Goal: Task Accomplishment & Management: Use online tool/utility

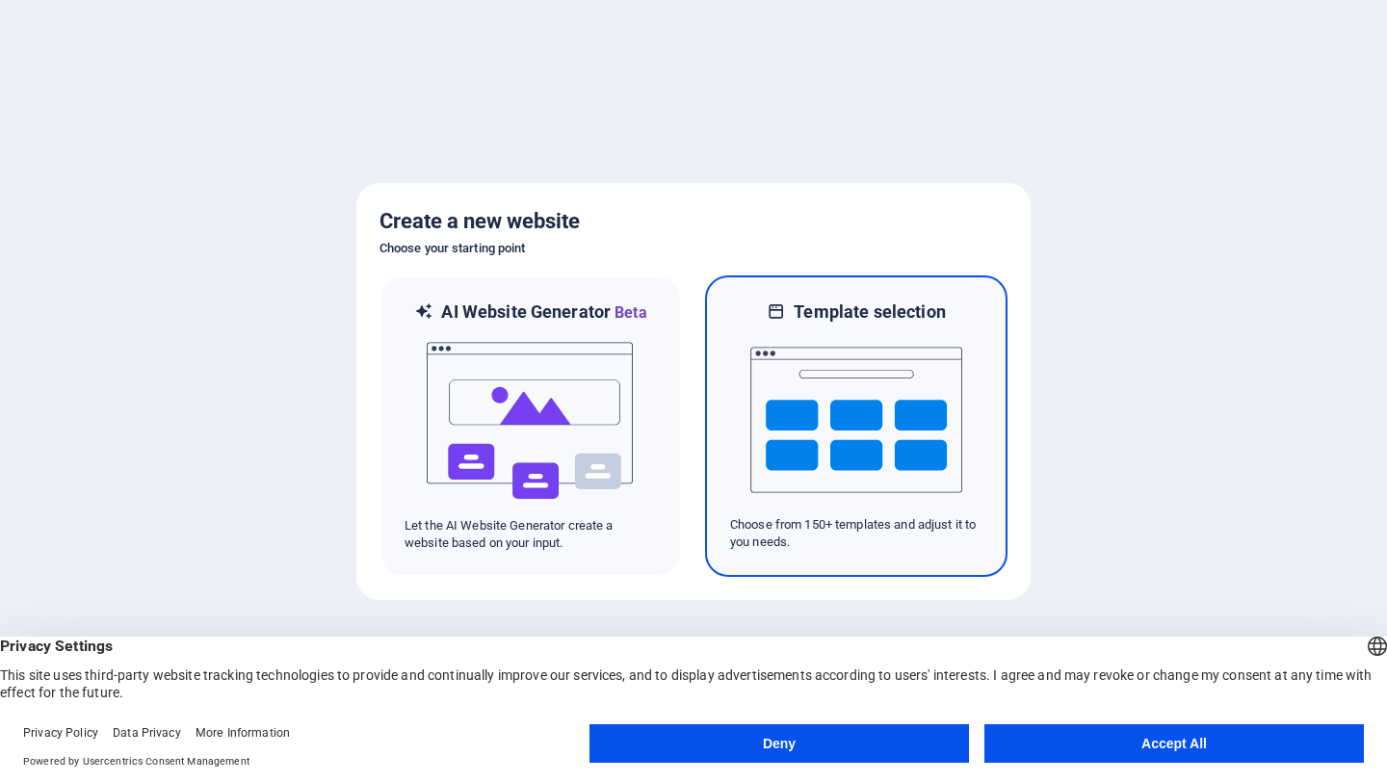
click at [868, 423] on img at bounding box center [856, 420] width 212 height 193
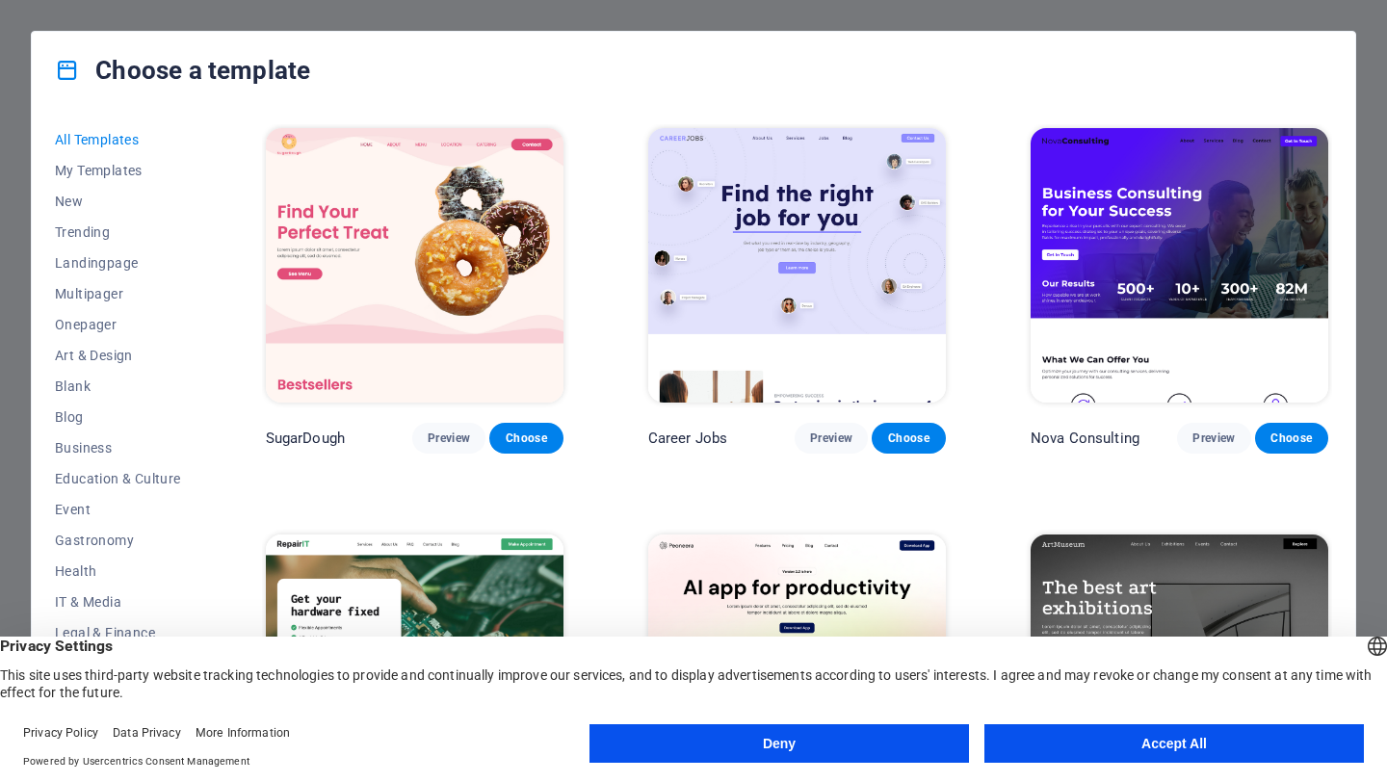
click at [1078, 738] on button "Accept All" at bounding box center [1174, 743] width 380 height 39
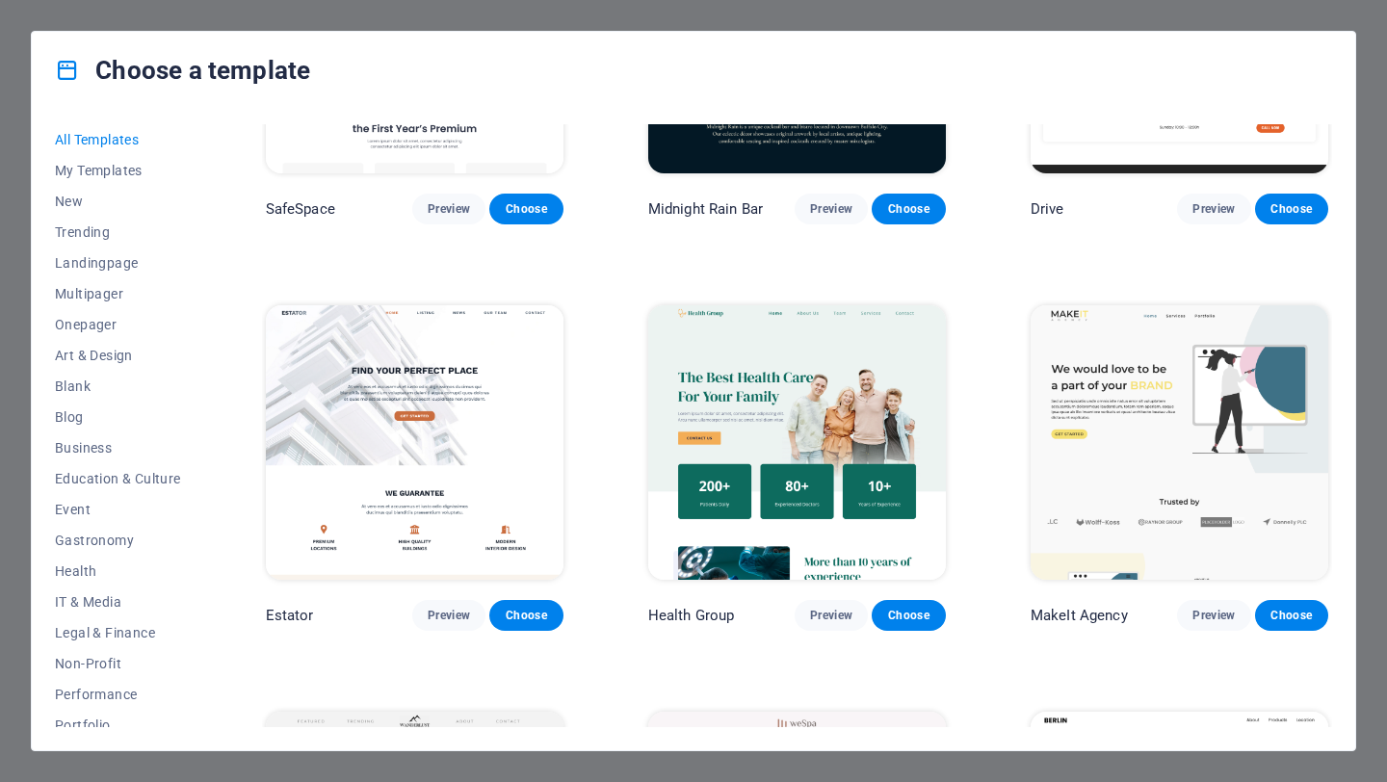
scroll to position [4019, 0]
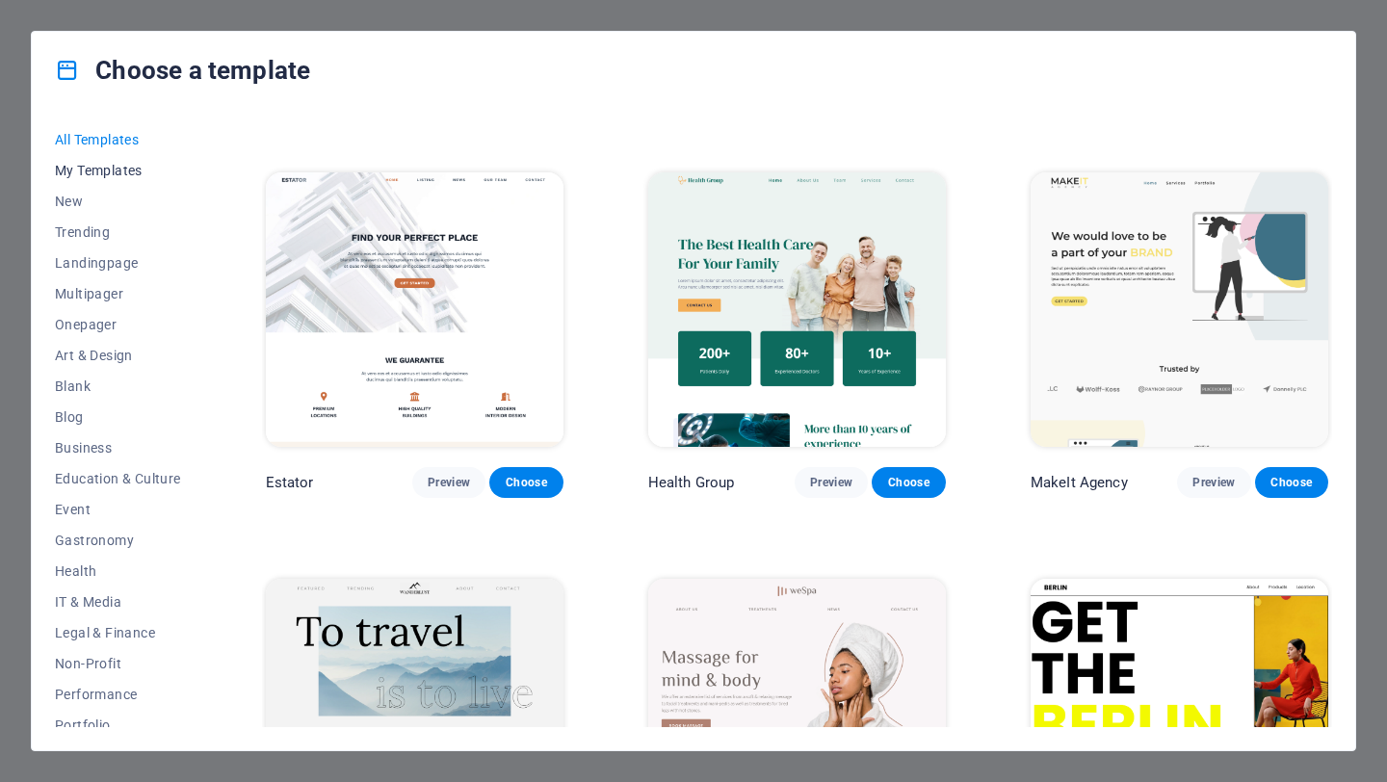
click at [97, 171] on span "My Templates" at bounding box center [118, 170] width 126 height 15
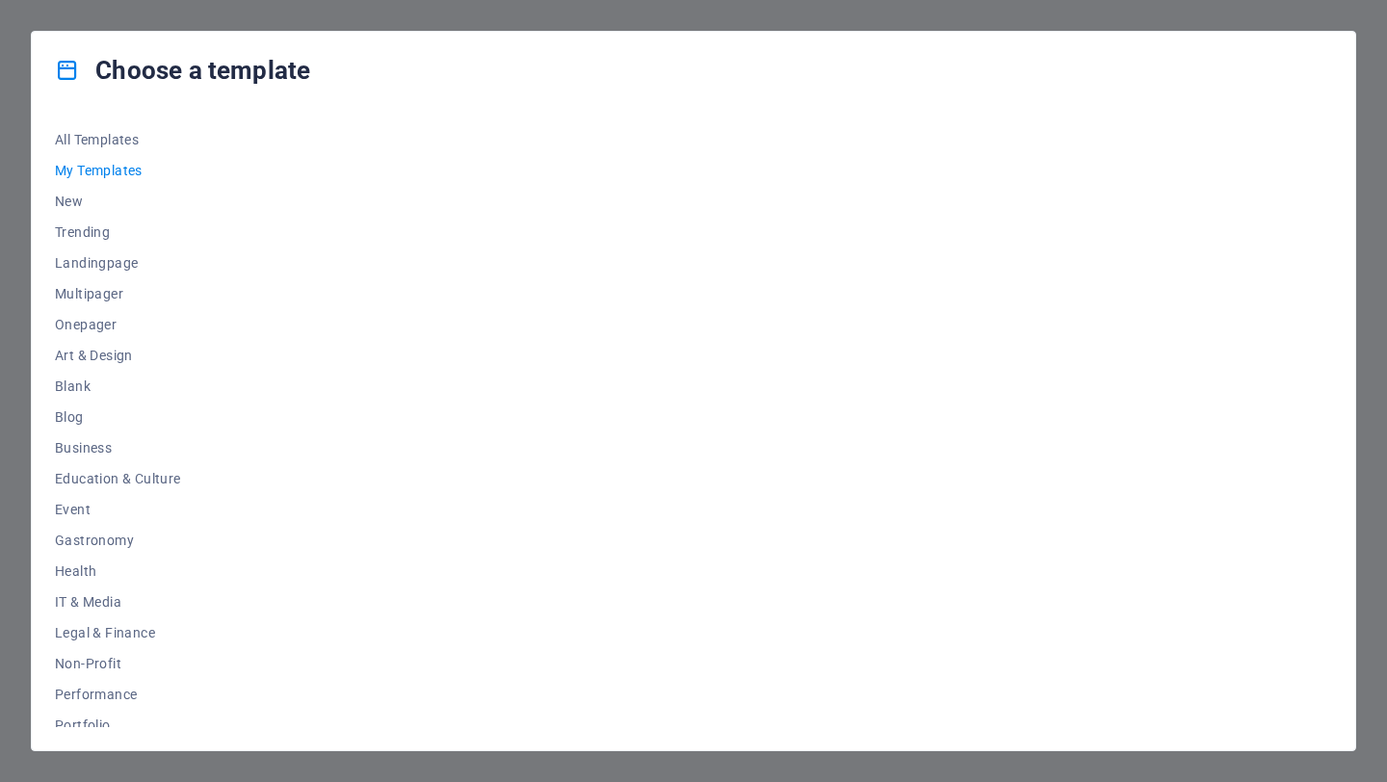
scroll to position [0, 0]
click at [86, 205] on span "New" at bounding box center [118, 201] width 126 height 15
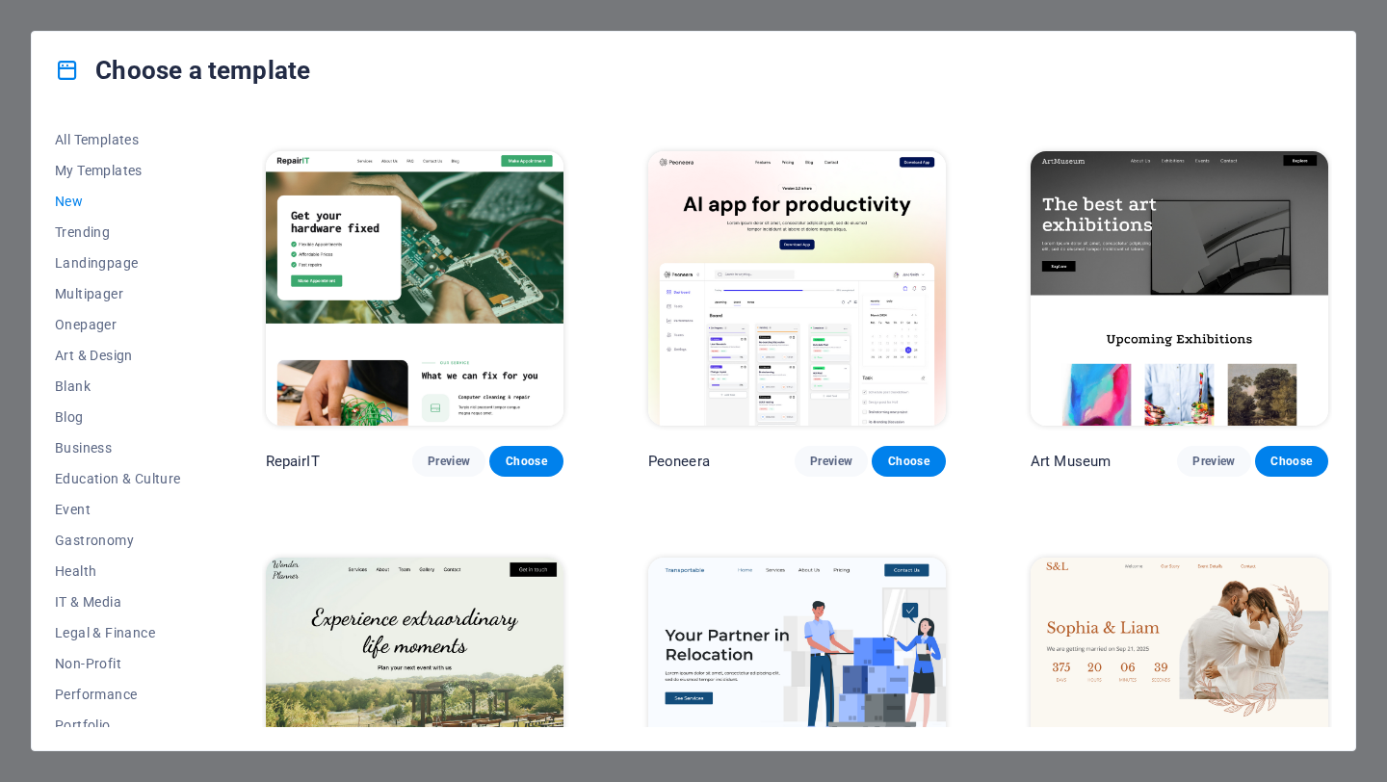
scroll to position [409, 0]
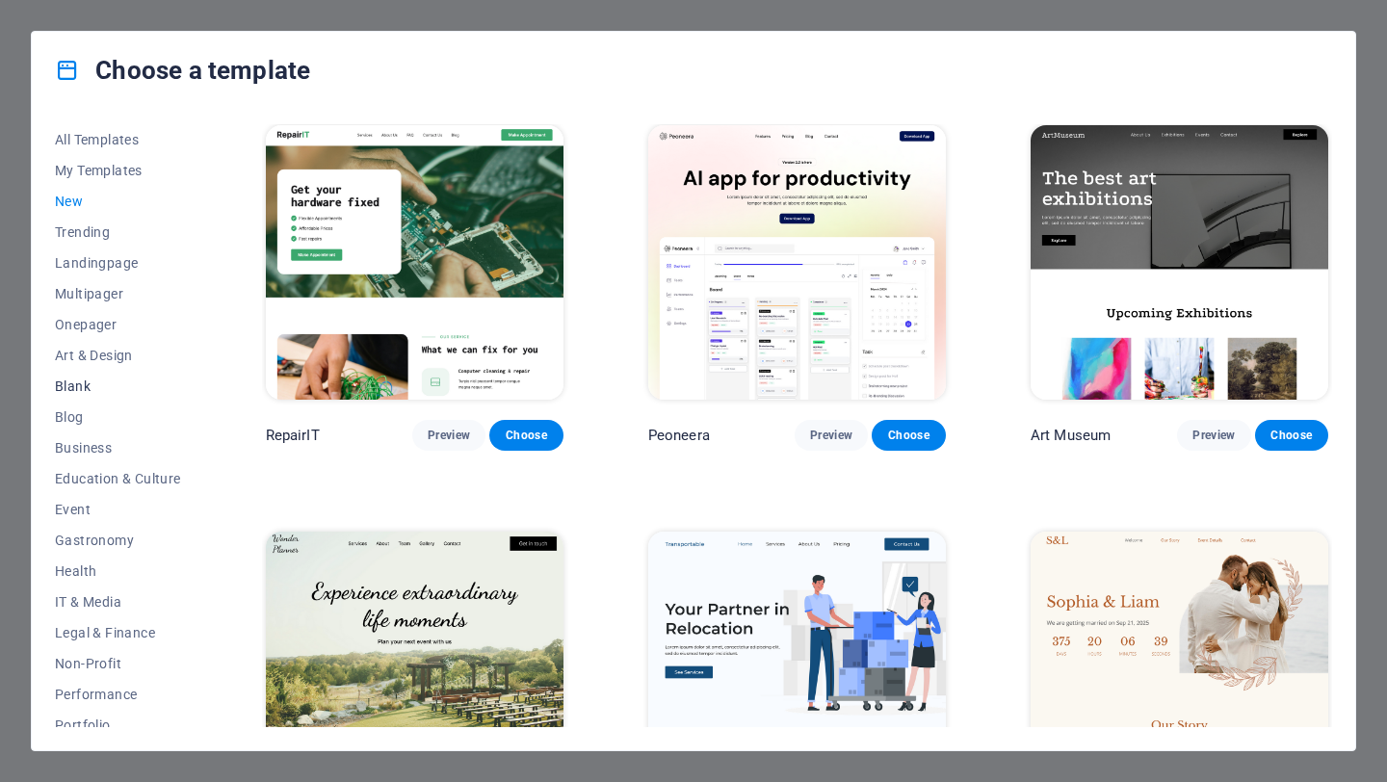
click at [77, 388] on span "Blank" at bounding box center [118, 386] width 126 height 15
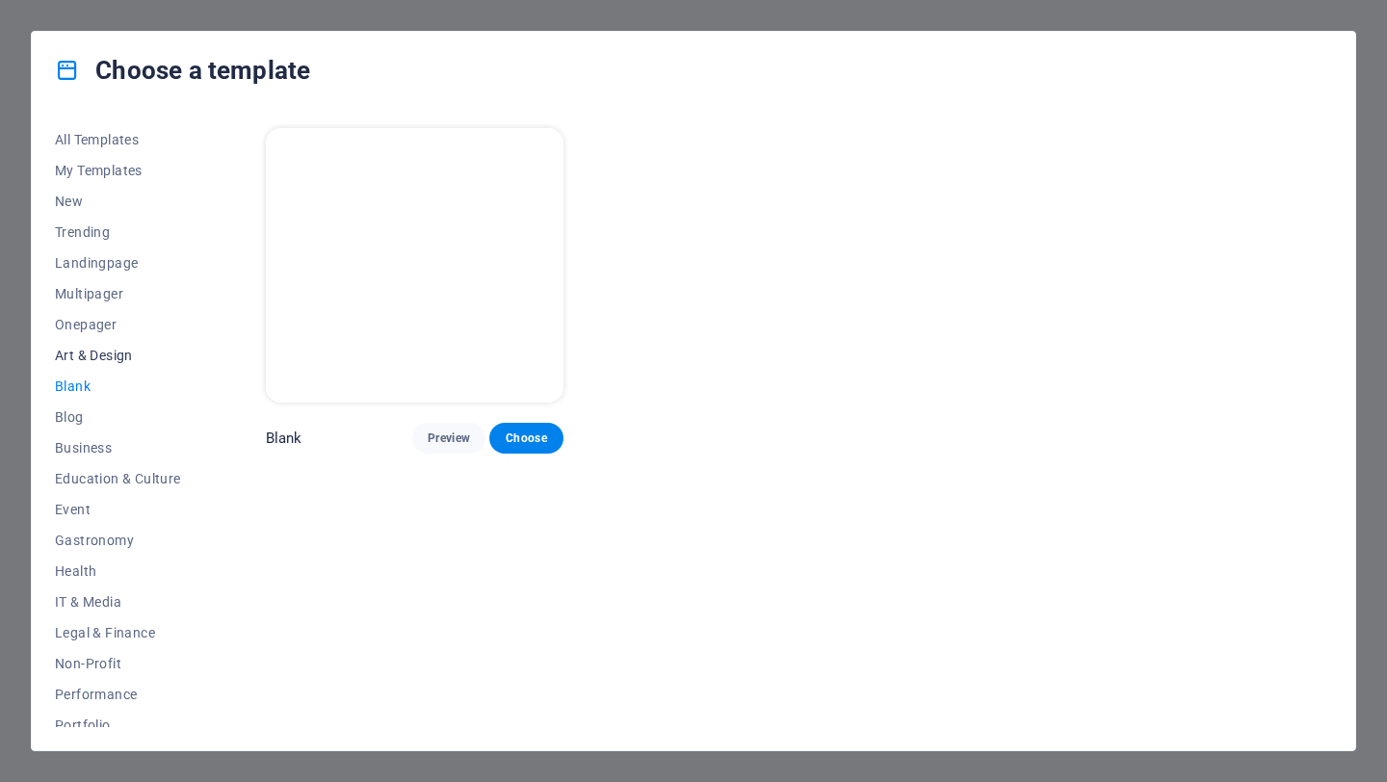
click at [90, 357] on span "Art & Design" at bounding box center [118, 355] width 126 height 15
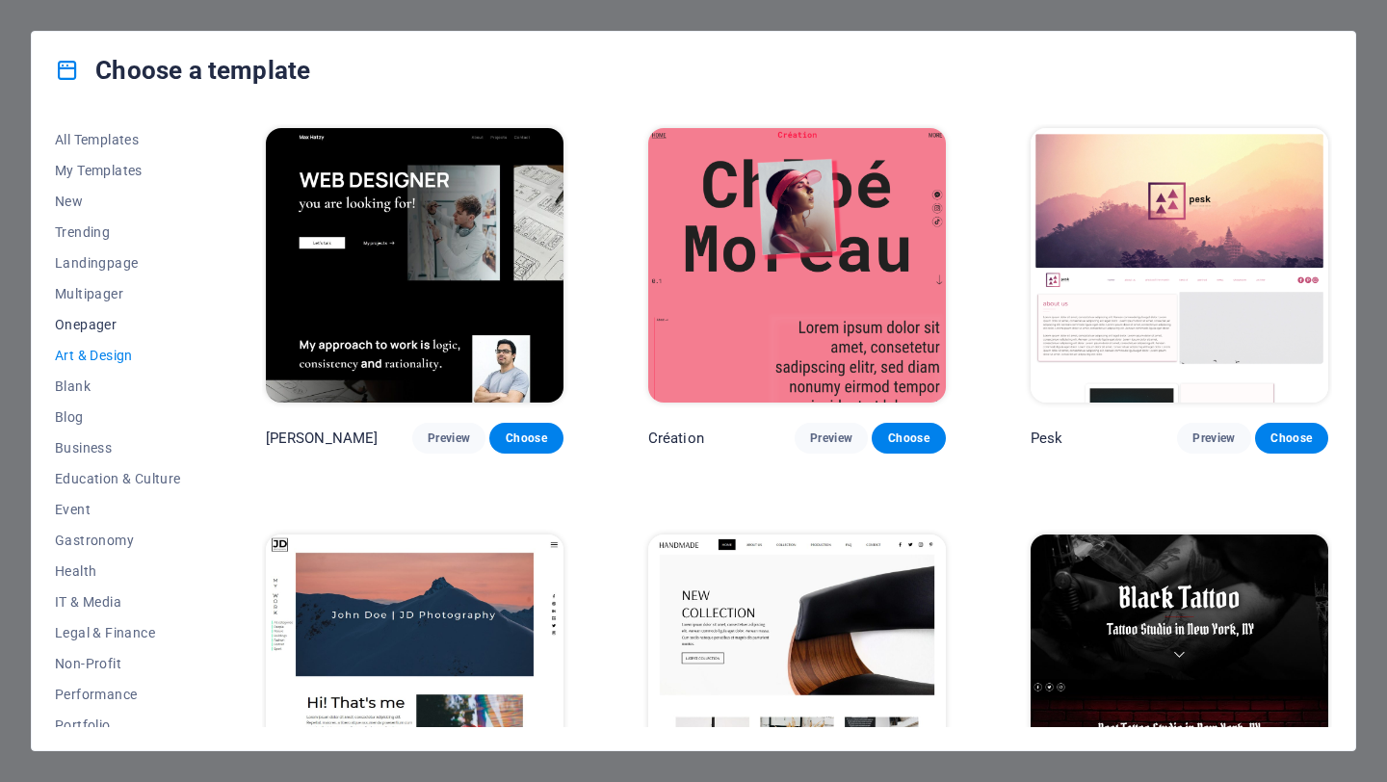
click at [100, 333] on button "Onepager" at bounding box center [118, 324] width 126 height 31
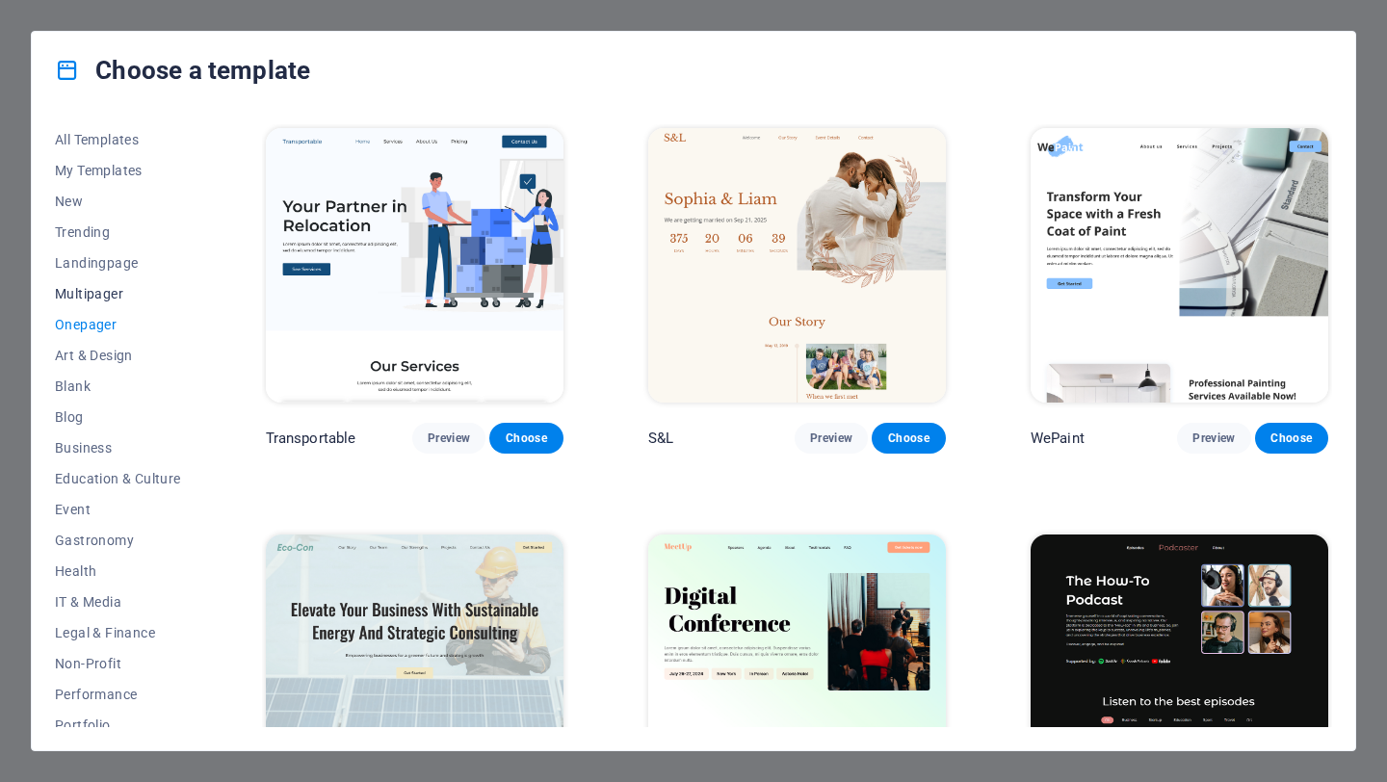
click at [112, 307] on button "Multipager" at bounding box center [118, 293] width 126 height 31
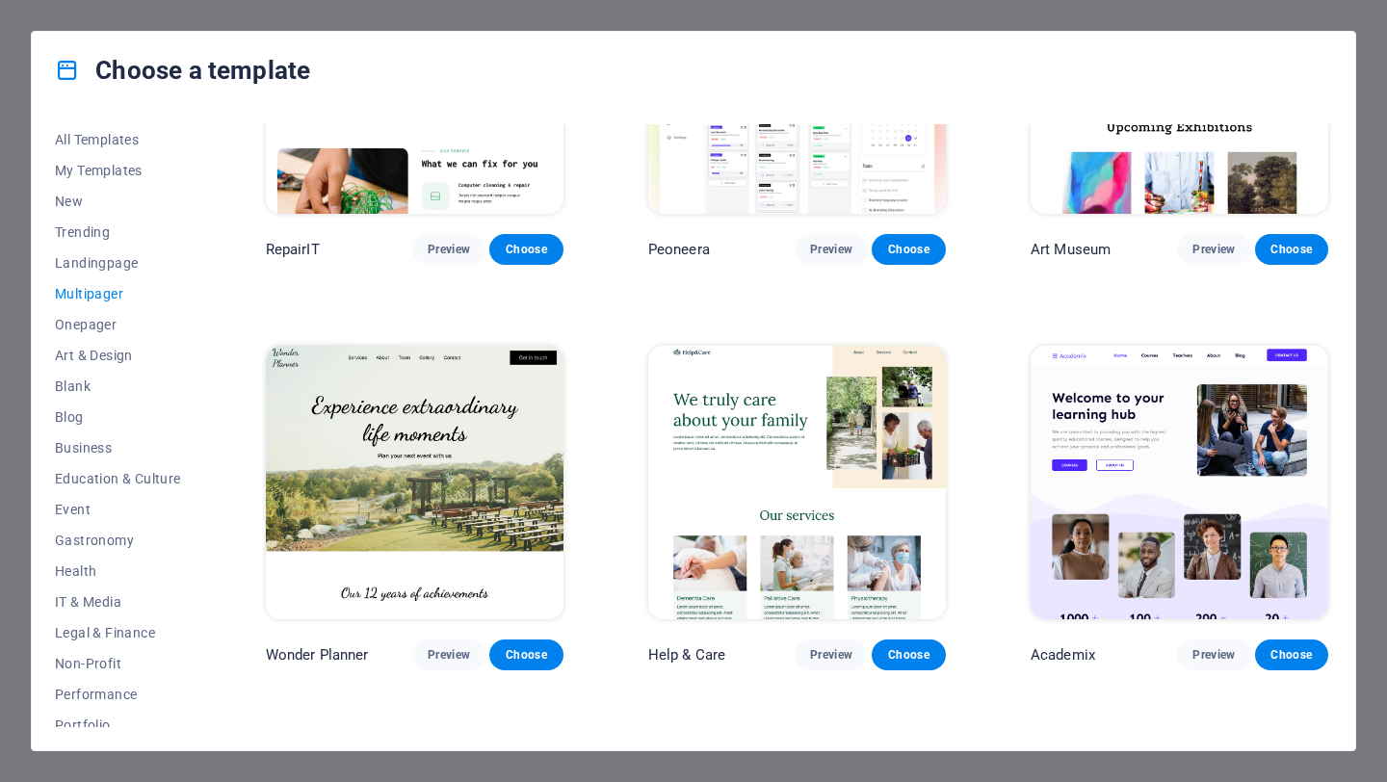
scroll to position [606, 0]
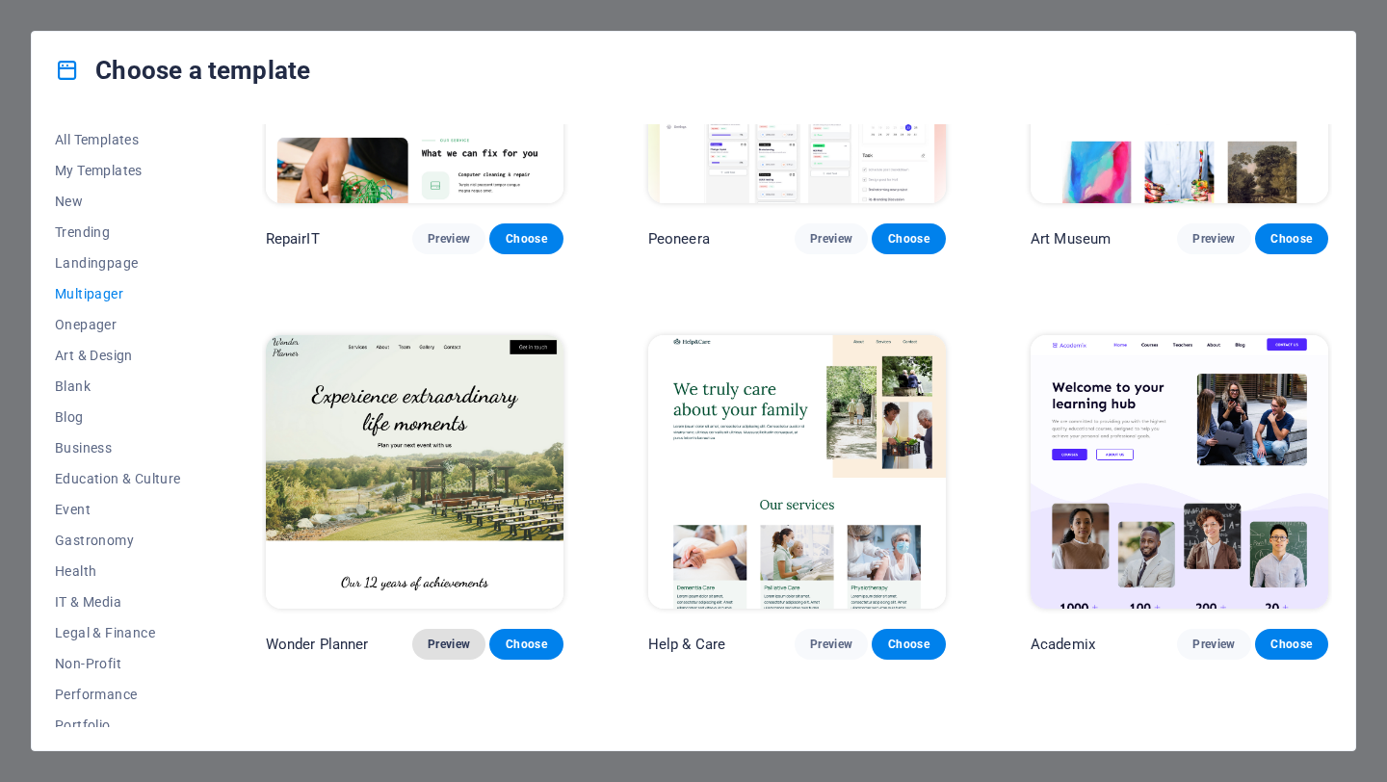
click at [445, 642] on span "Preview" at bounding box center [449, 644] width 42 height 15
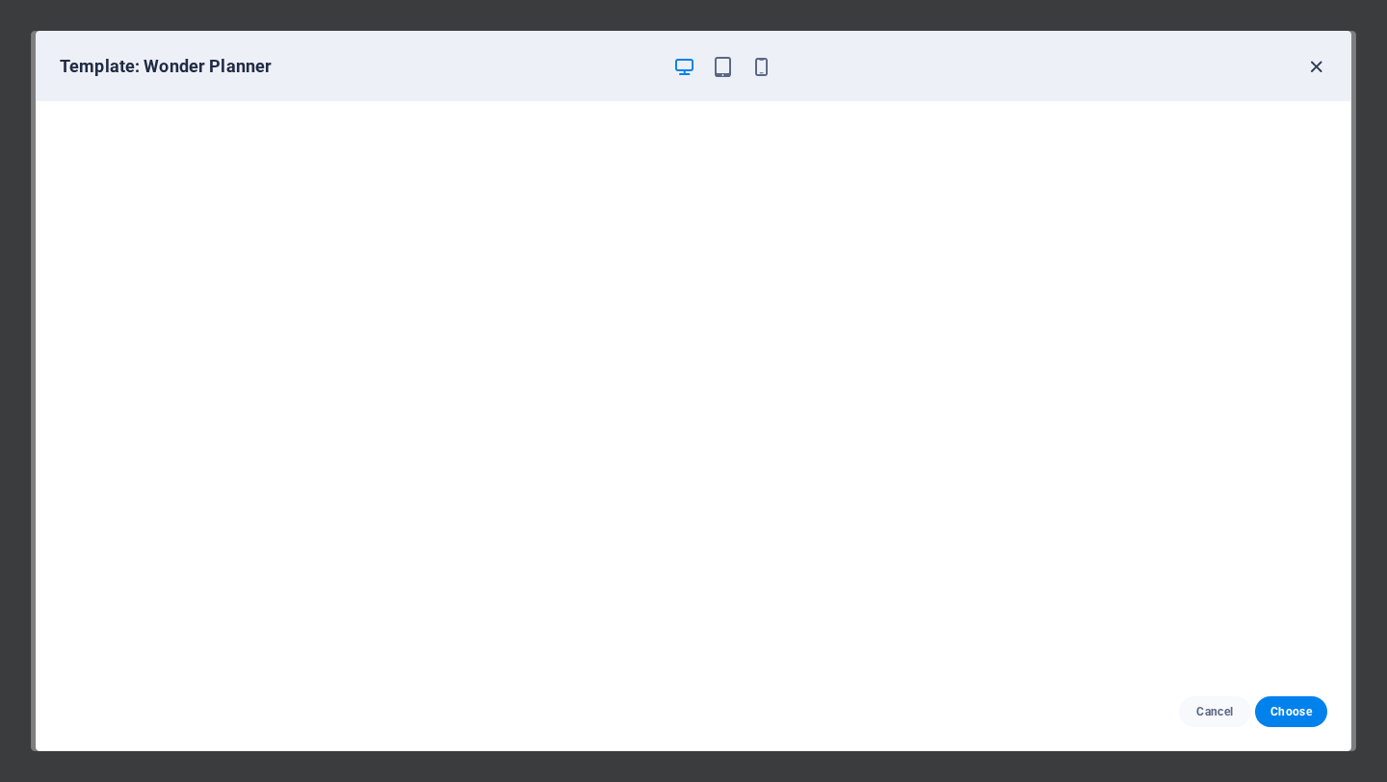
click at [1310, 68] on icon "button" at bounding box center [1316, 67] width 22 height 22
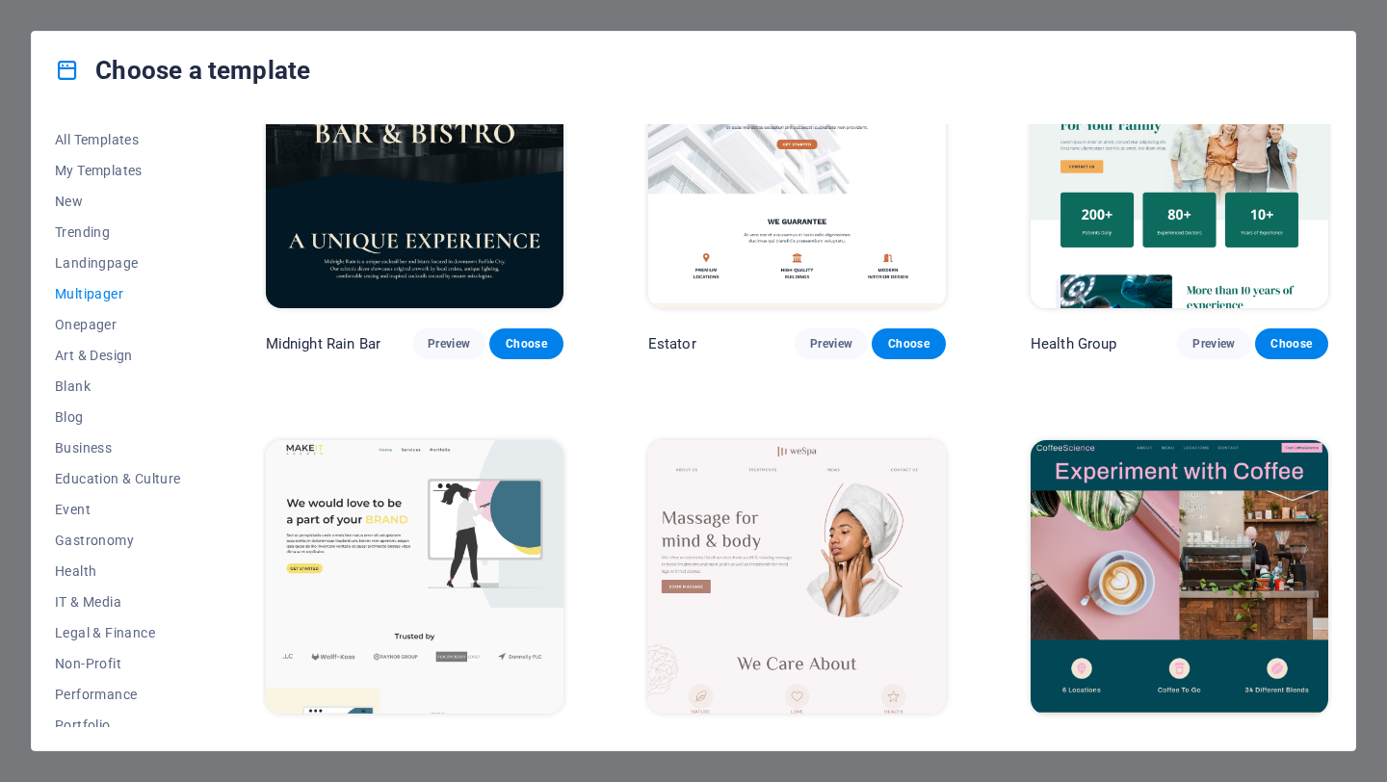
scroll to position [2533, 0]
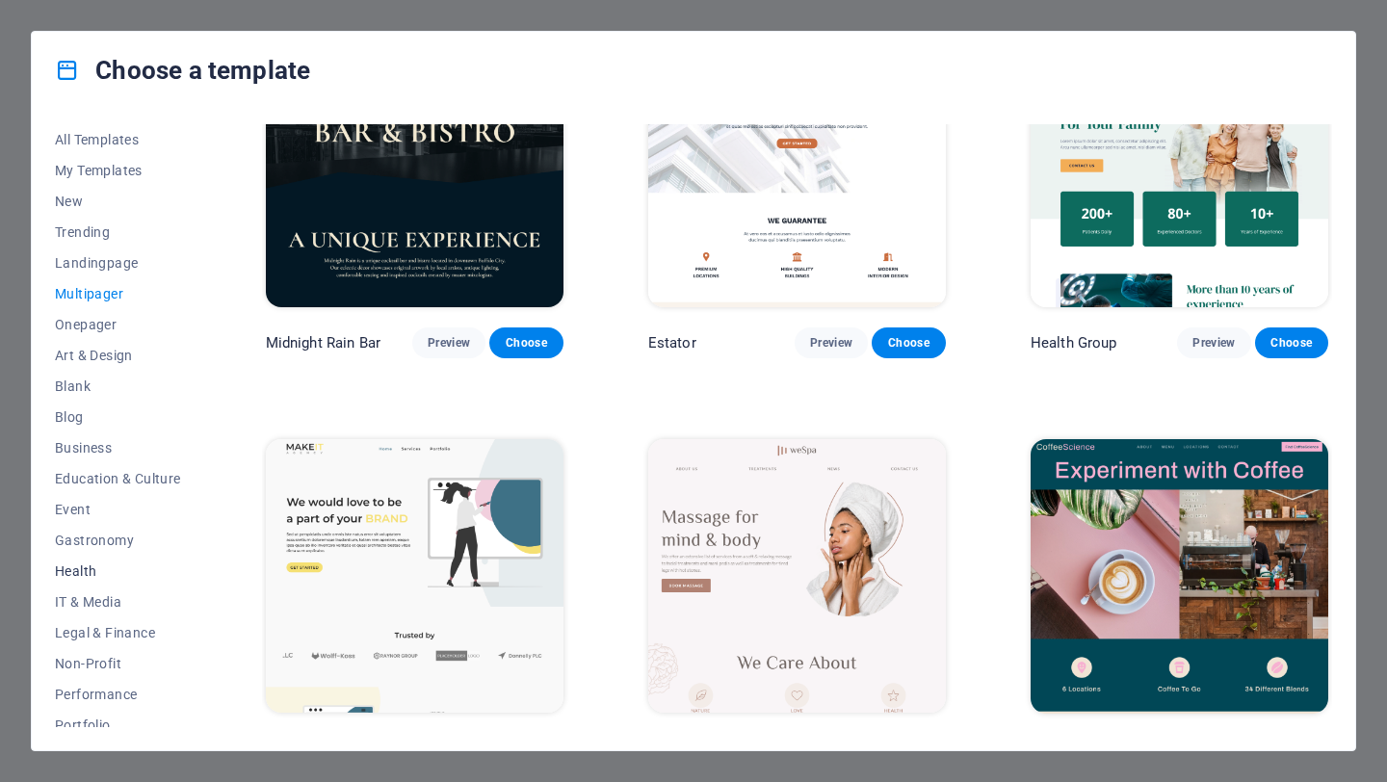
click at [79, 574] on span "Health" at bounding box center [118, 570] width 126 height 15
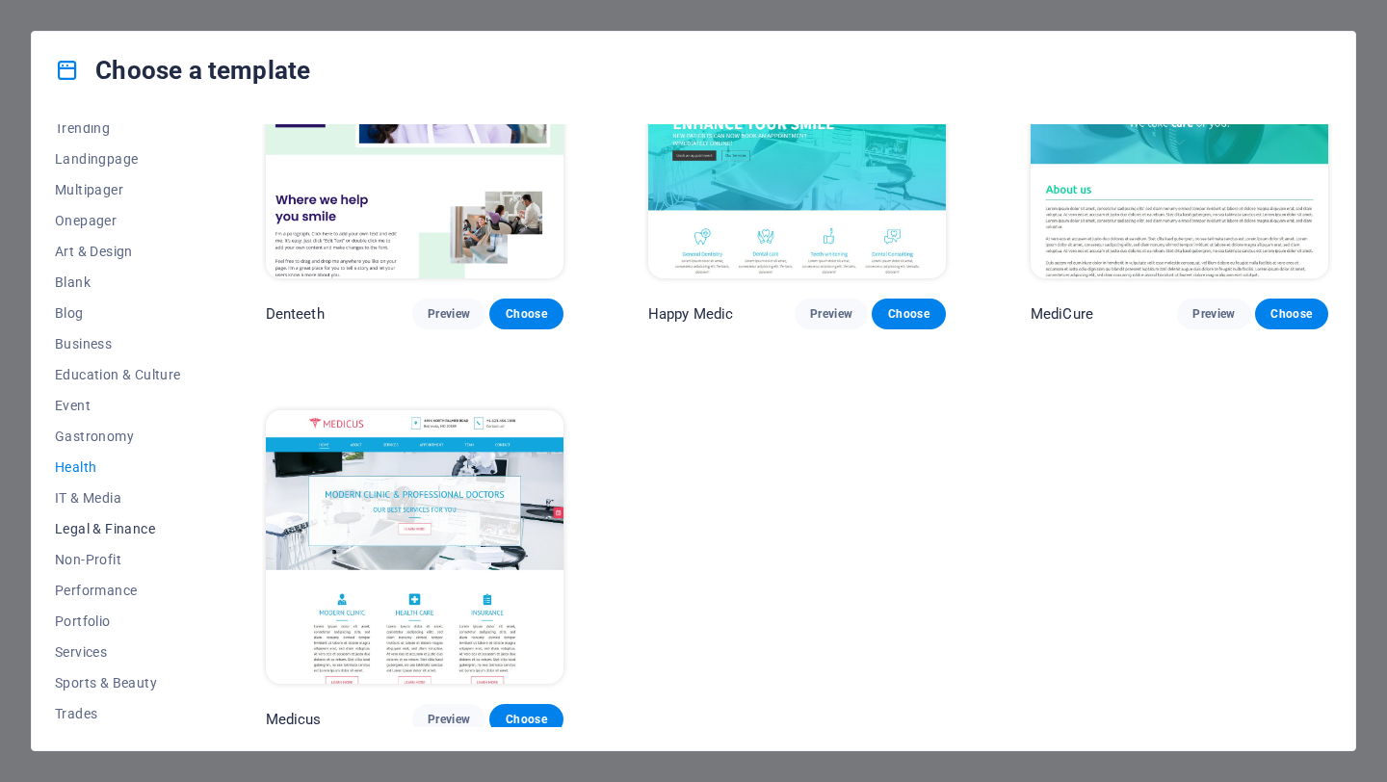
scroll to position [168, 0]
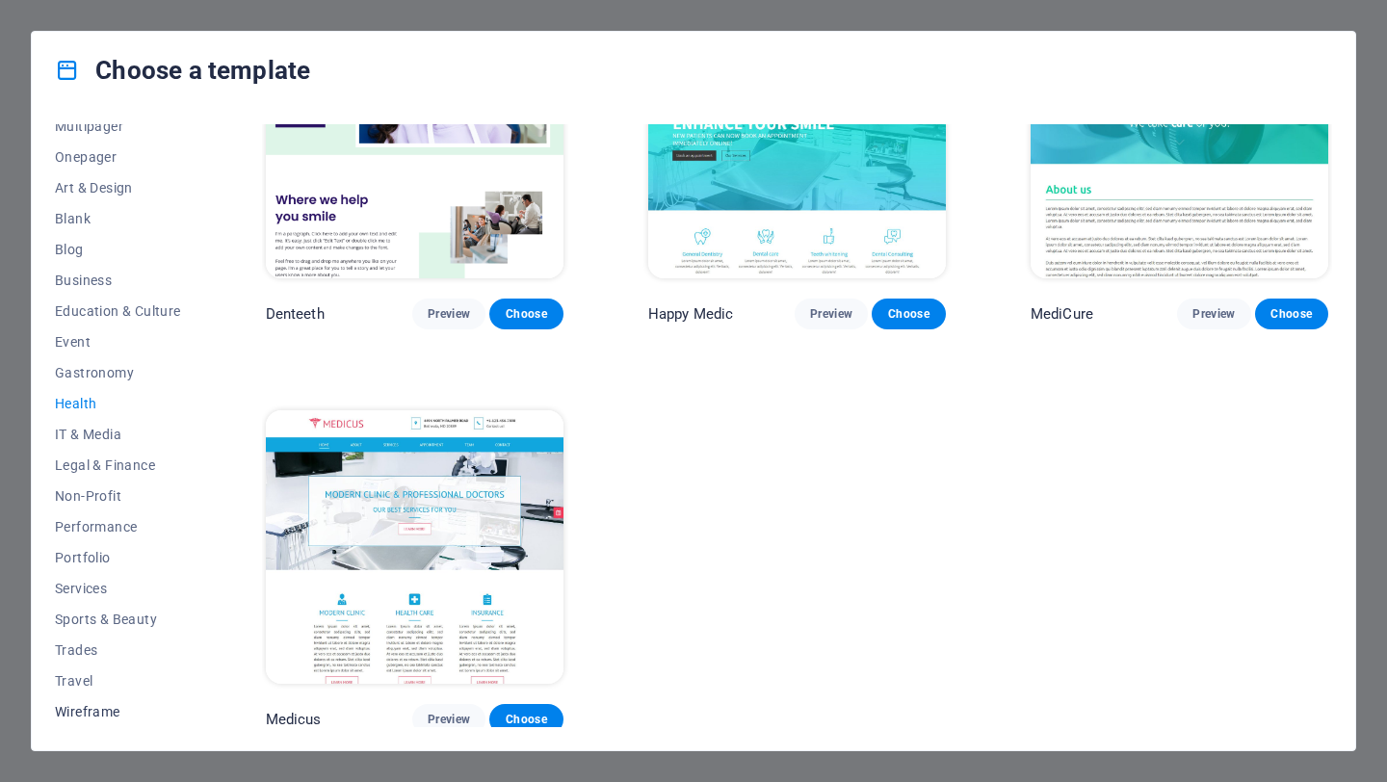
click at [95, 711] on span "Wireframe" at bounding box center [118, 711] width 126 height 15
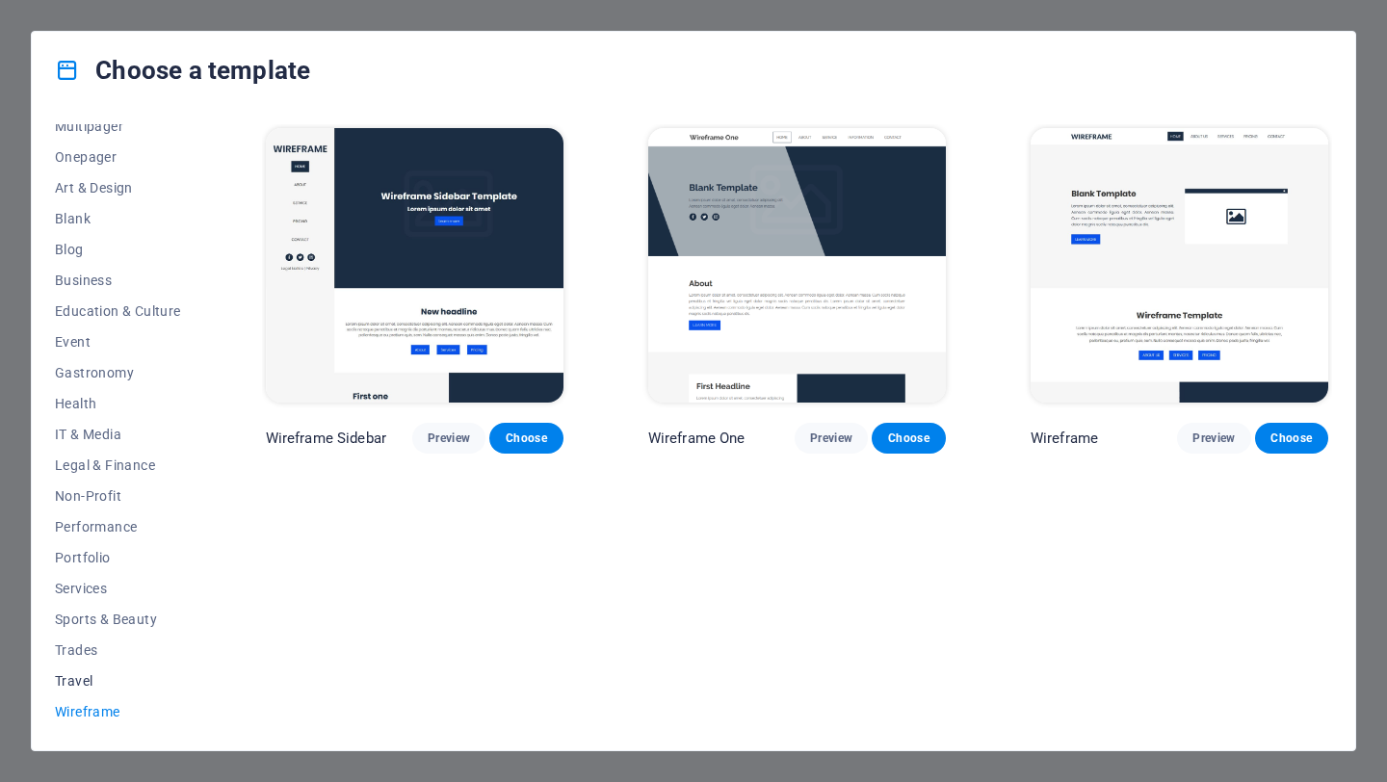
click at [92, 693] on button "Travel" at bounding box center [118, 681] width 126 height 31
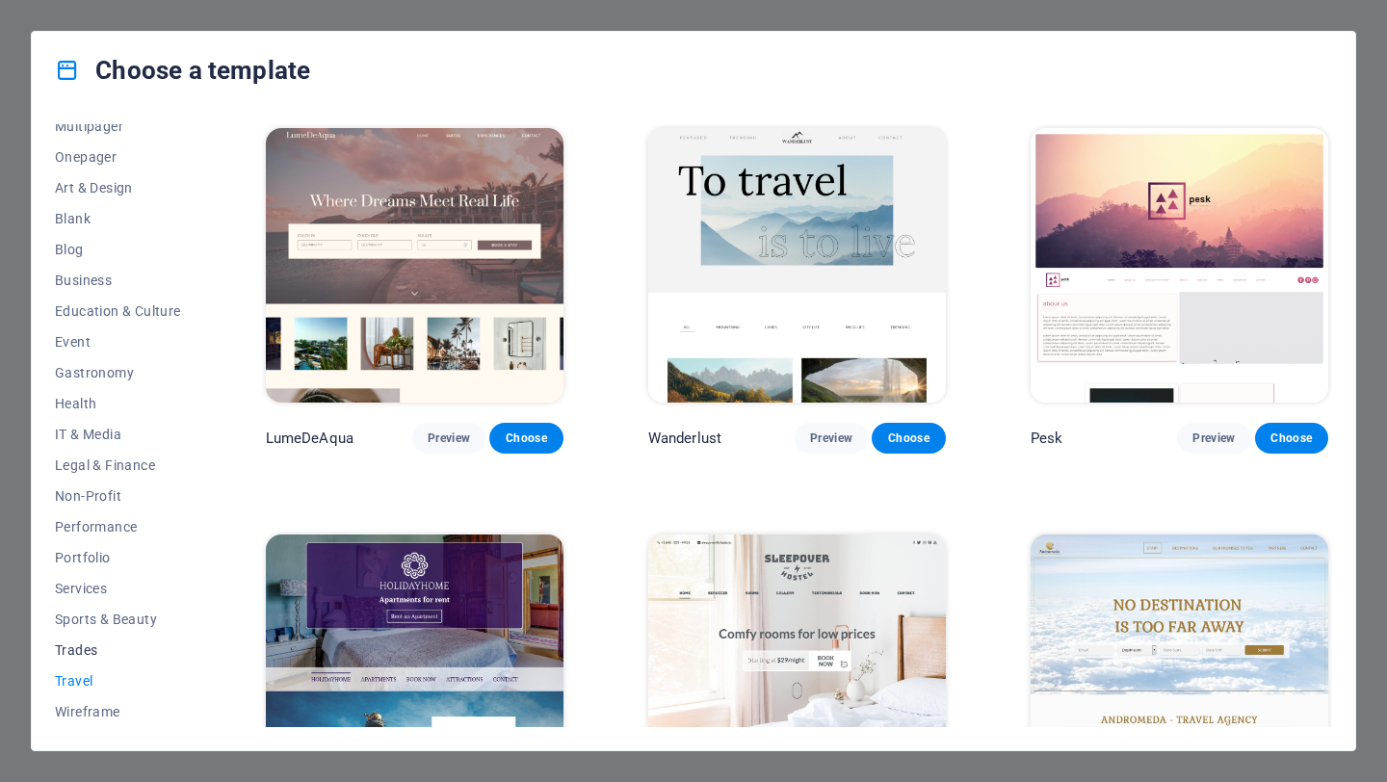
click at [100, 648] on span "Trades" at bounding box center [118, 649] width 126 height 15
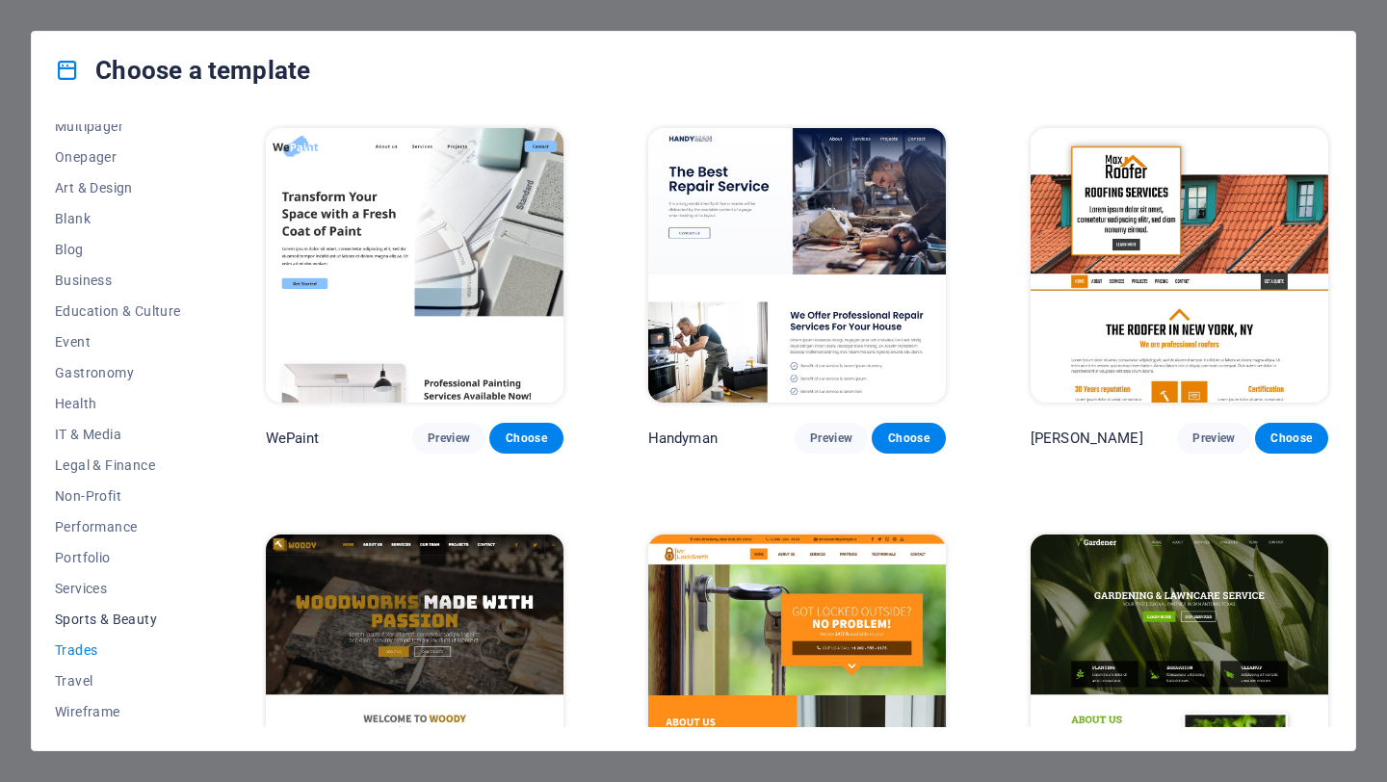
click at [120, 613] on span "Sports & Beauty" at bounding box center [118, 619] width 126 height 15
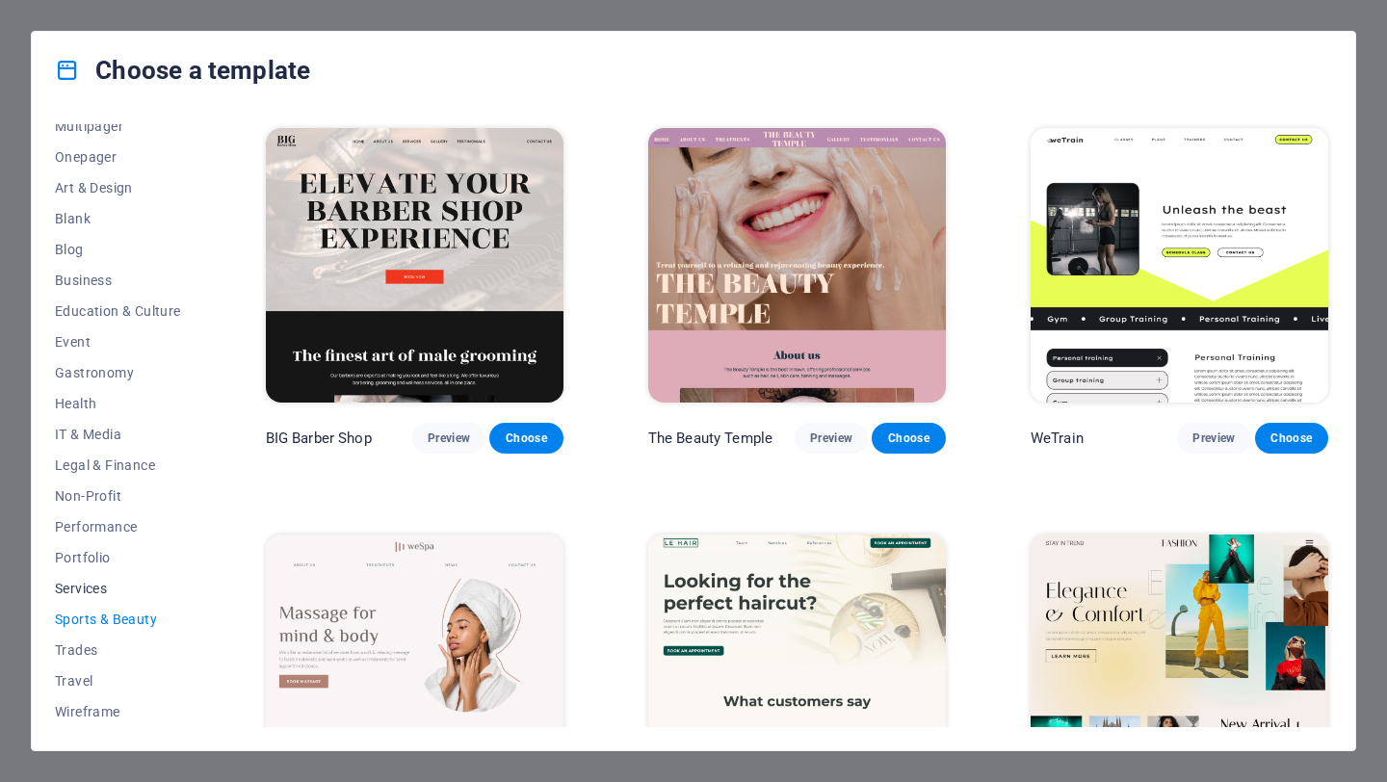
click at [113, 593] on span "Services" at bounding box center [118, 588] width 126 height 15
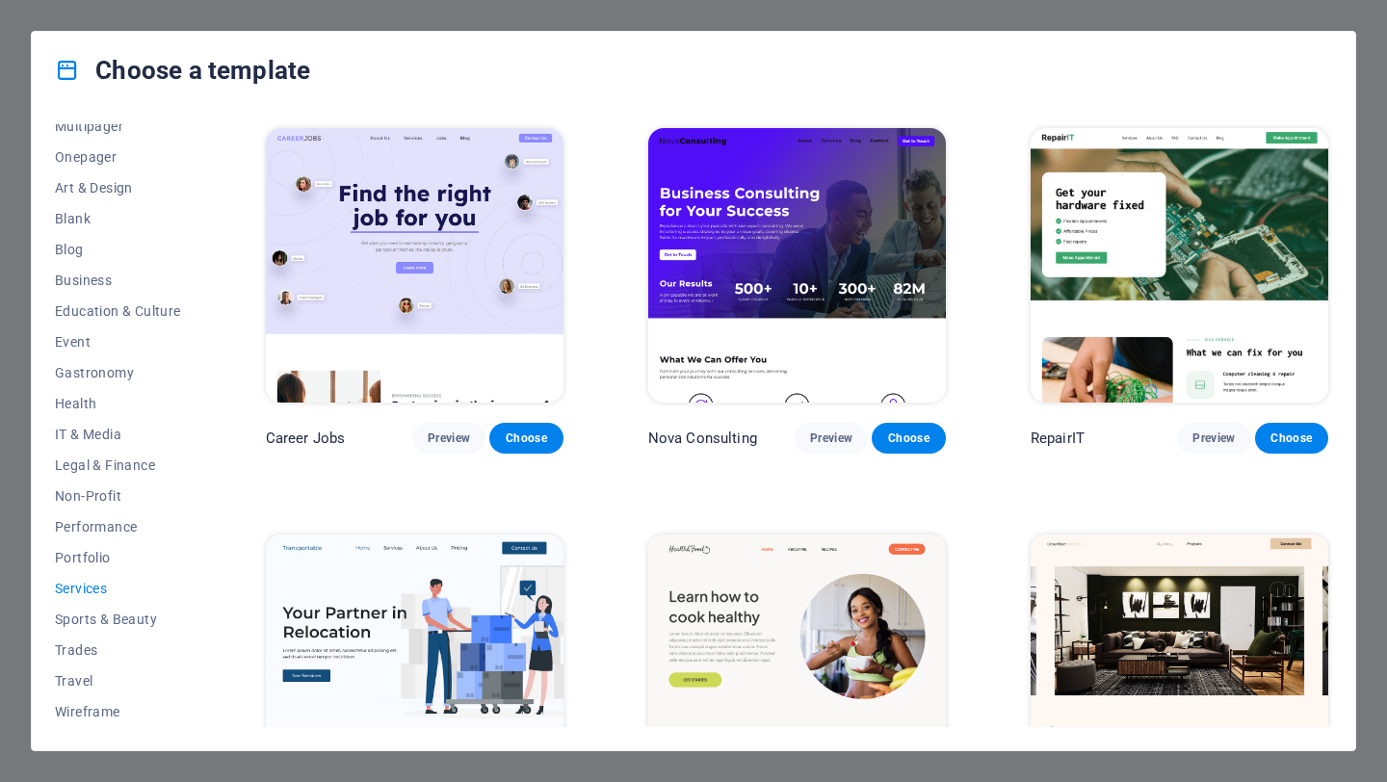
click at [119, 576] on button "Services" at bounding box center [118, 588] width 126 height 31
click at [126, 563] on span "Portfolio" at bounding box center [118, 557] width 126 height 15
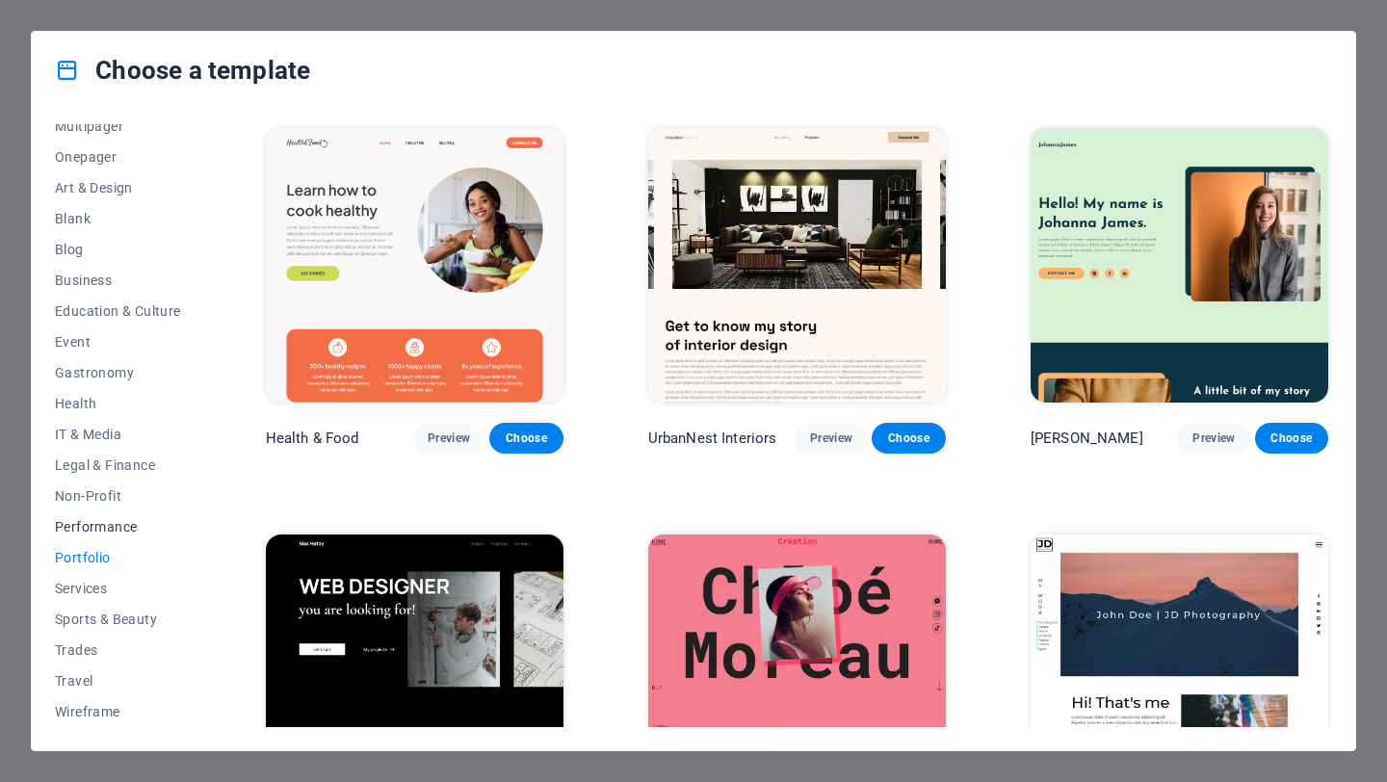
click at [133, 537] on button "Performance" at bounding box center [118, 526] width 126 height 31
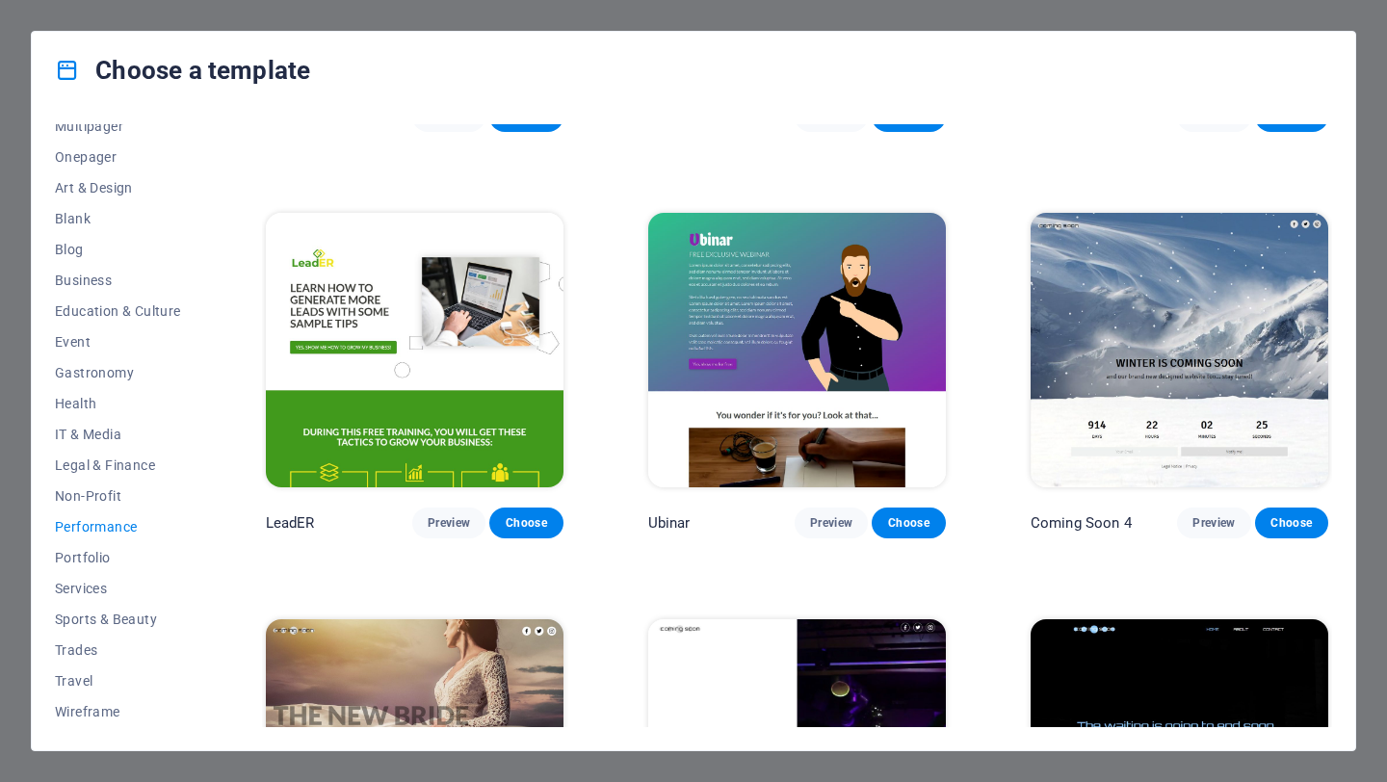
scroll to position [1742, 0]
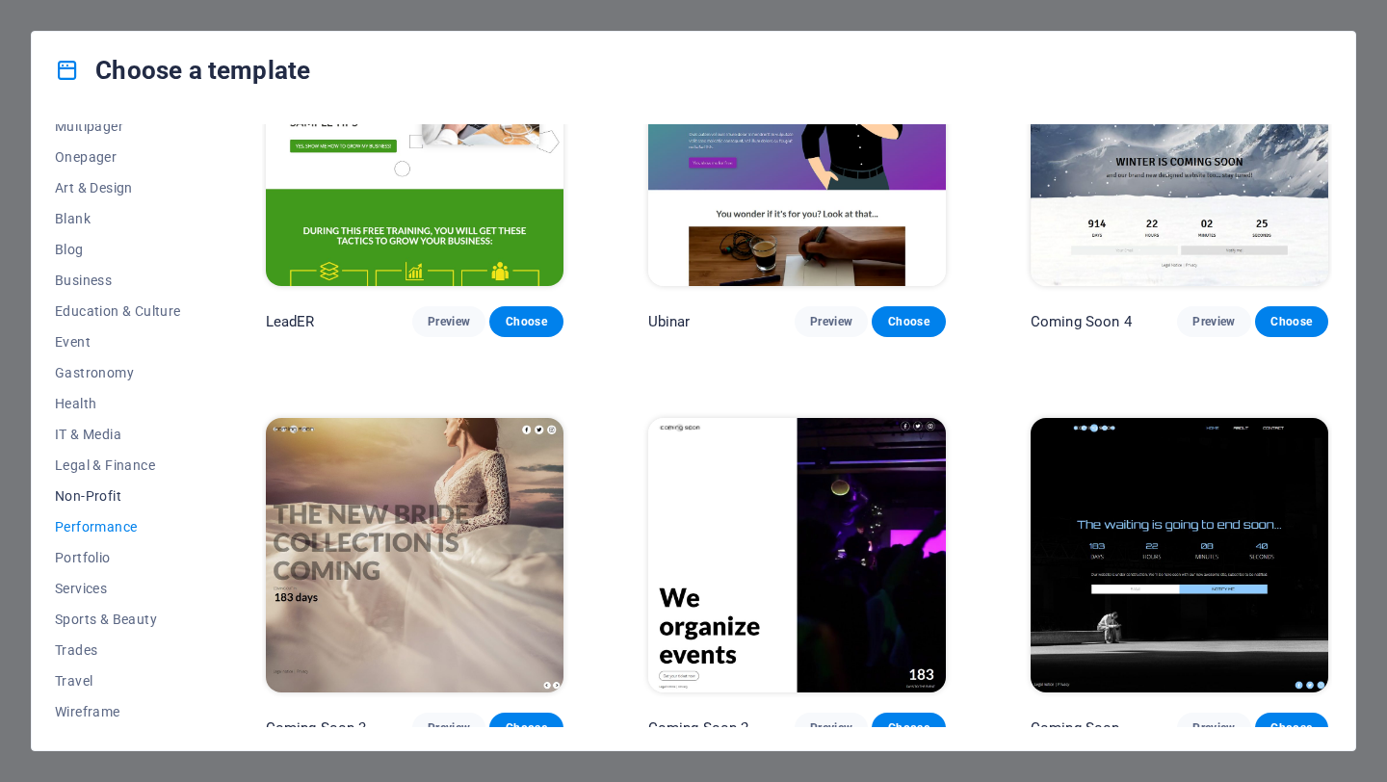
click at [88, 499] on span "Non-Profit" at bounding box center [118, 495] width 126 height 15
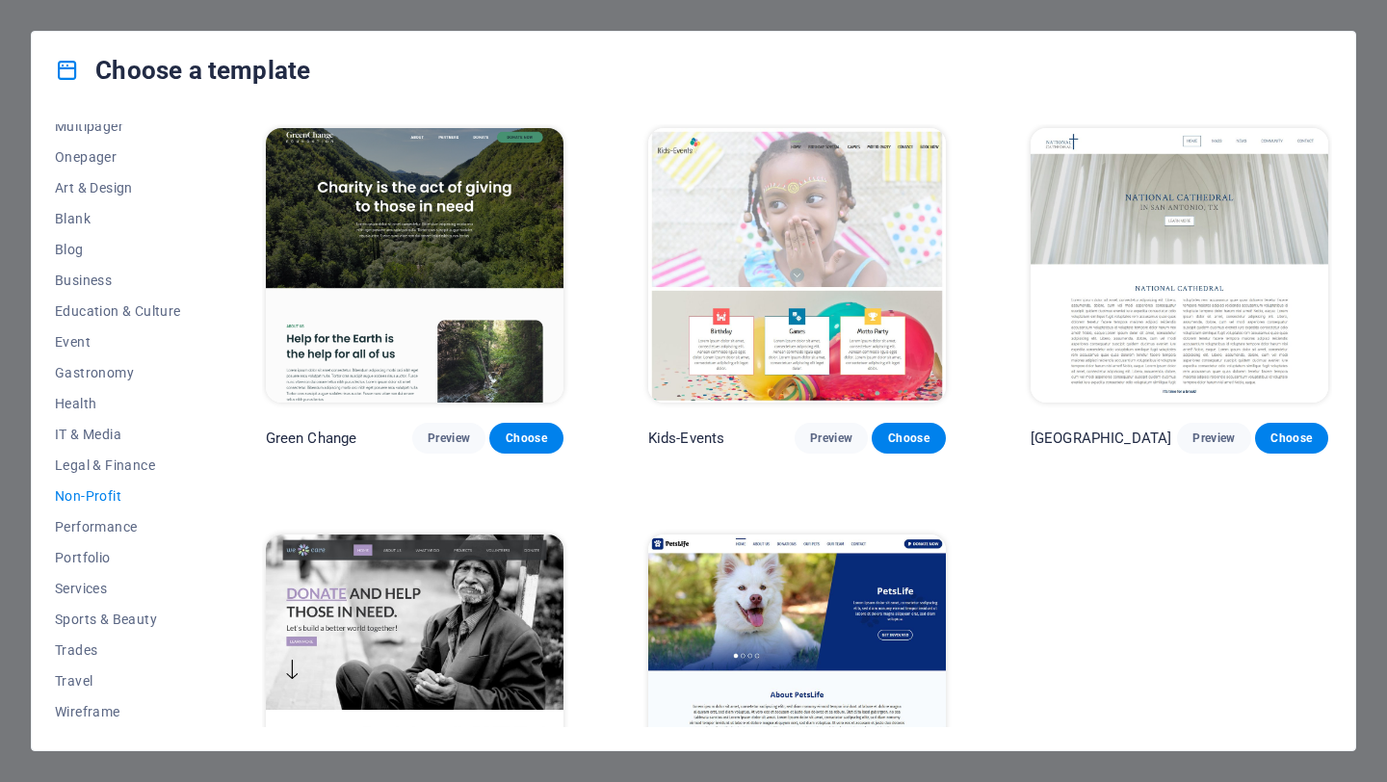
scroll to position [127, 0]
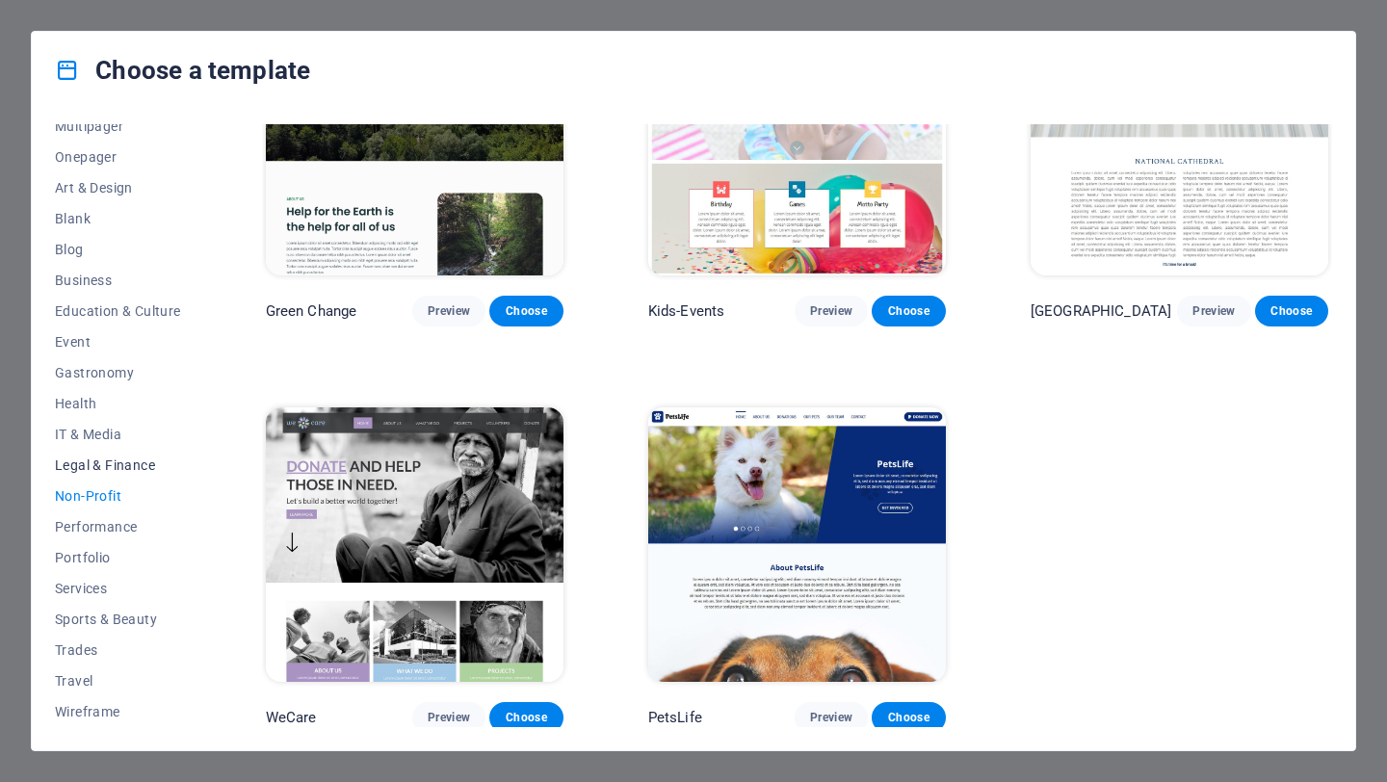
click at [111, 461] on span "Legal & Finance" at bounding box center [118, 465] width 126 height 15
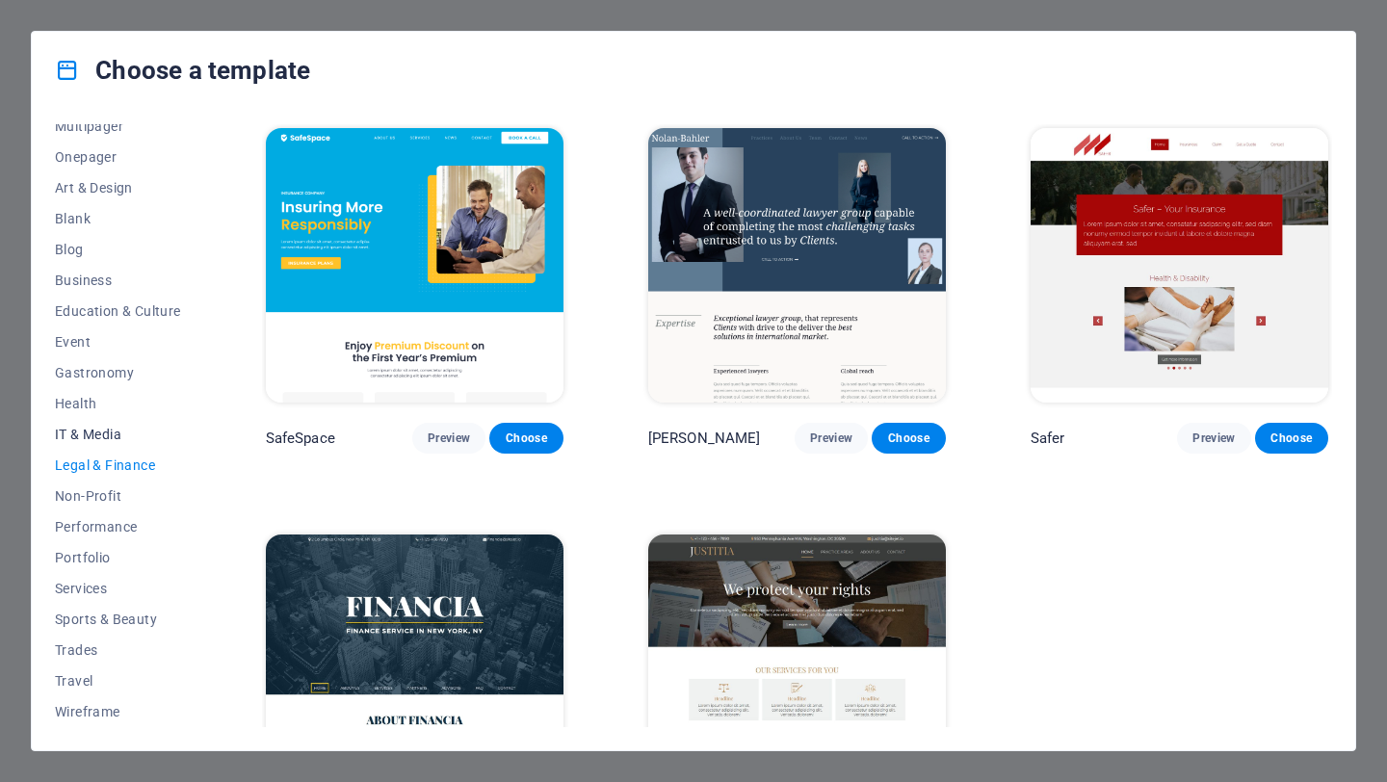
click at [116, 439] on span "IT & Media" at bounding box center [118, 434] width 126 height 15
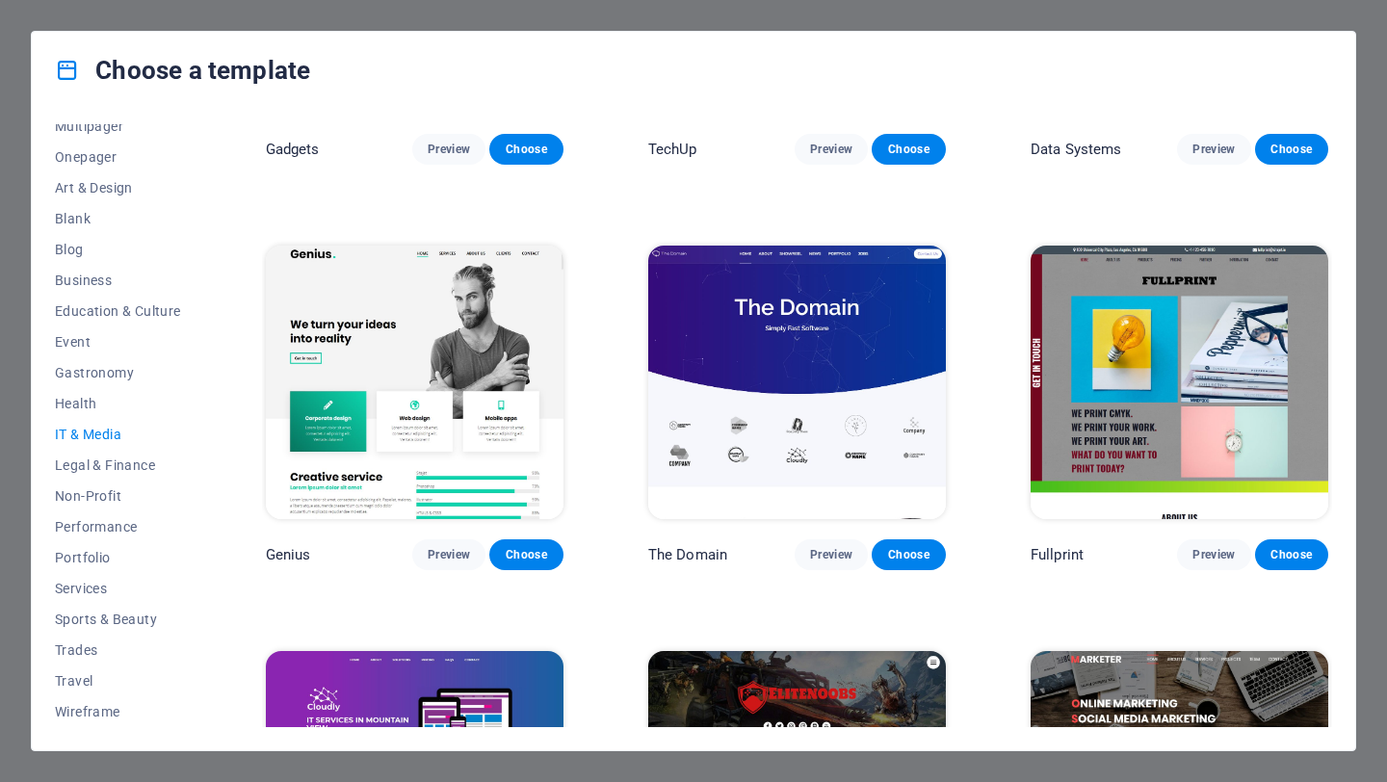
scroll to position [934, 0]
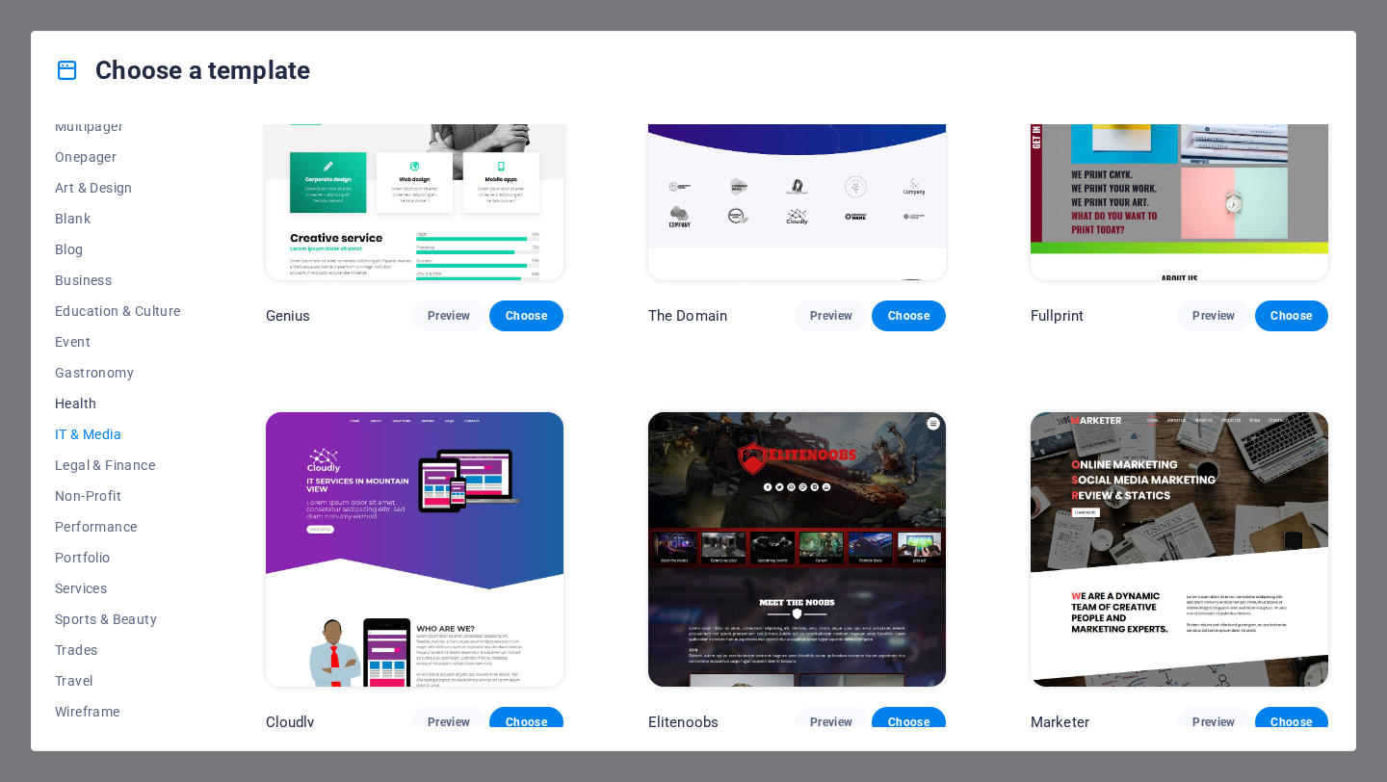
click at [88, 408] on span "Health" at bounding box center [118, 403] width 126 height 15
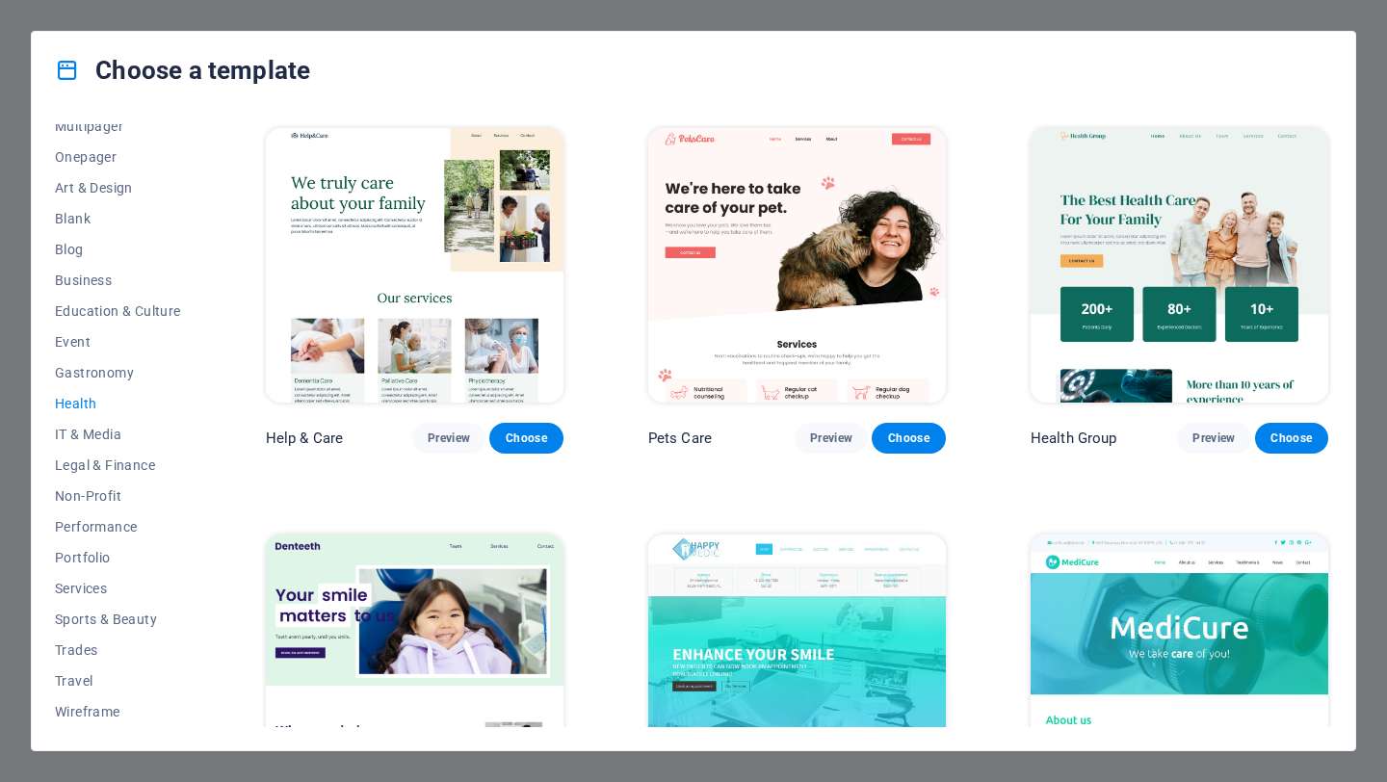
scroll to position [531, 0]
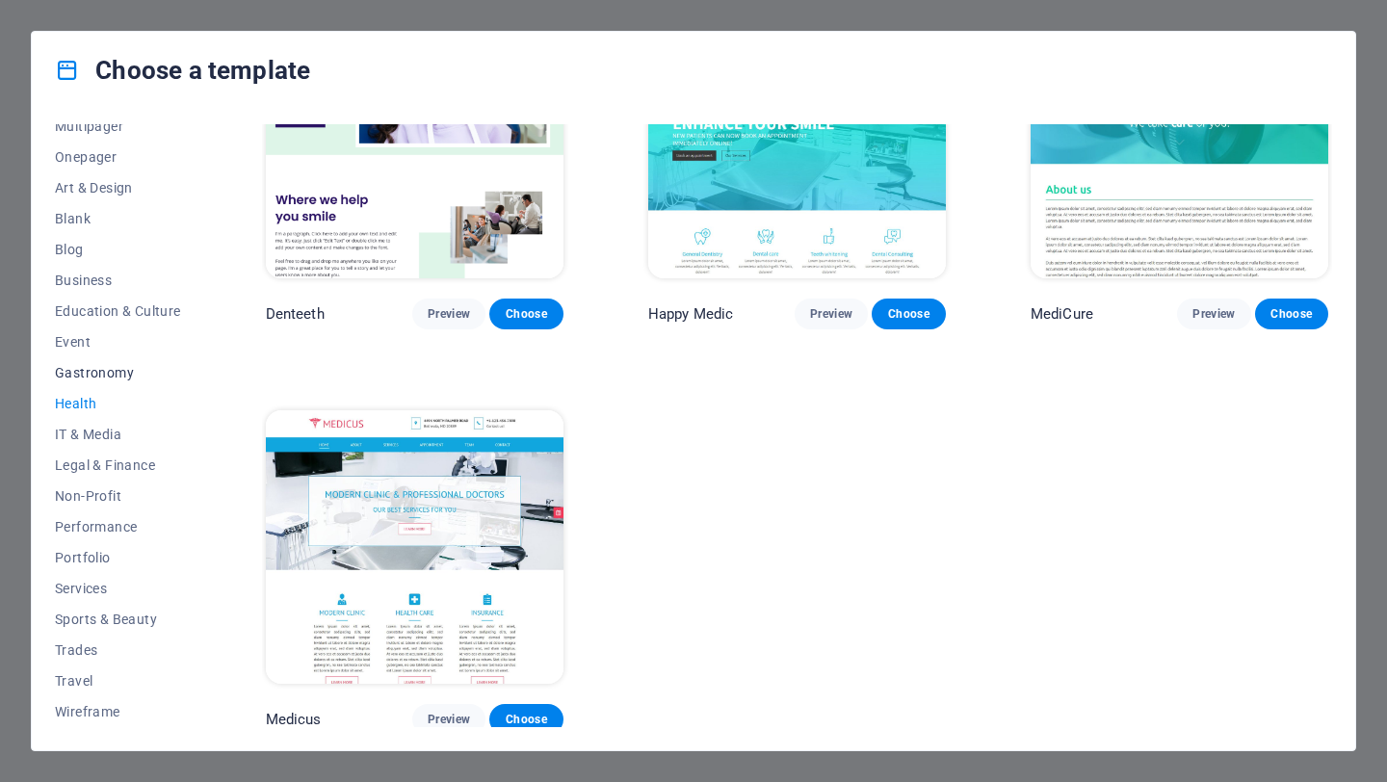
click at [140, 381] on button "Gastronomy" at bounding box center [118, 372] width 126 height 31
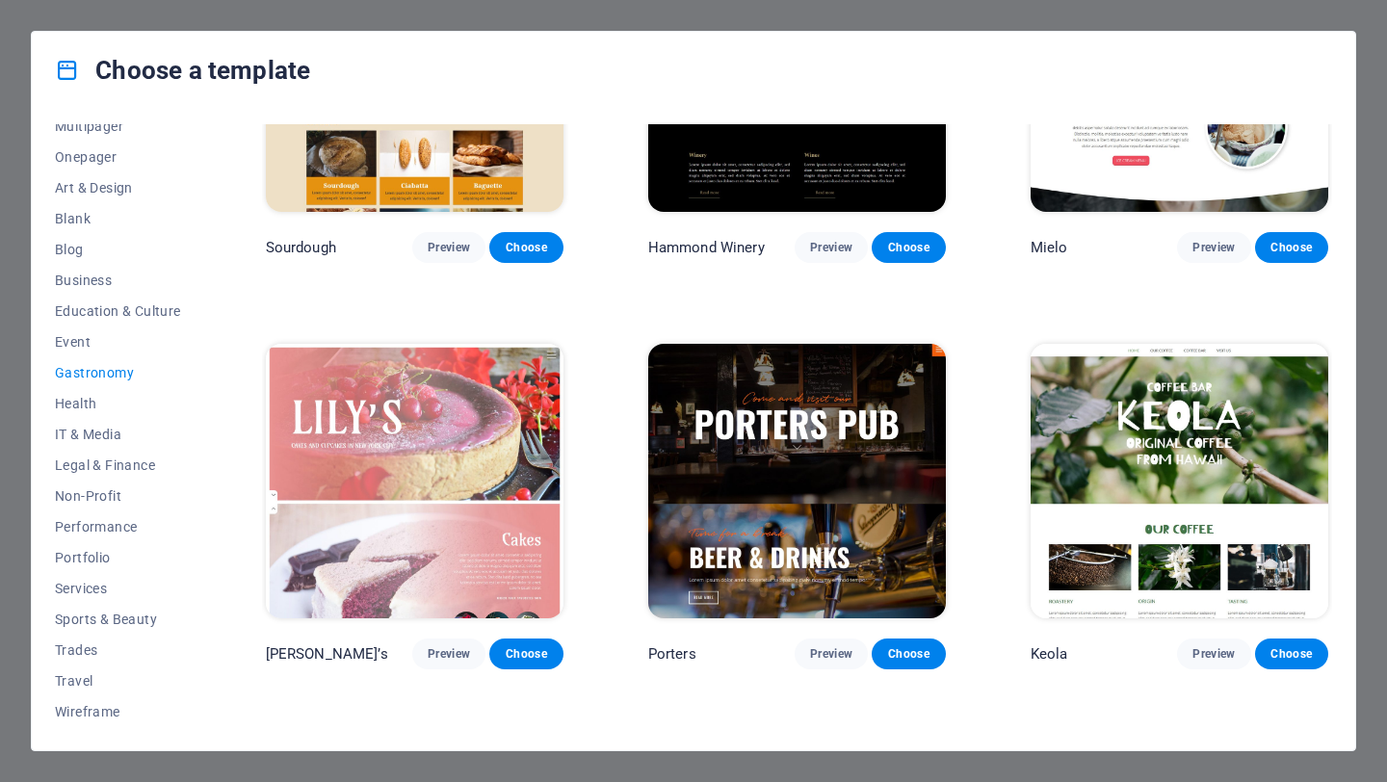
scroll to position [1742, 0]
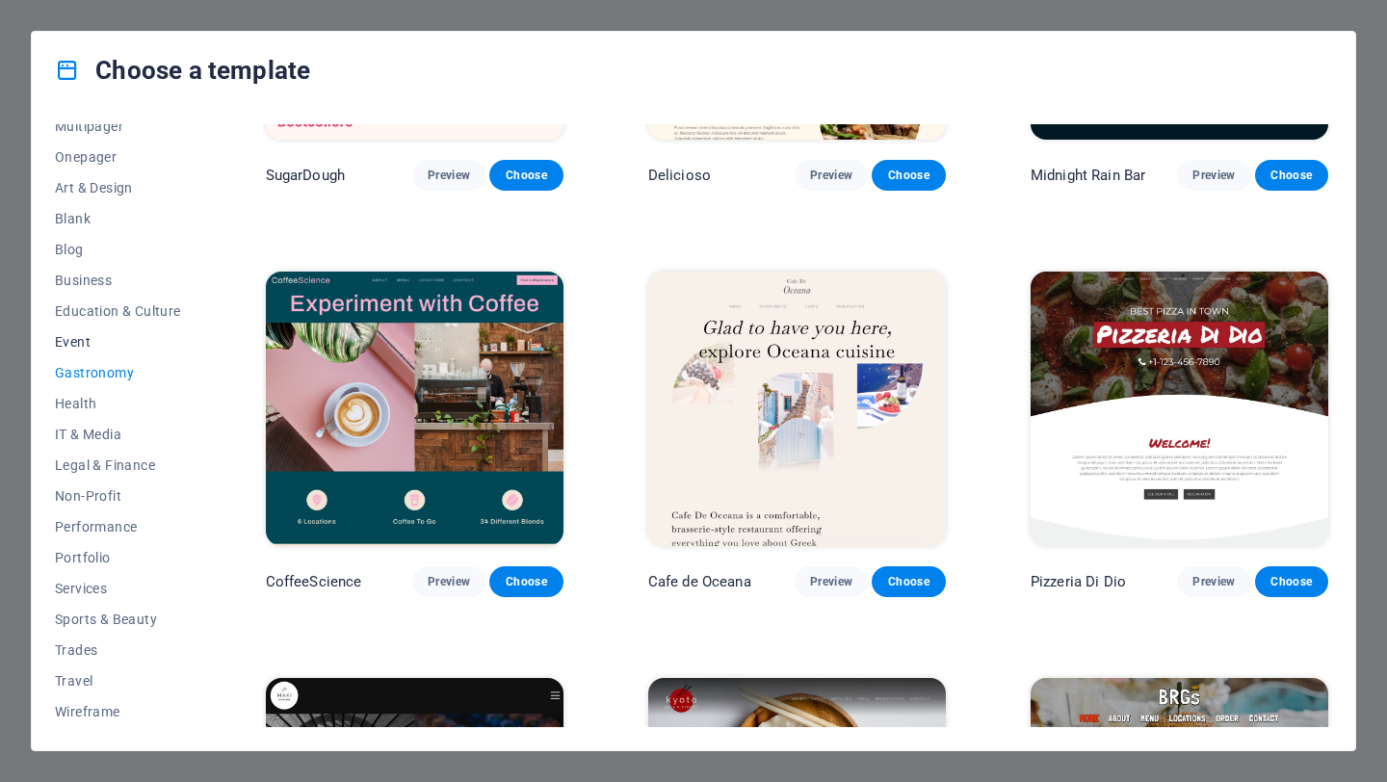
click at [74, 343] on span "Event" at bounding box center [118, 341] width 126 height 15
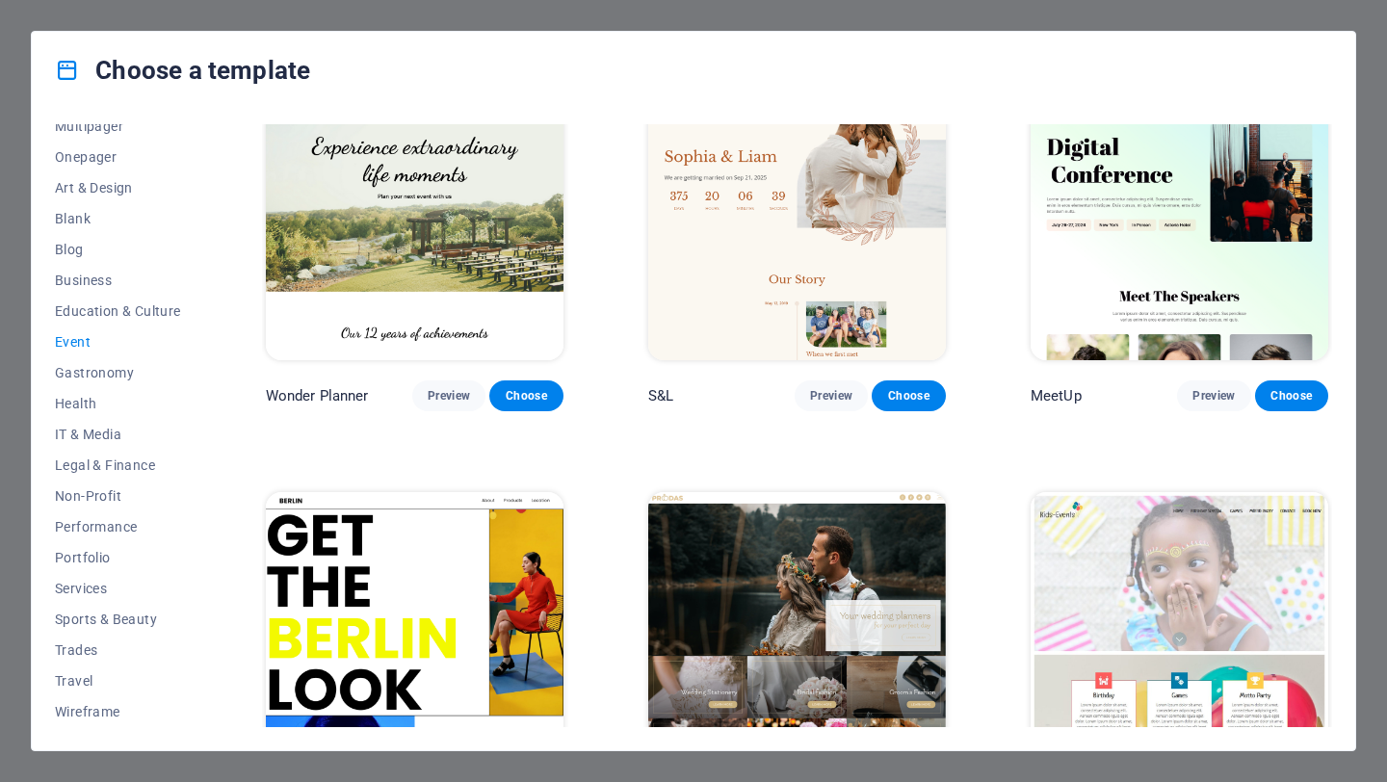
scroll to position [0, 0]
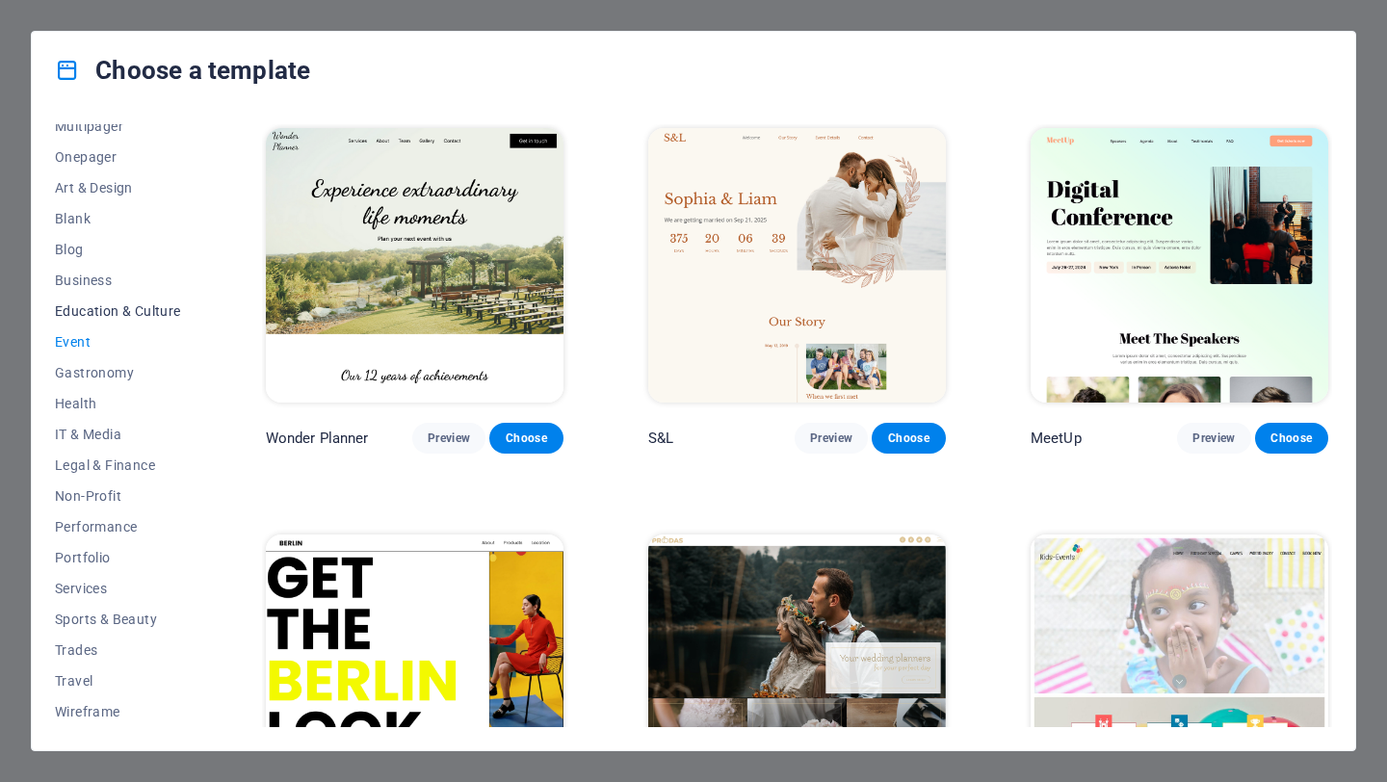
click at [108, 318] on span "Education & Culture" at bounding box center [118, 310] width 126 height 15
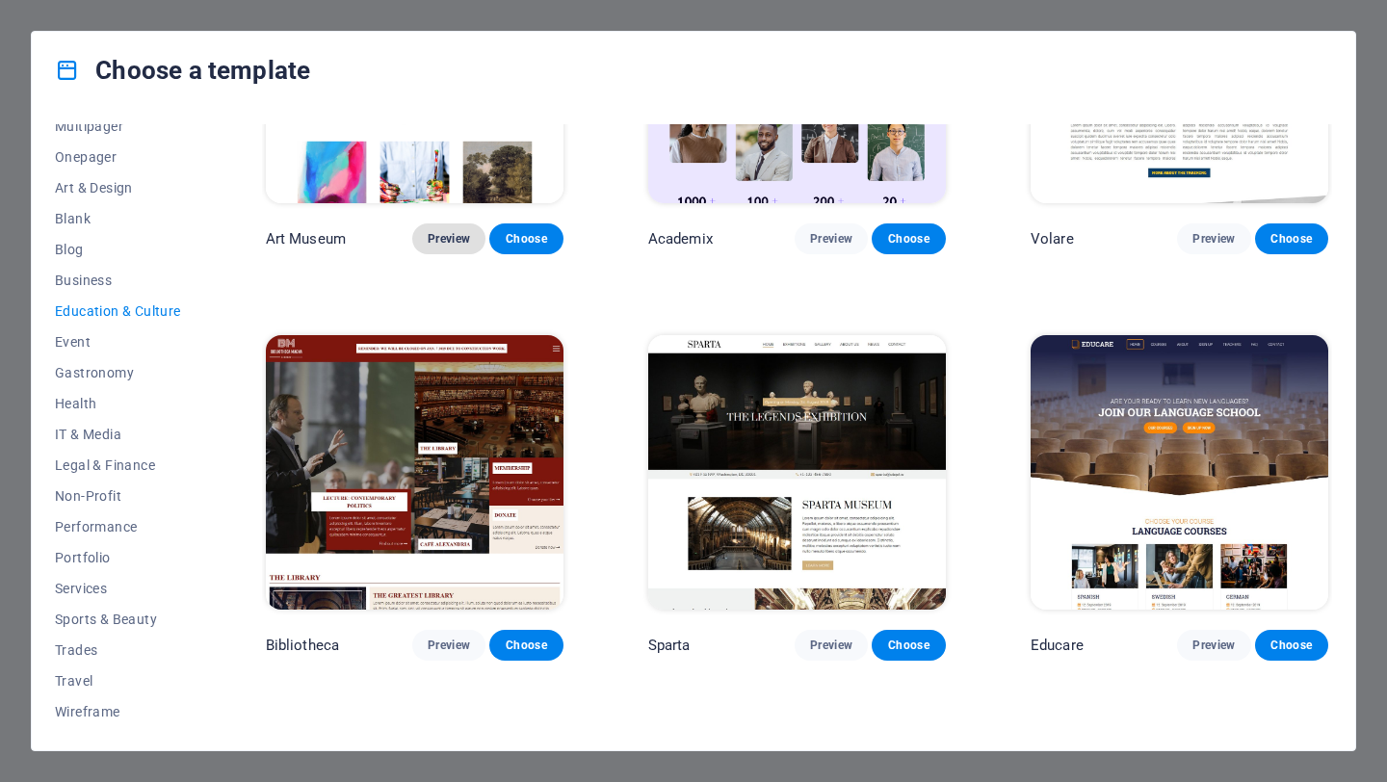
scroll to position [531, 0]
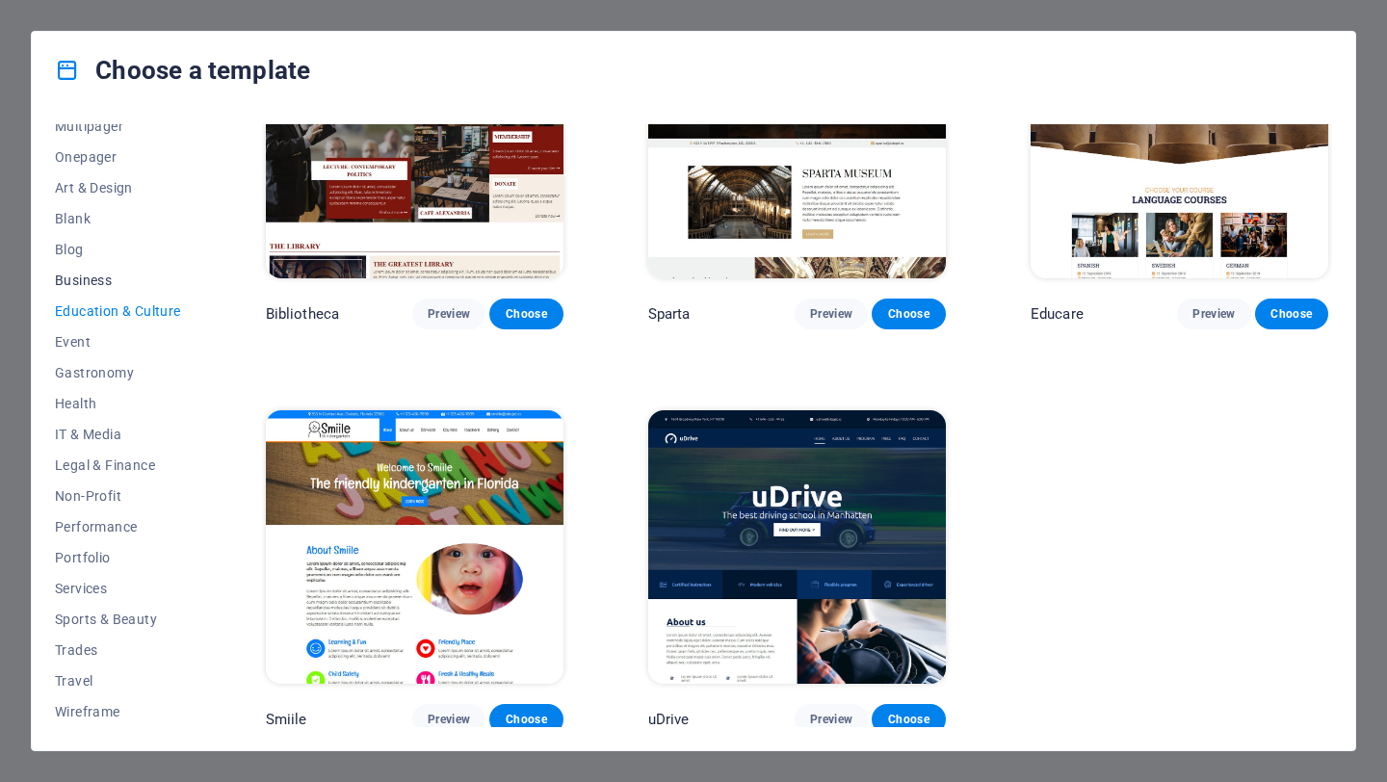
click at [99, 275] on span "Business" at bounding box center [118, 280] width 126 height 15
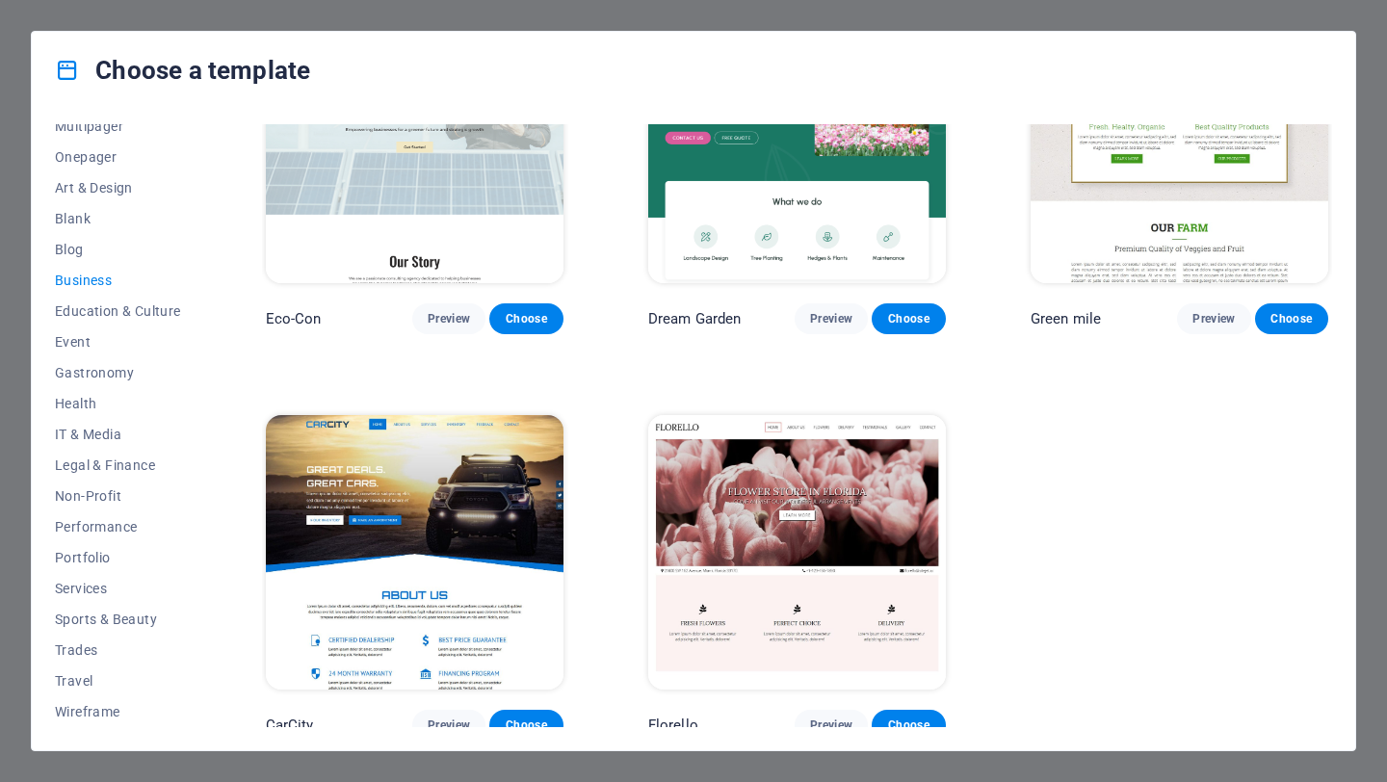
scroll to position [127, 0]
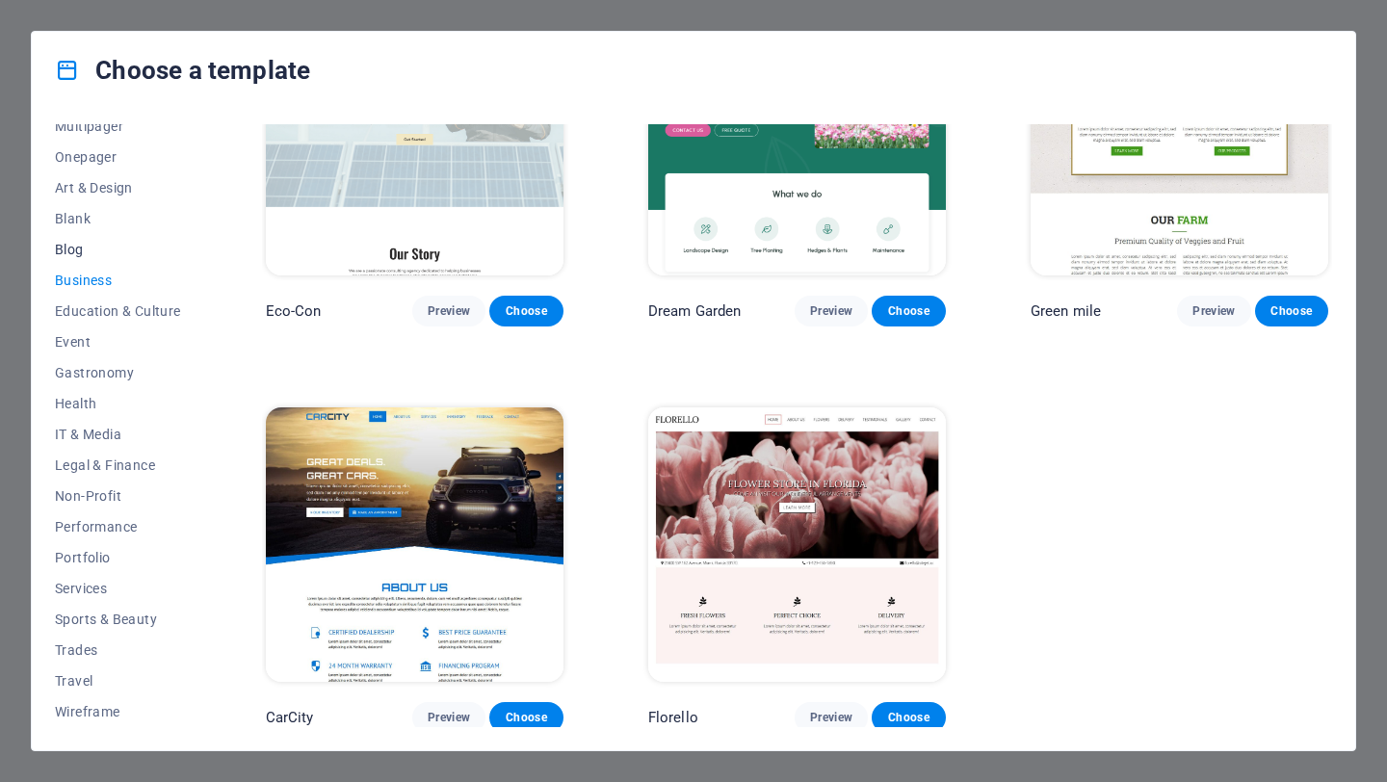
click at [121, 261] on button "Blog" at bounding box center [118, 249] width 126 height 31
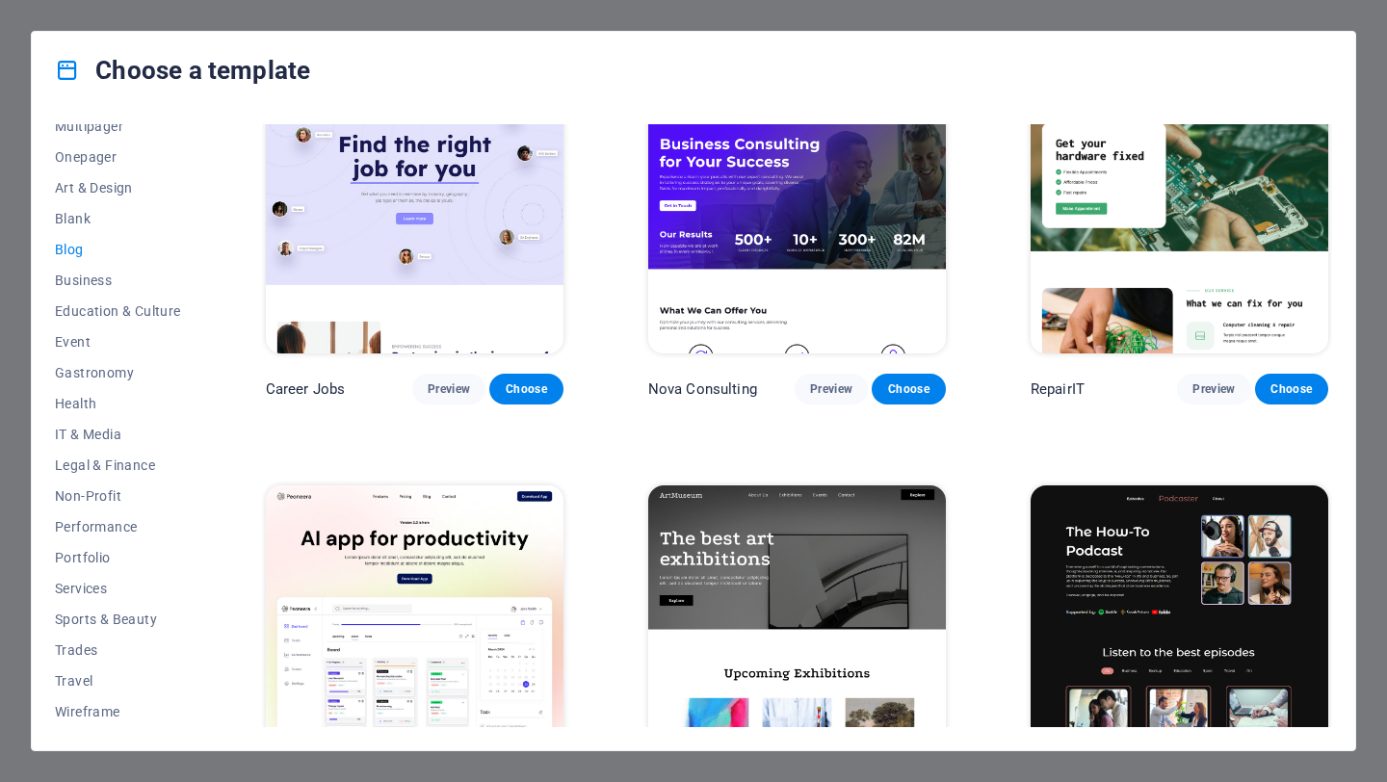
scroll to position [0, 0]
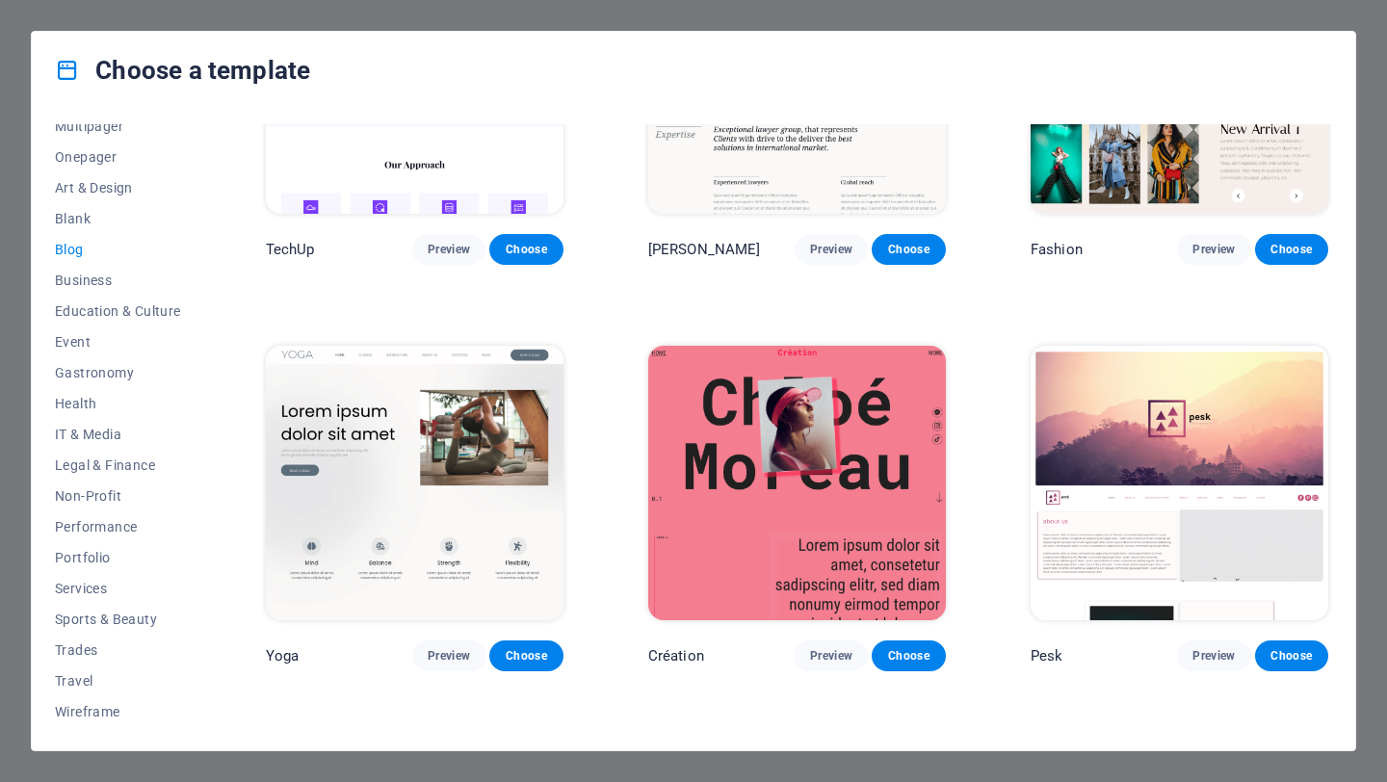
click at [92, 235] on button "Blog" at bounding box center [118, 249] width 126 height 31
click at [95, 229] on button "Blank" at bounding box center [118, 218] width 126 height 31
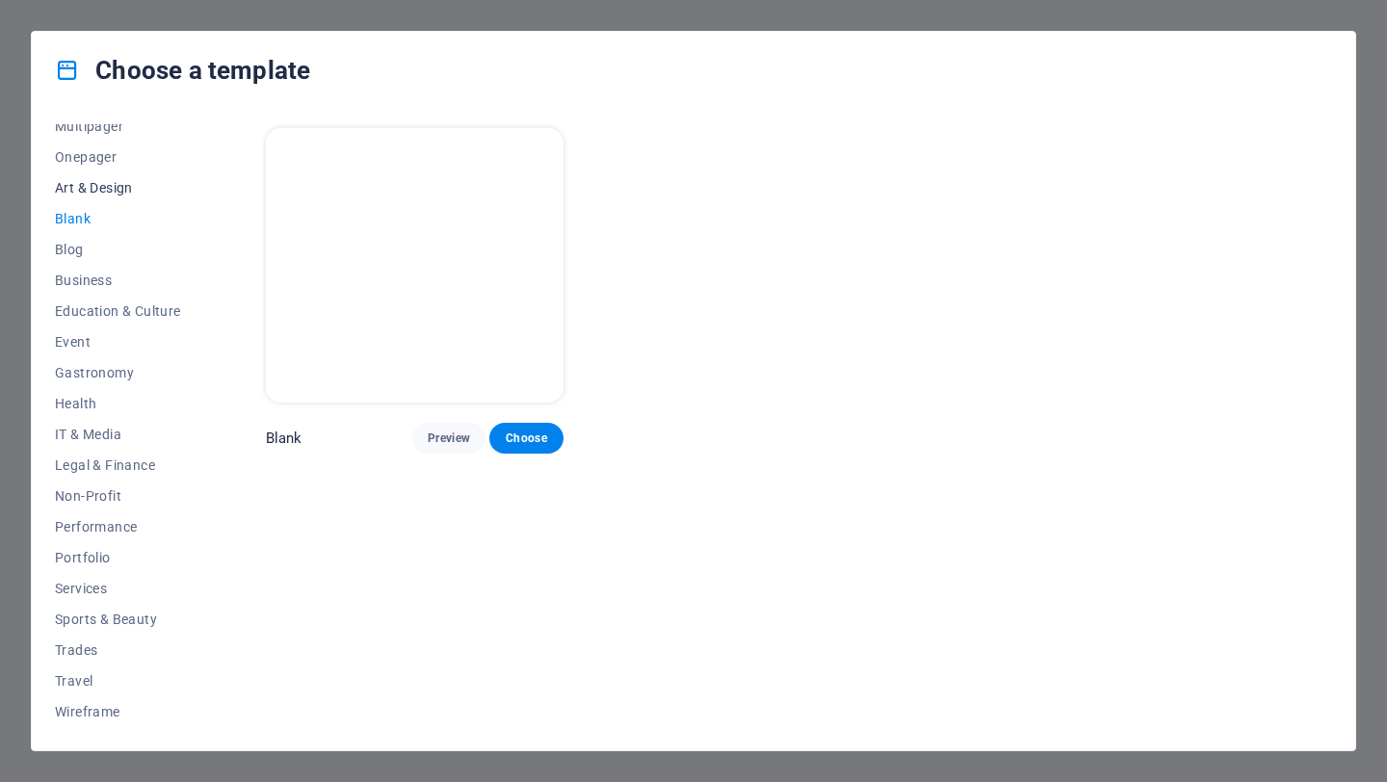
click at [120, 188] on span "Art & Design" at bounding box center [118, 187] width 126 height 15
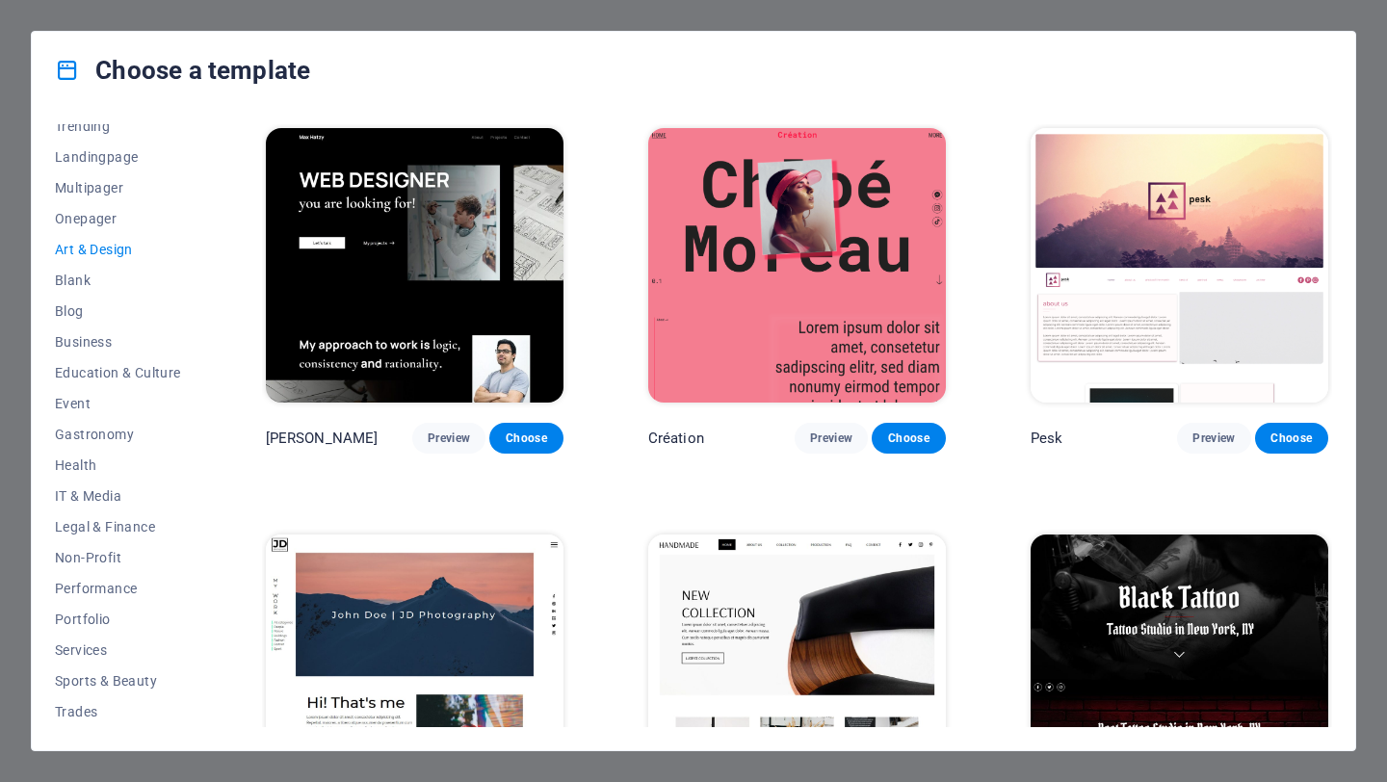
scroll to position [41, 0]
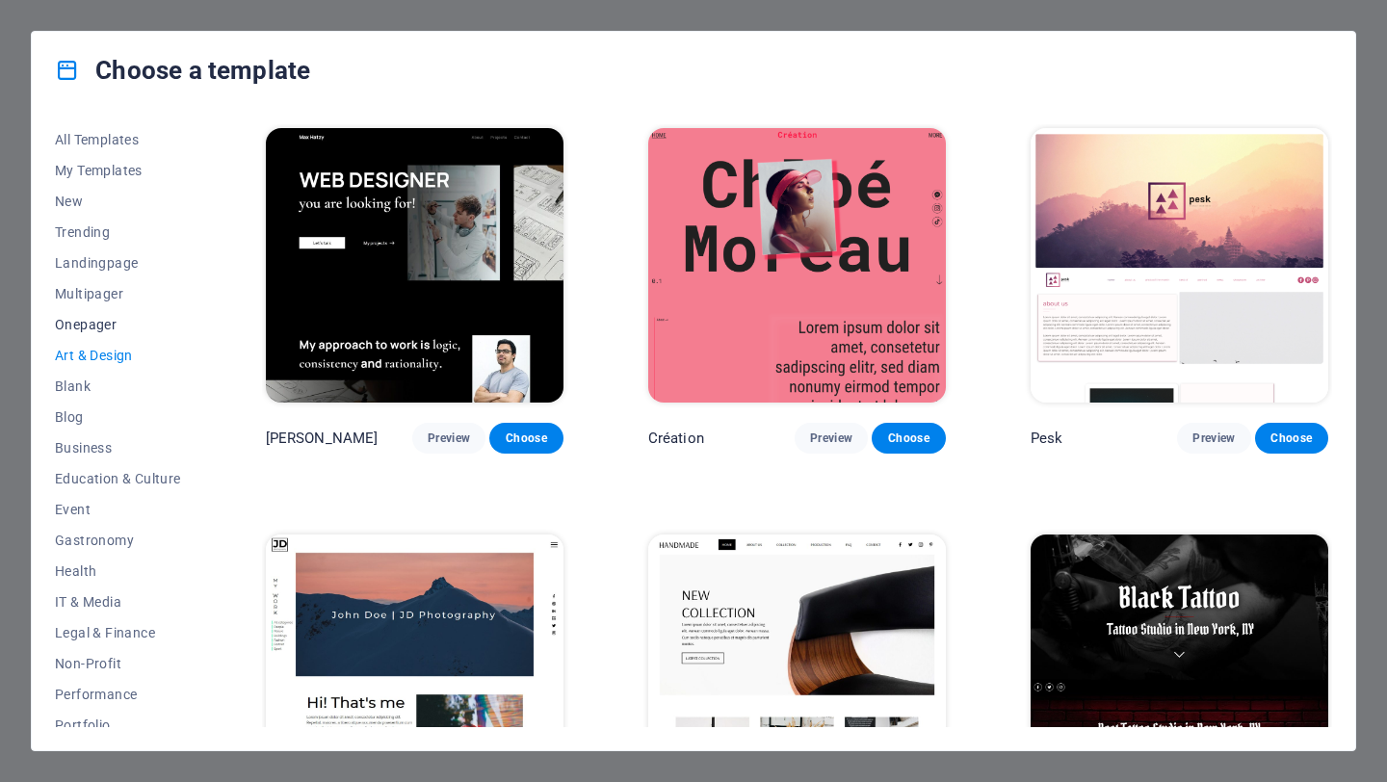
click at [100, 323] on span "Onepager" at bounding box center [118, 324] width 126 height 15
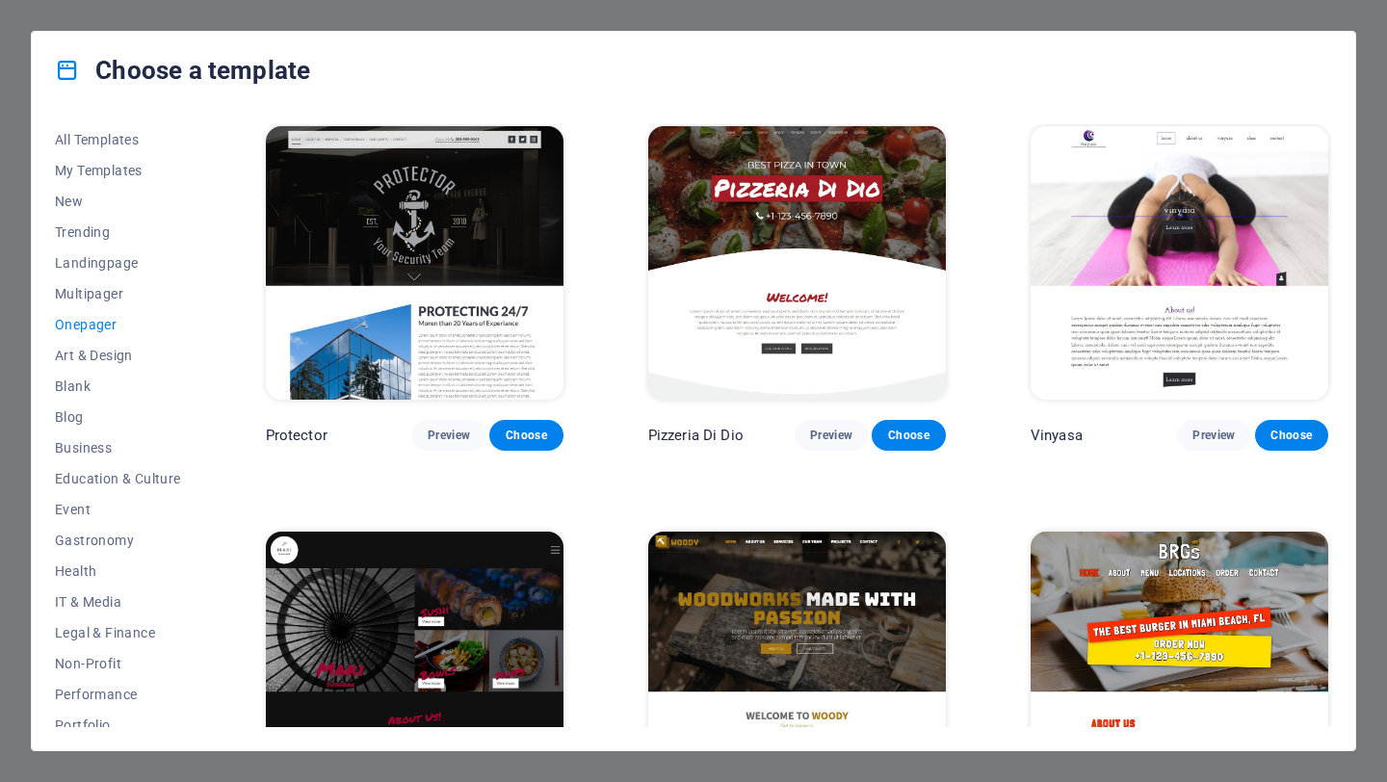
scroll to position [3421, 0]
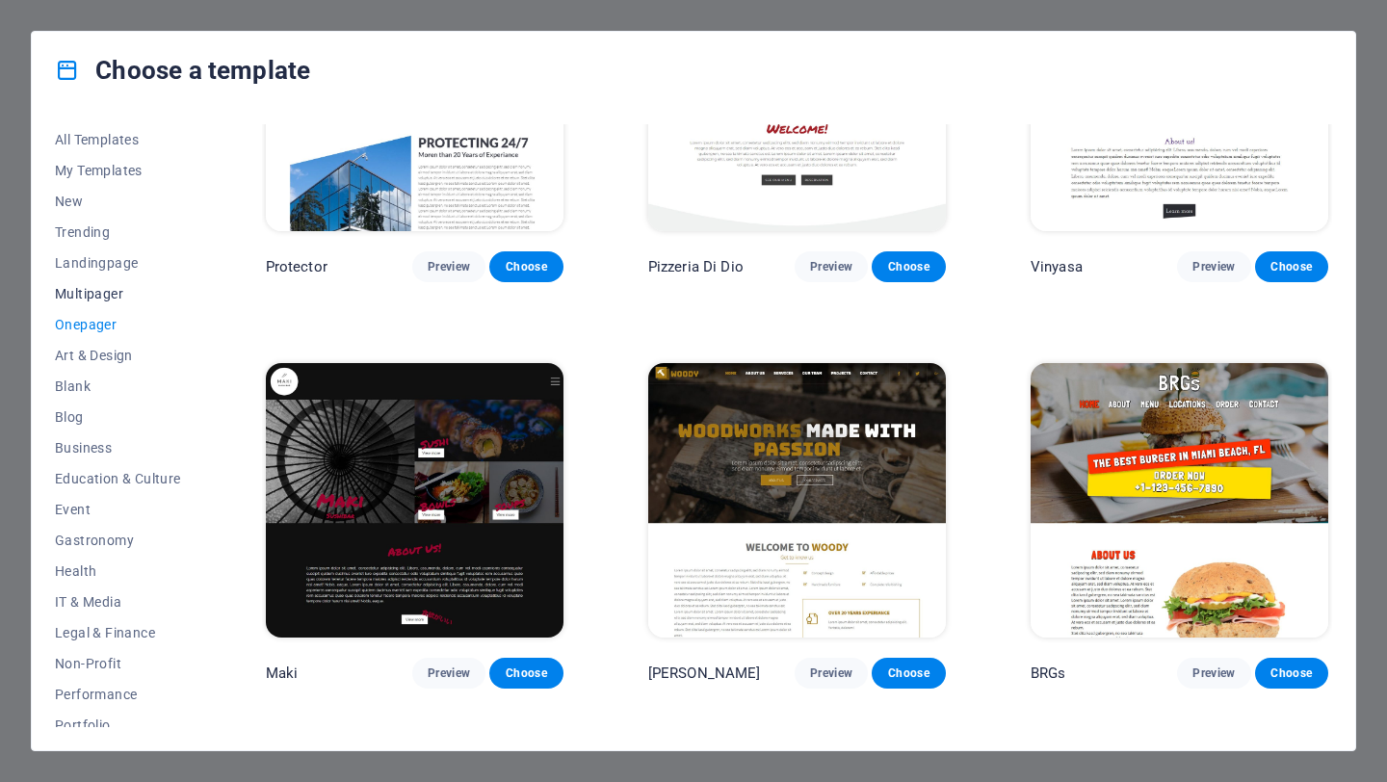
click at [75, 300] on span "Multipager" at bounding box center [118, 293] width 126 height 15
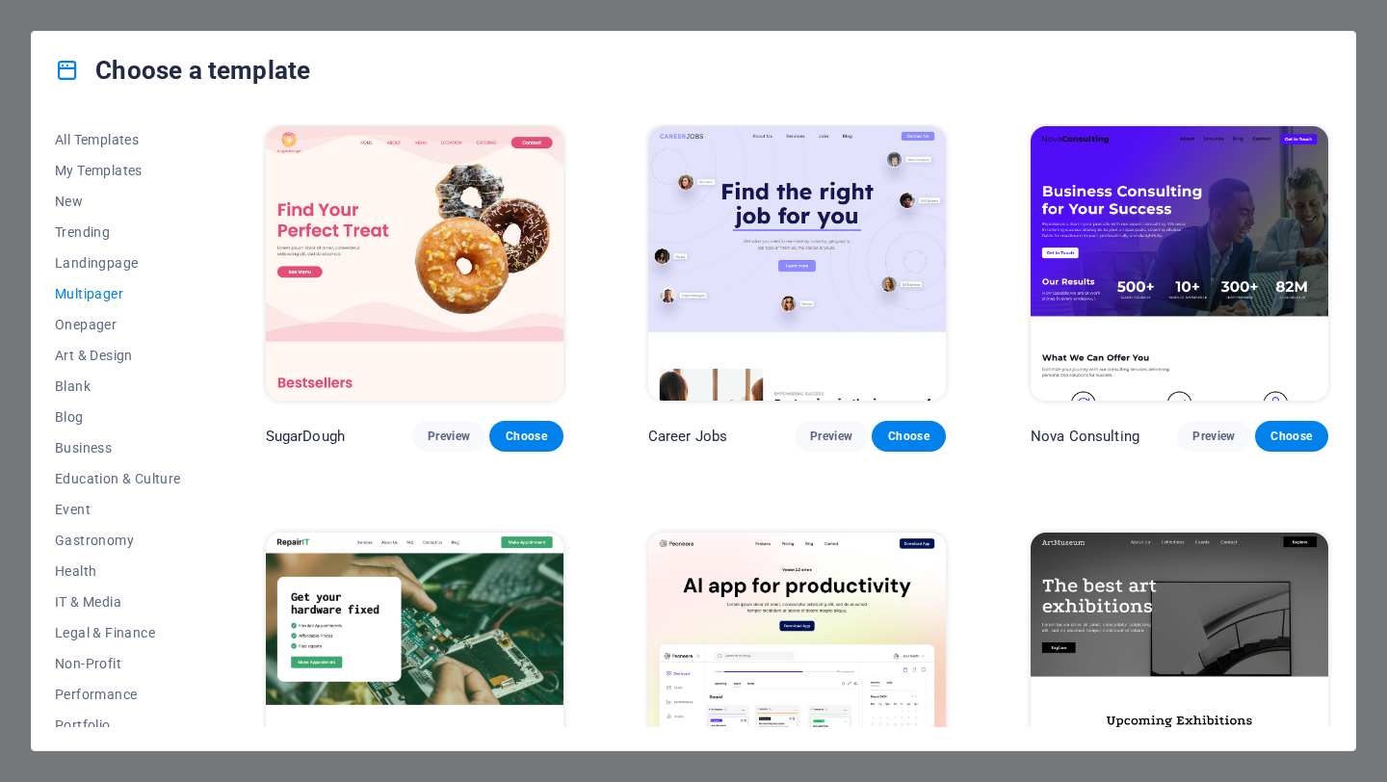
scroll to position [0, 0]
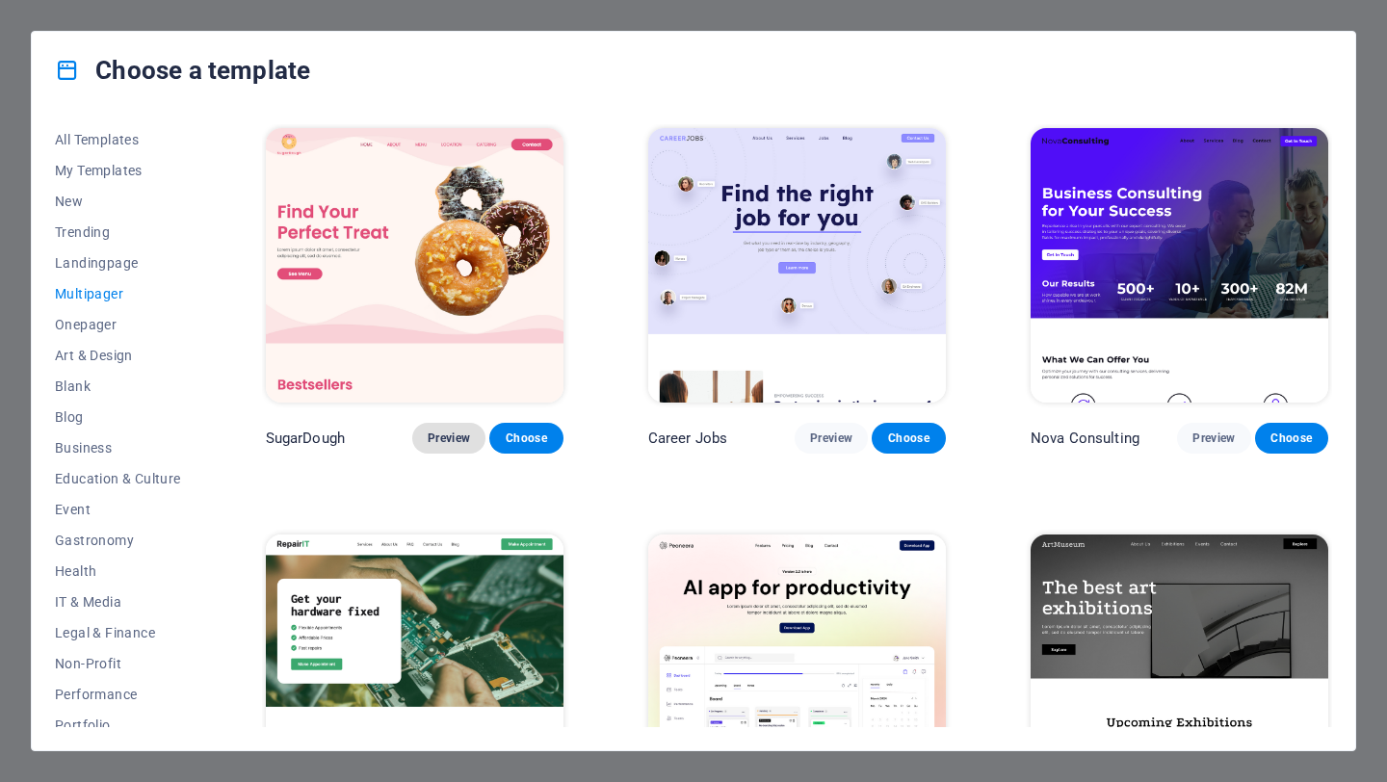
click at [441, 438] on span "Preview" at bounding box center [449, 438] width 42 height 15
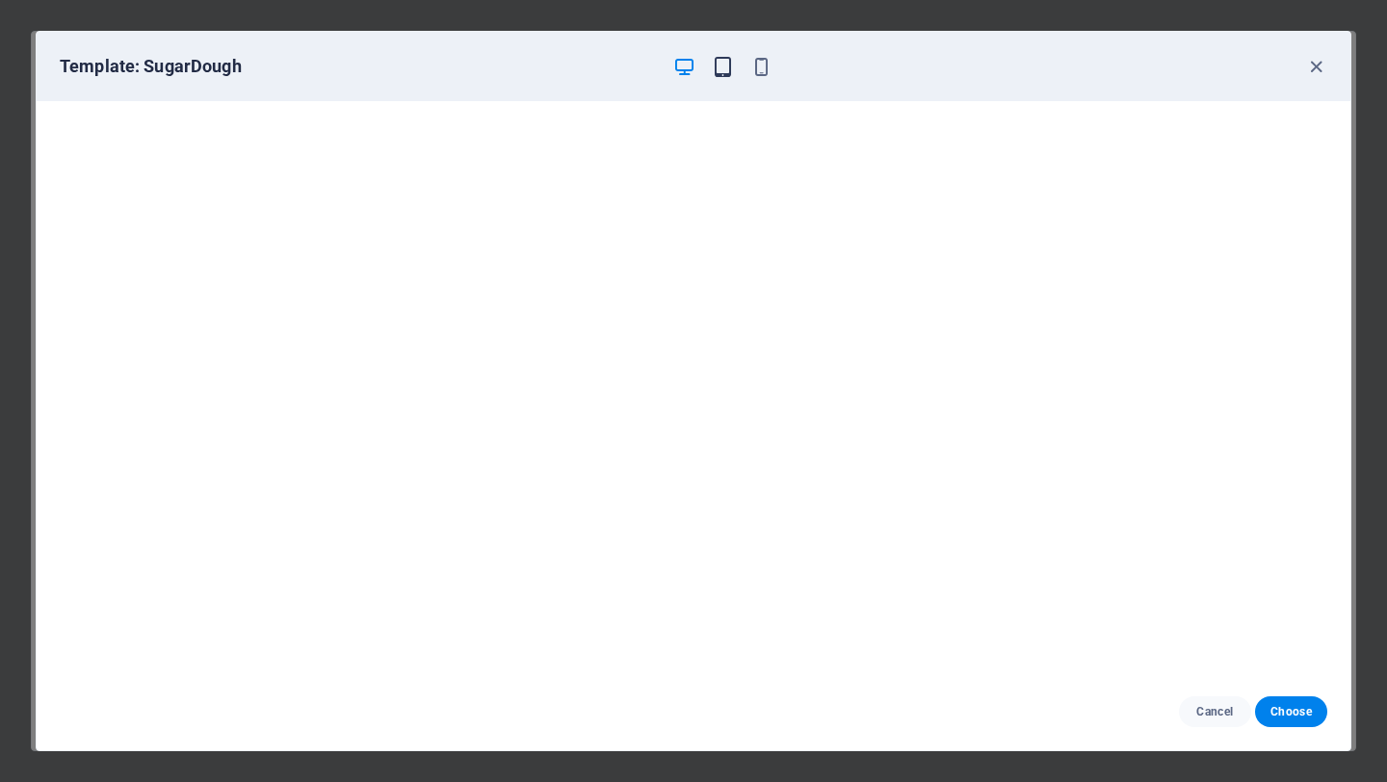
click at [719, 67] on icon "button" at bounding box center [723, 67] width 22 height 22
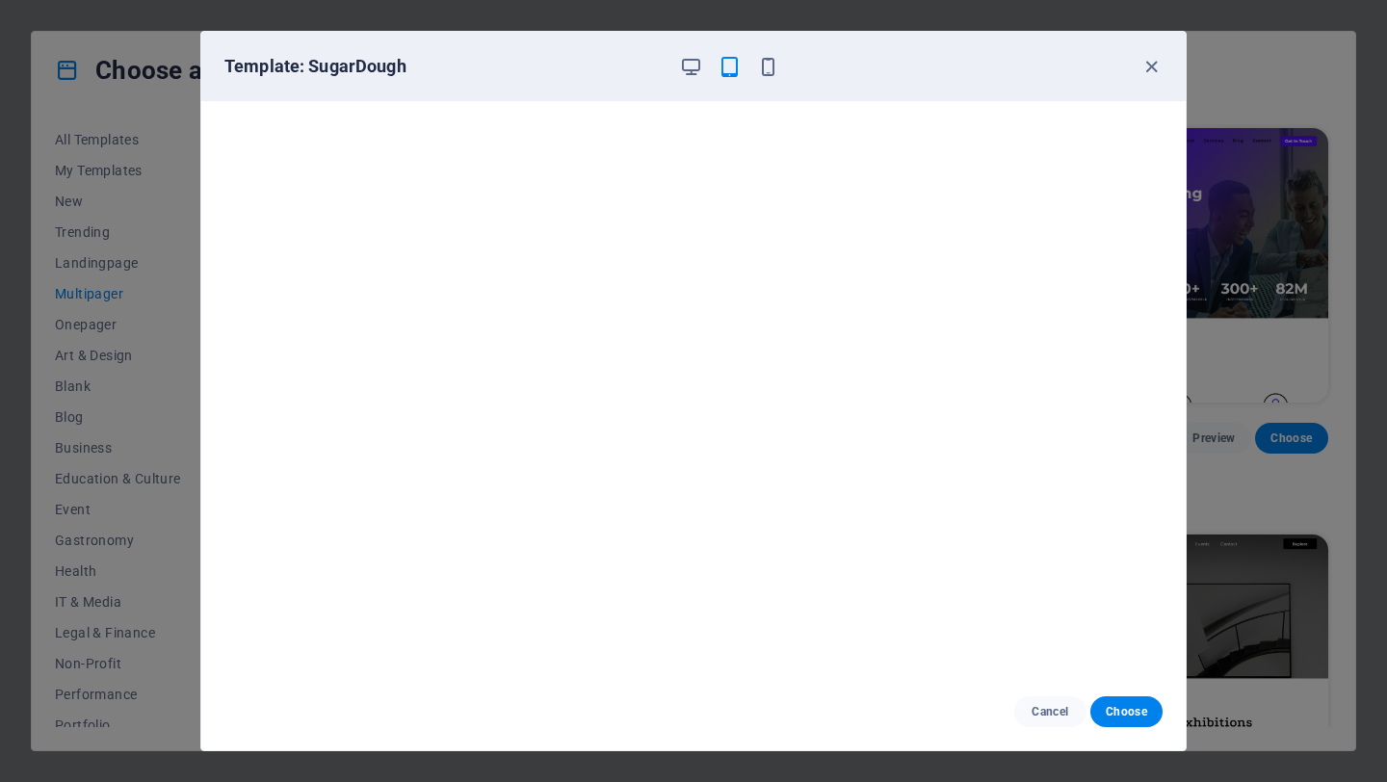
scroll to position [4, 0]
click at [763, 82] on div "Template: SugarDough" at bounding box center [693, 66] width 984 height 69
click at [769, 62] on icon "button" at bounding box center [768, 67] width 22 height 22
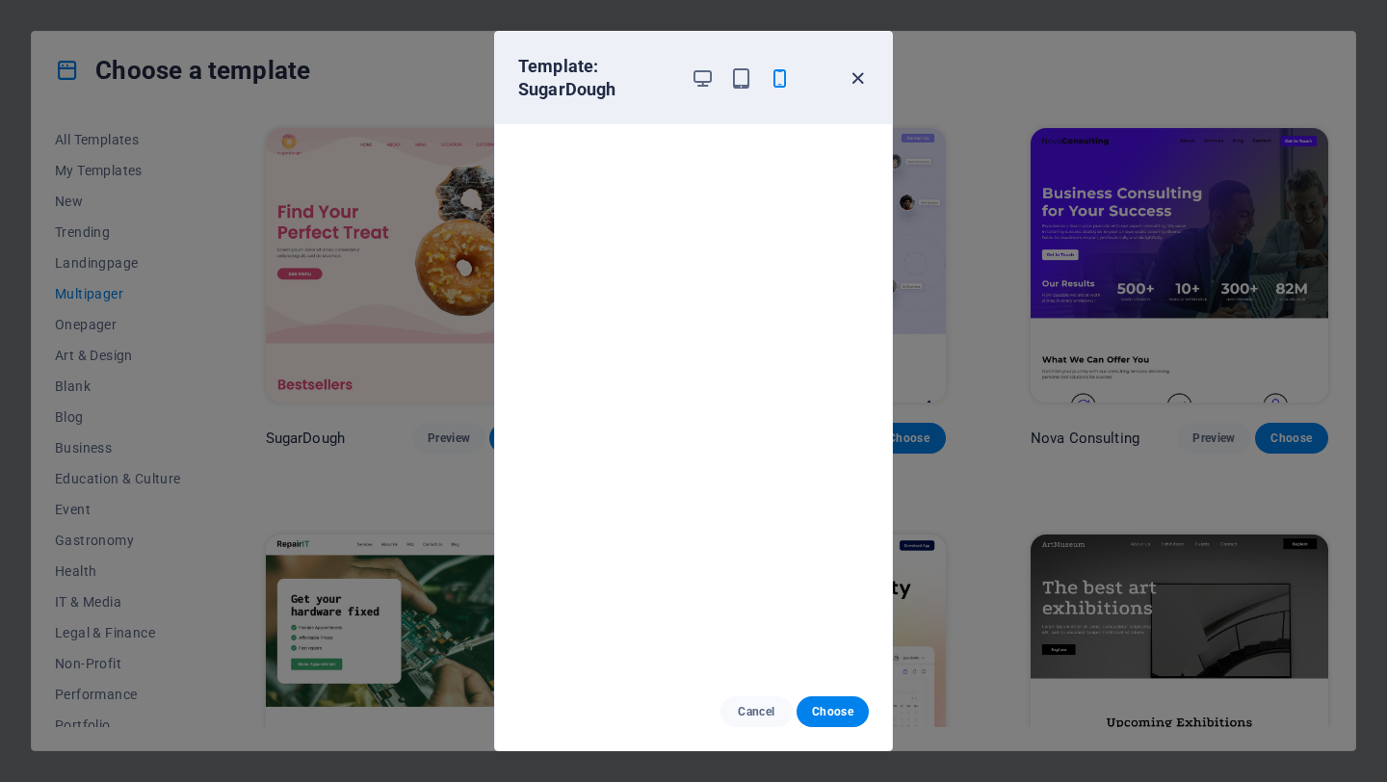
click at [864, 76] on icon "button" at bounding box center [858, 78] width 22 height 22
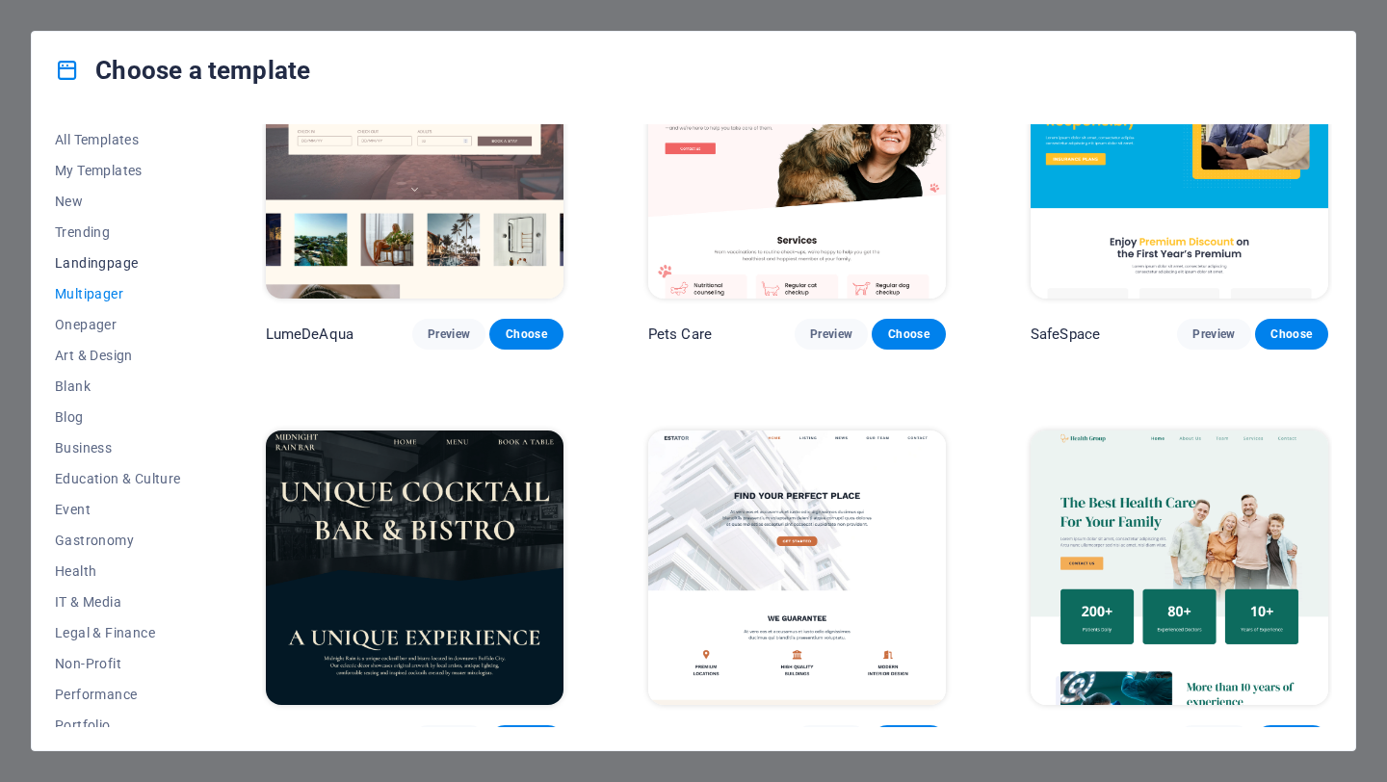
scroll to position [2184, 0]
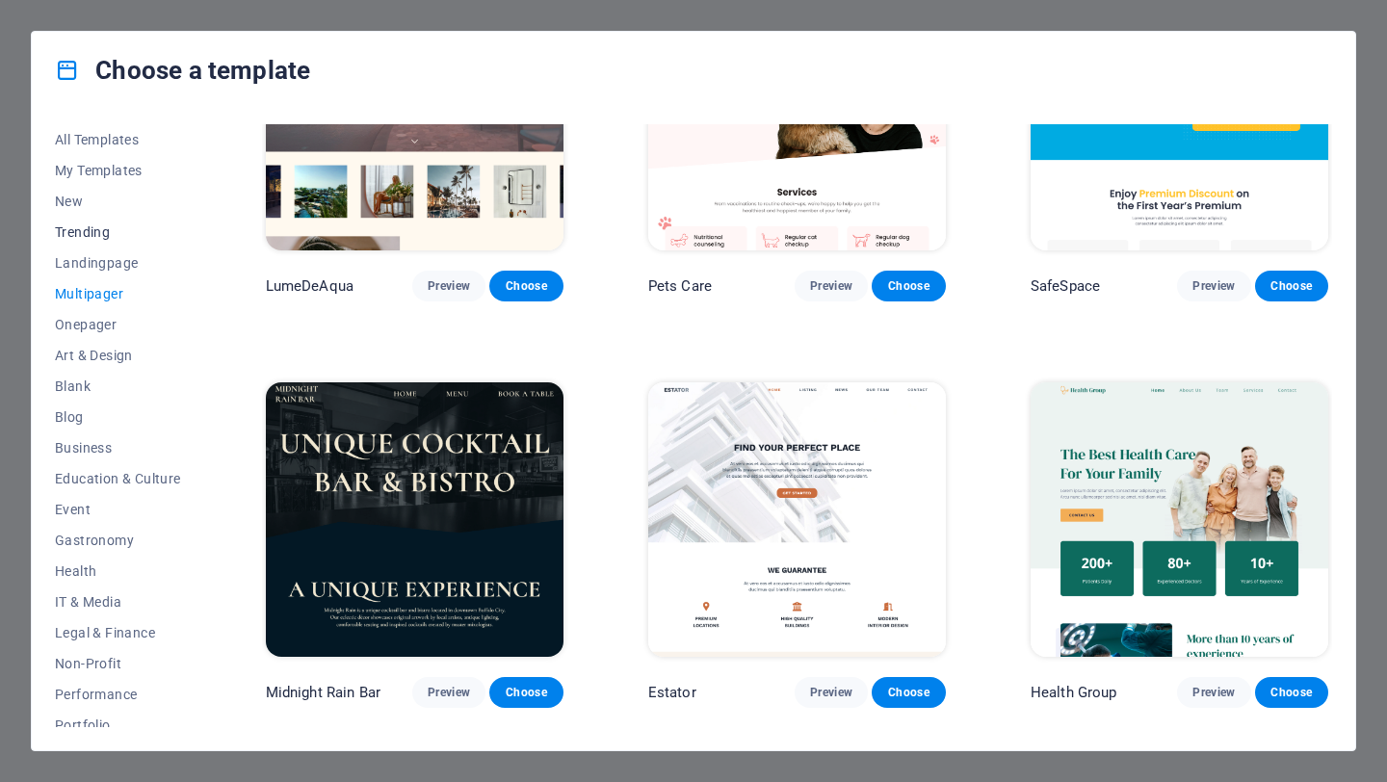
click at [78, 238] on span "Trending" at bounding box center [118, 231] width 126 height 15
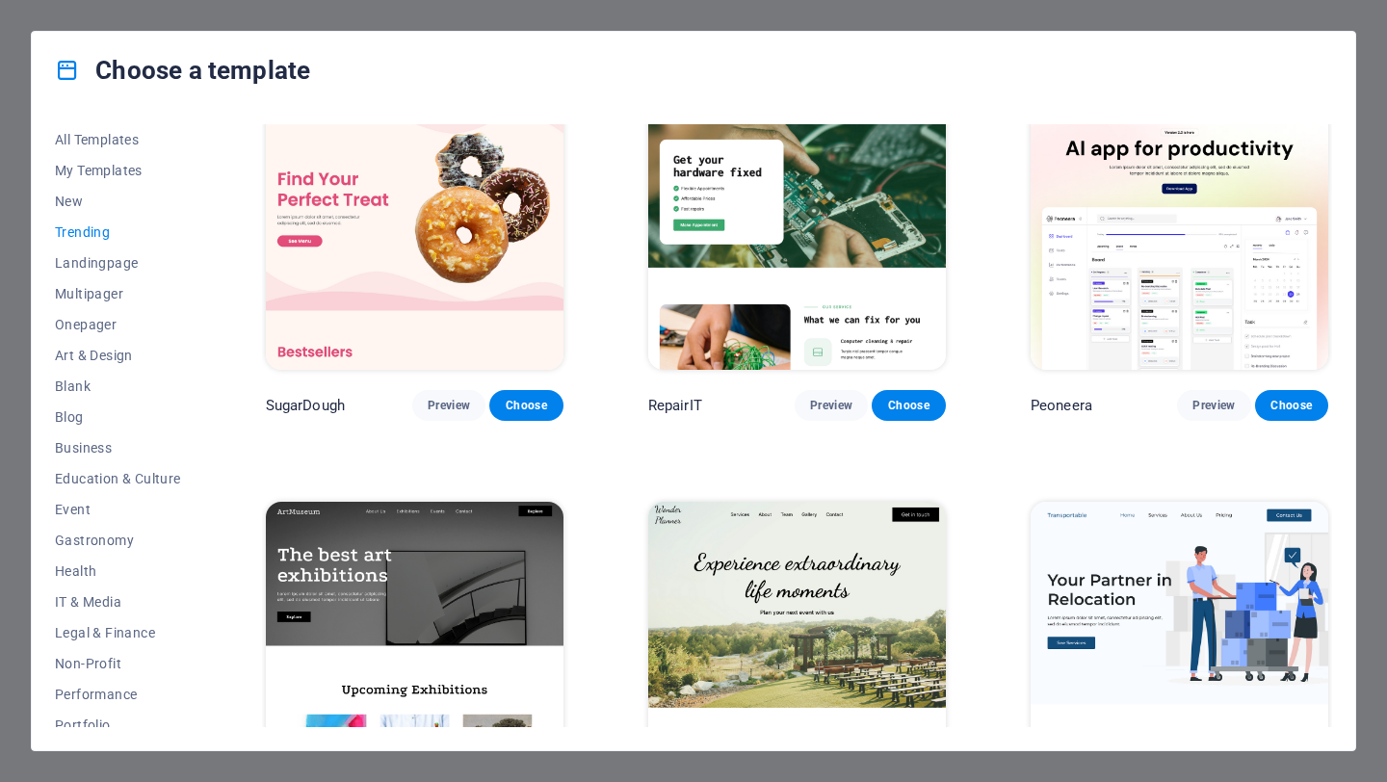
scroll to position [0, 0]
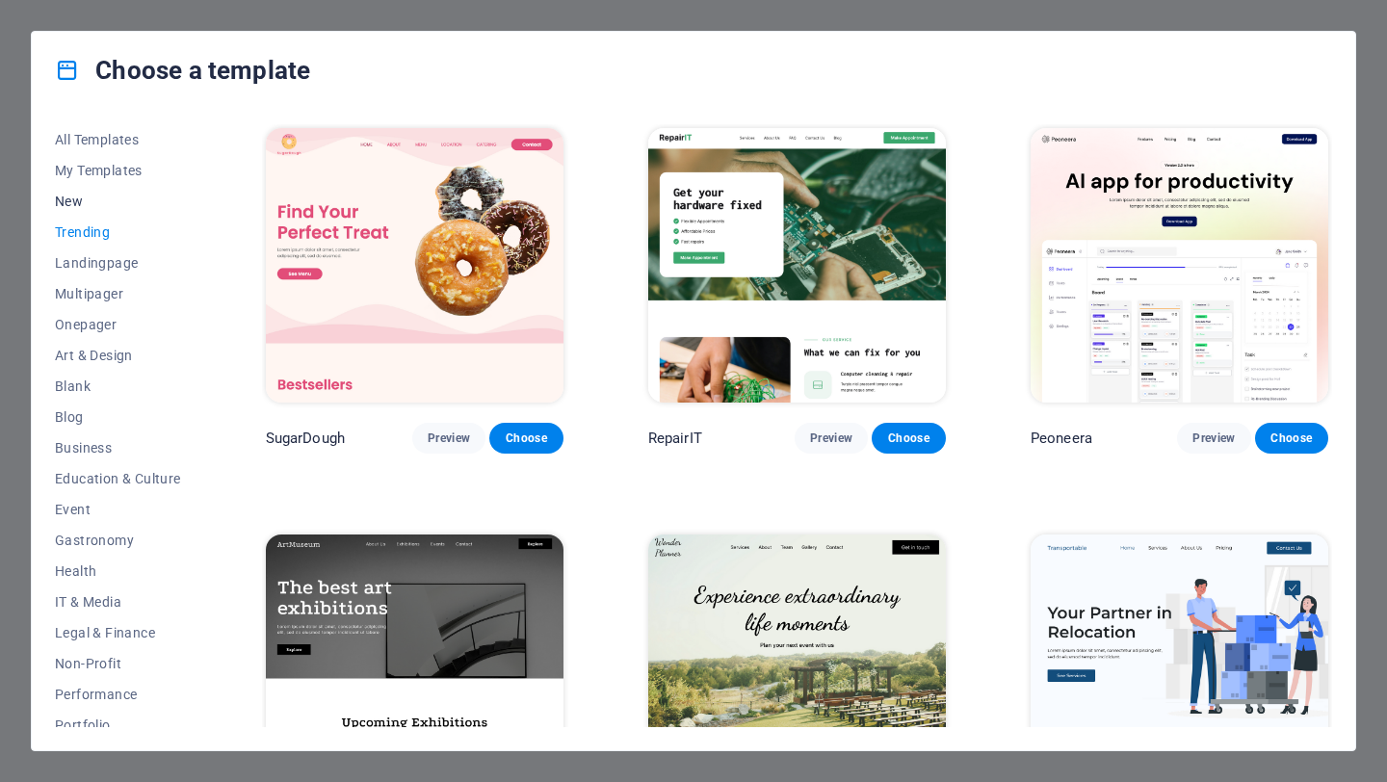
click at [82, 213] on button "New" at bounding box center [118, 201] width 126 height 31
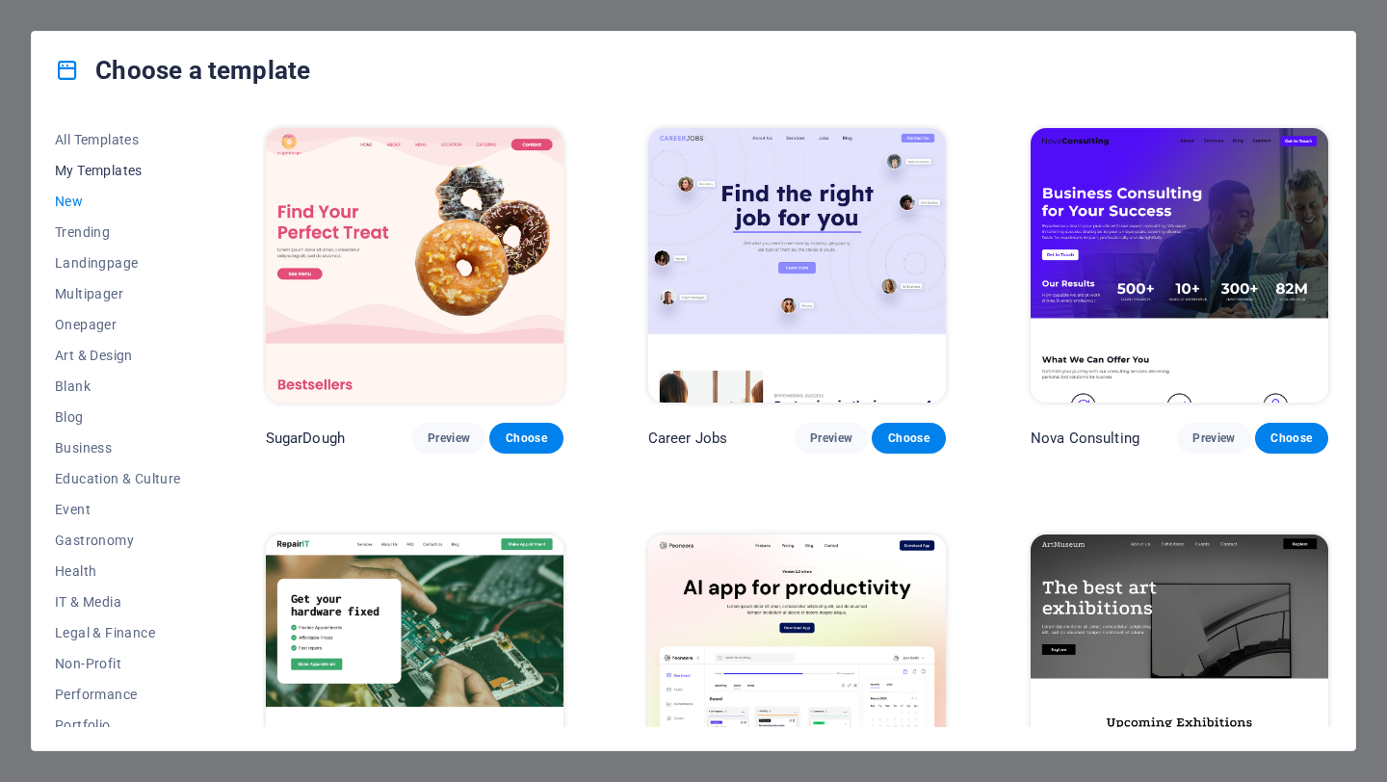
click at [129, 174] on span "My Templates" at bounding box center [118, 170] width 126 height 15
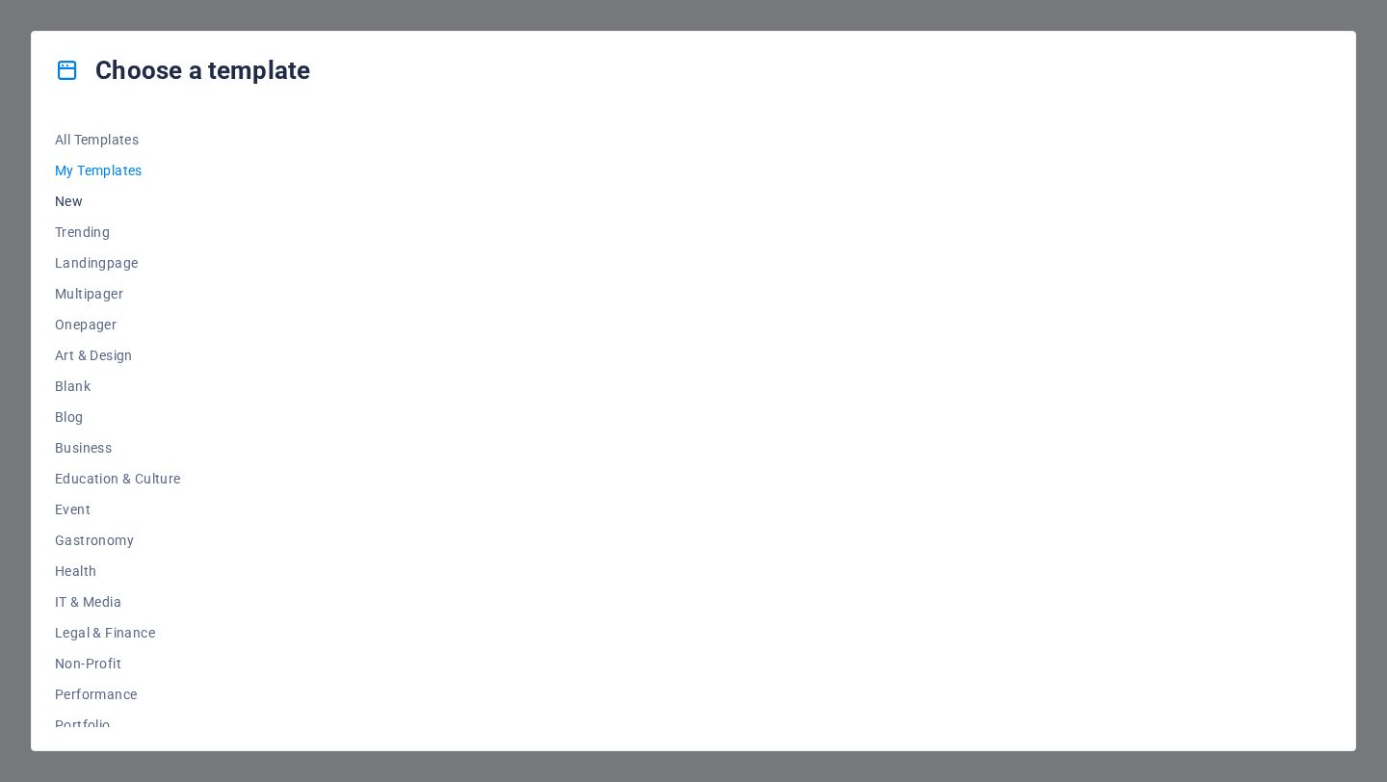
click at [79, 207] on span "New" at bounding box center [118, 201] width 126 height 15
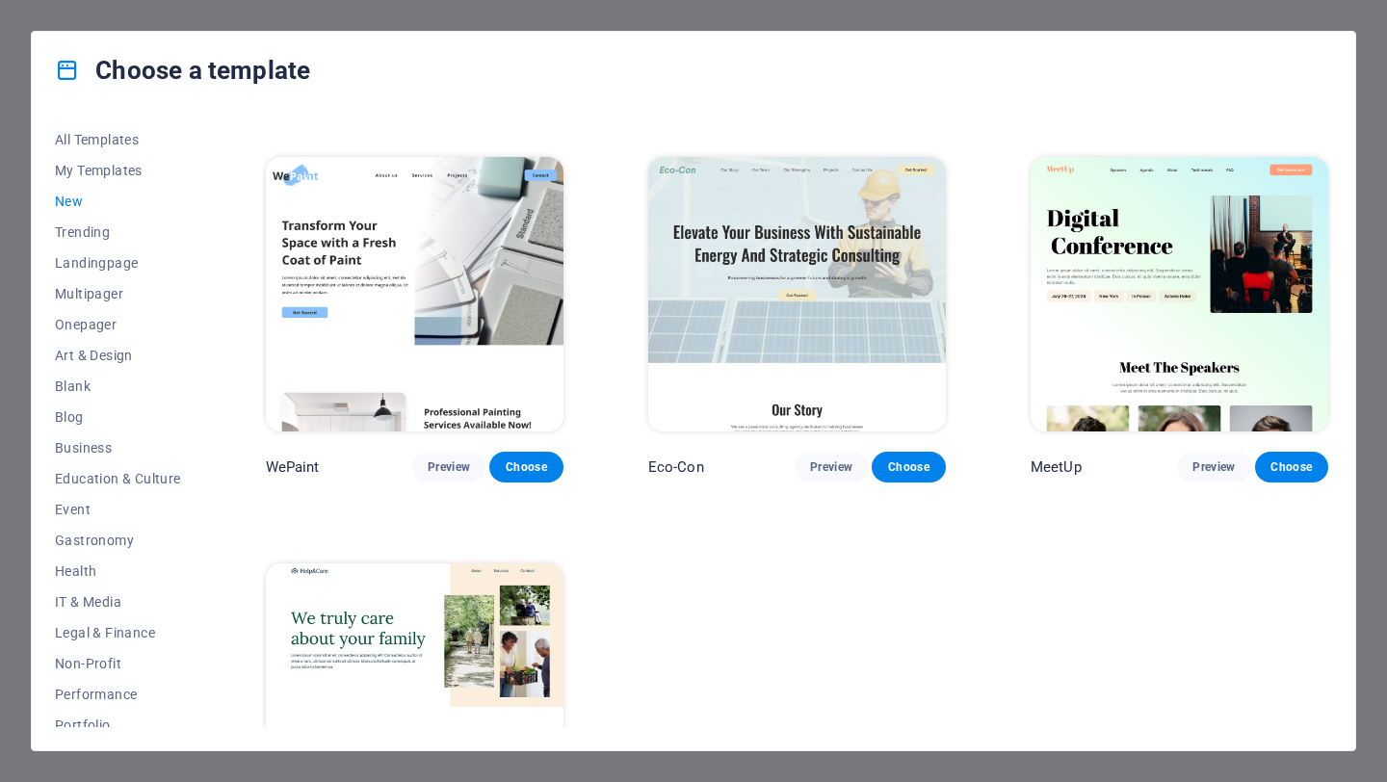
scroll to position [1338, 0]
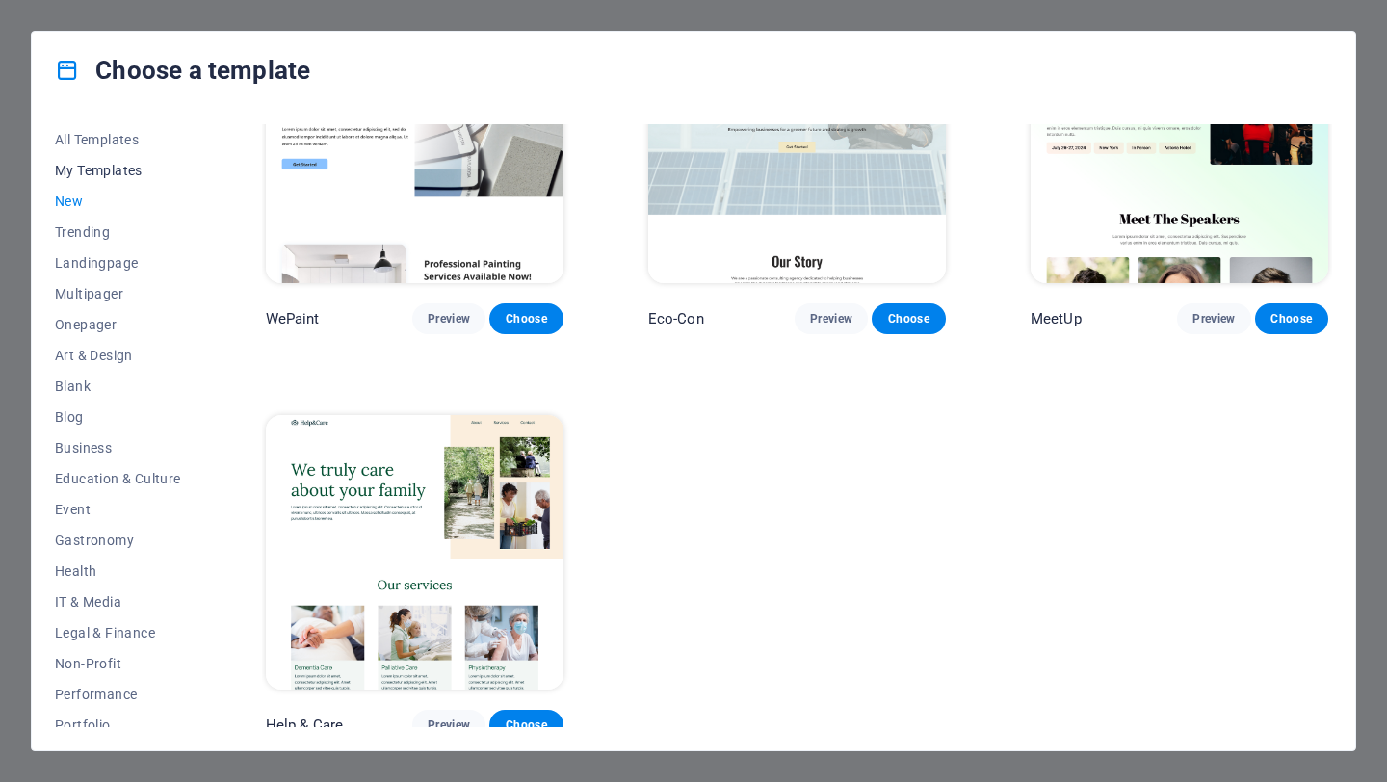
click at [96, 170] on span "My Templates" at bounding box center [118, 170] width 126 height 15
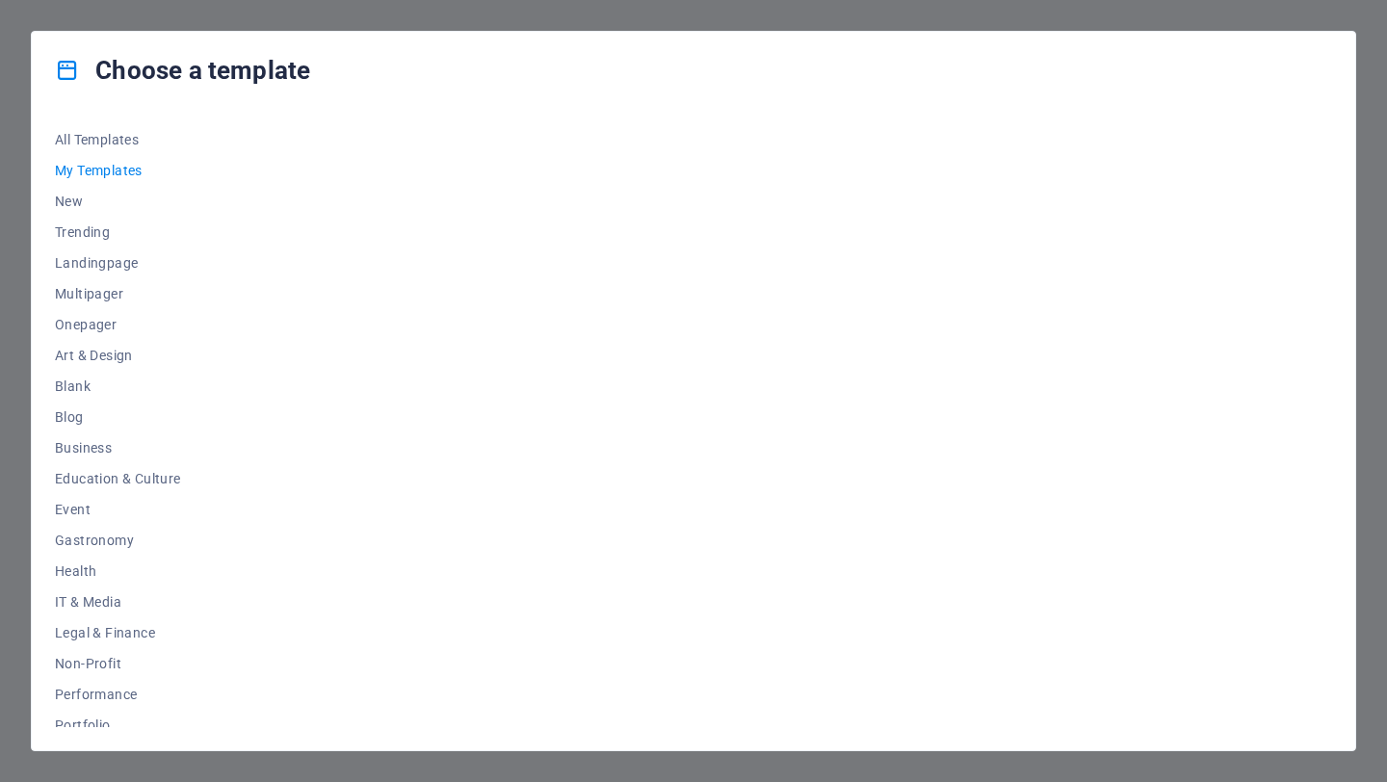
scroll to position [0, 0]
click at [118, 148] on button "All Templates" at bounding box center [118, 139] width 126 height 31
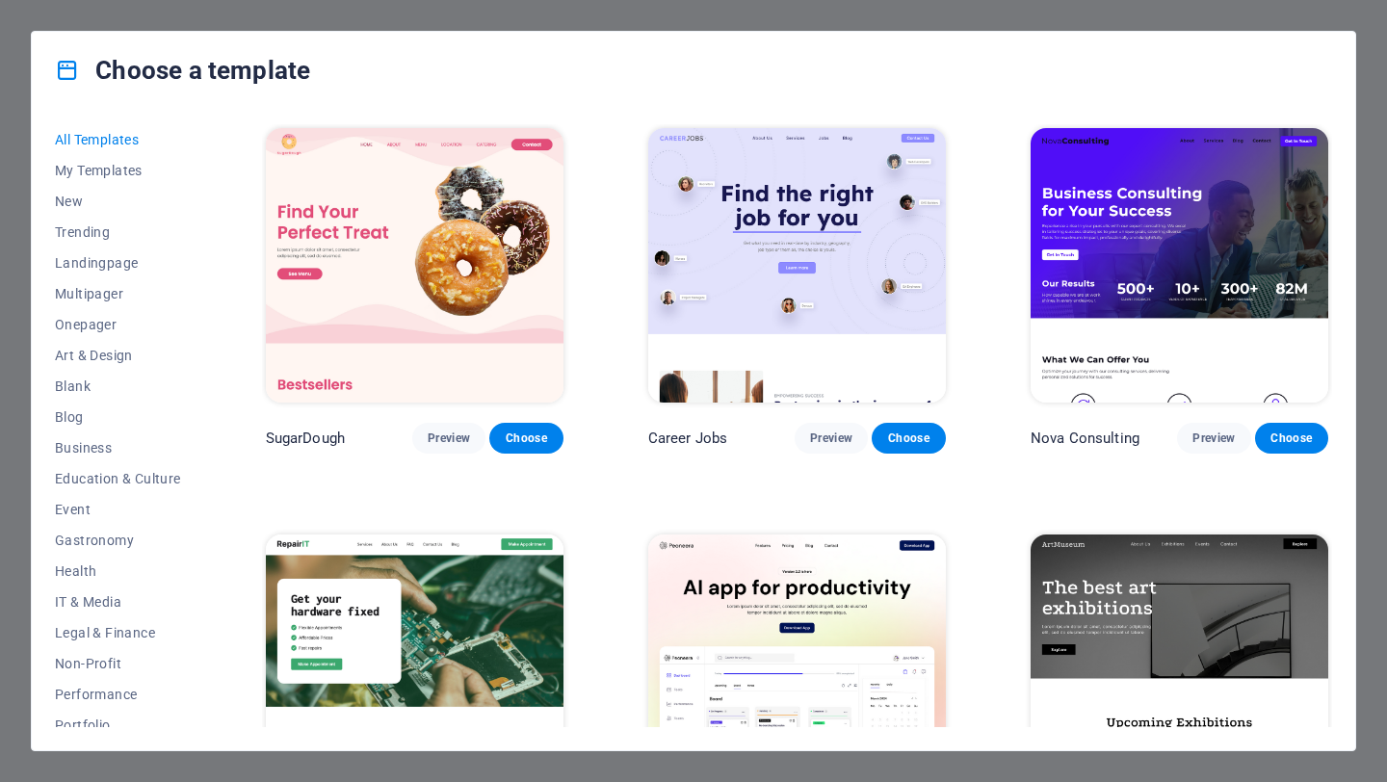
click at [421, 374] on img at bounding box center [415, 265] width 298 height 275
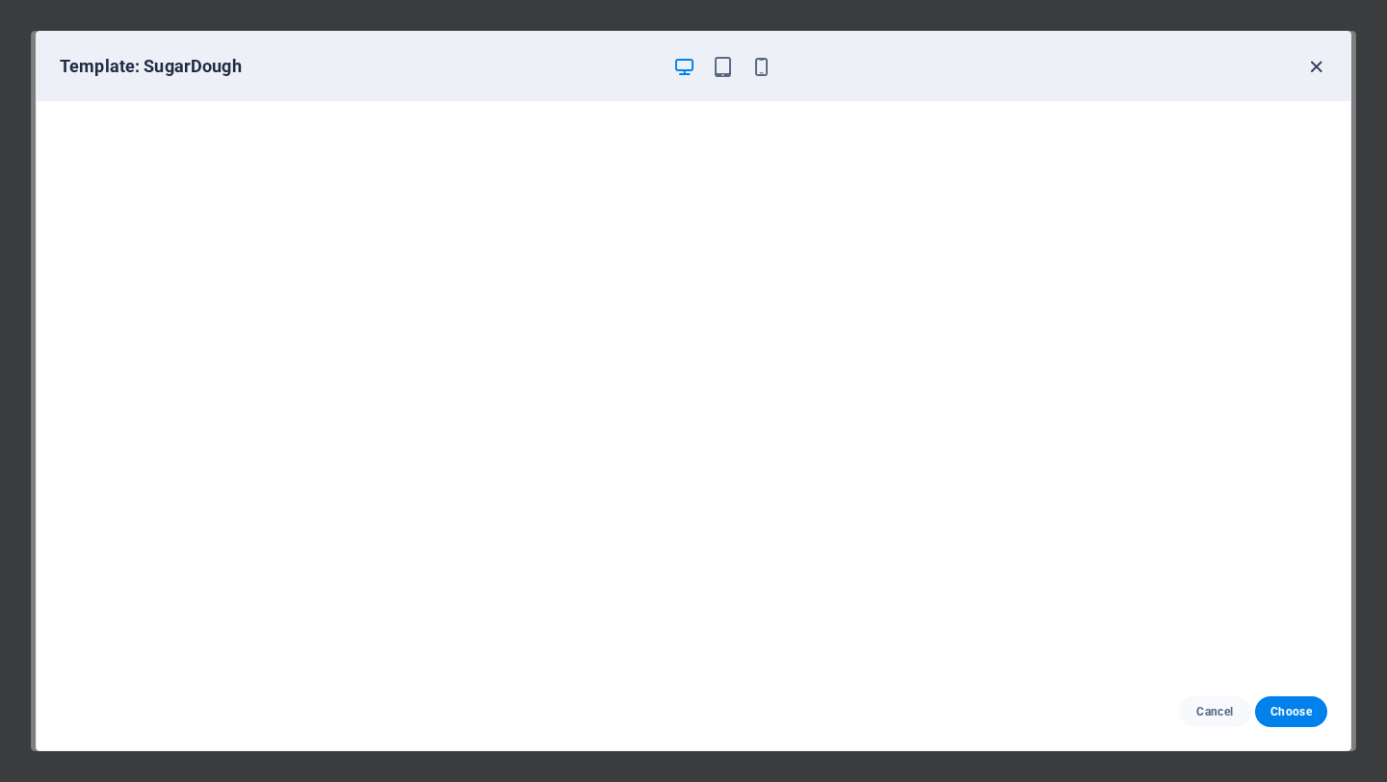
click at [1323, 62] on icon "button" at bounding box center [1316, 67] width 22 height 22
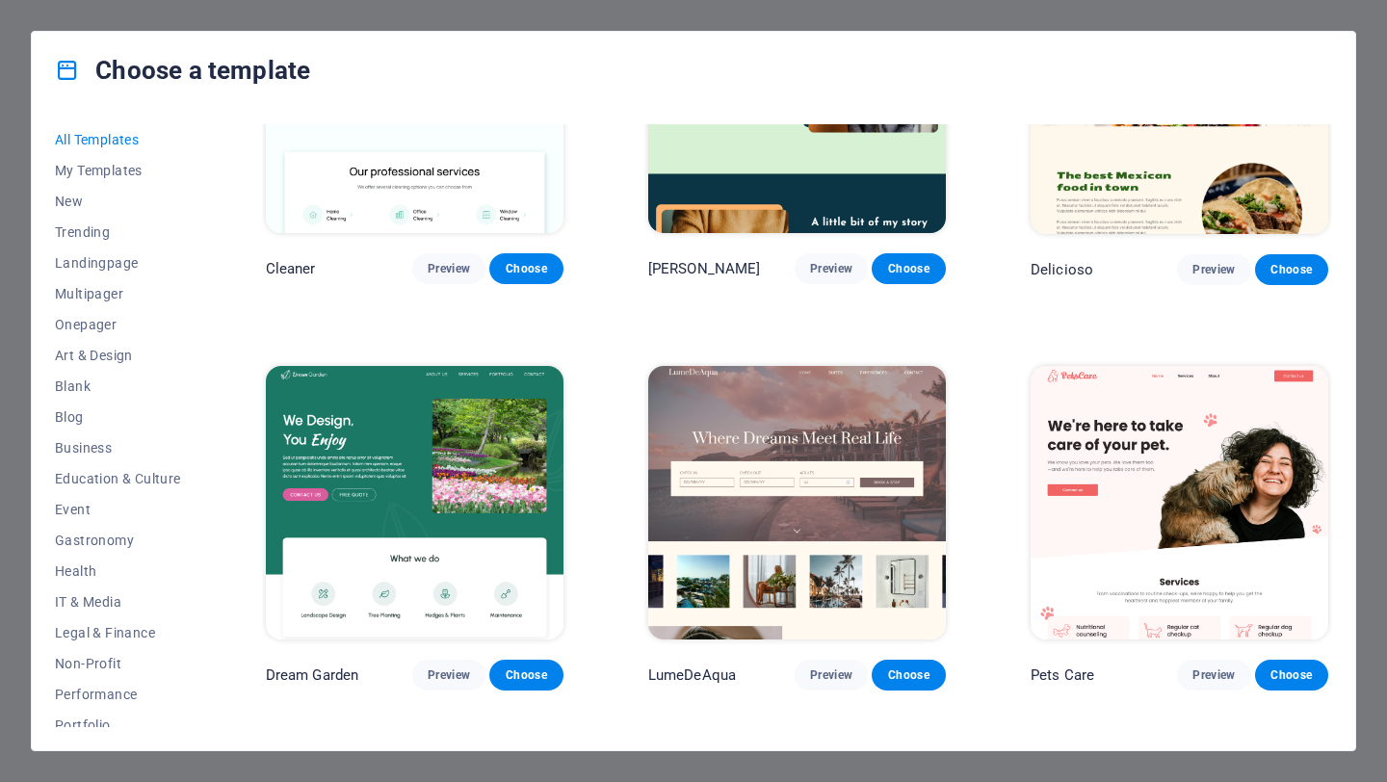
scroll to position [3026, 0]
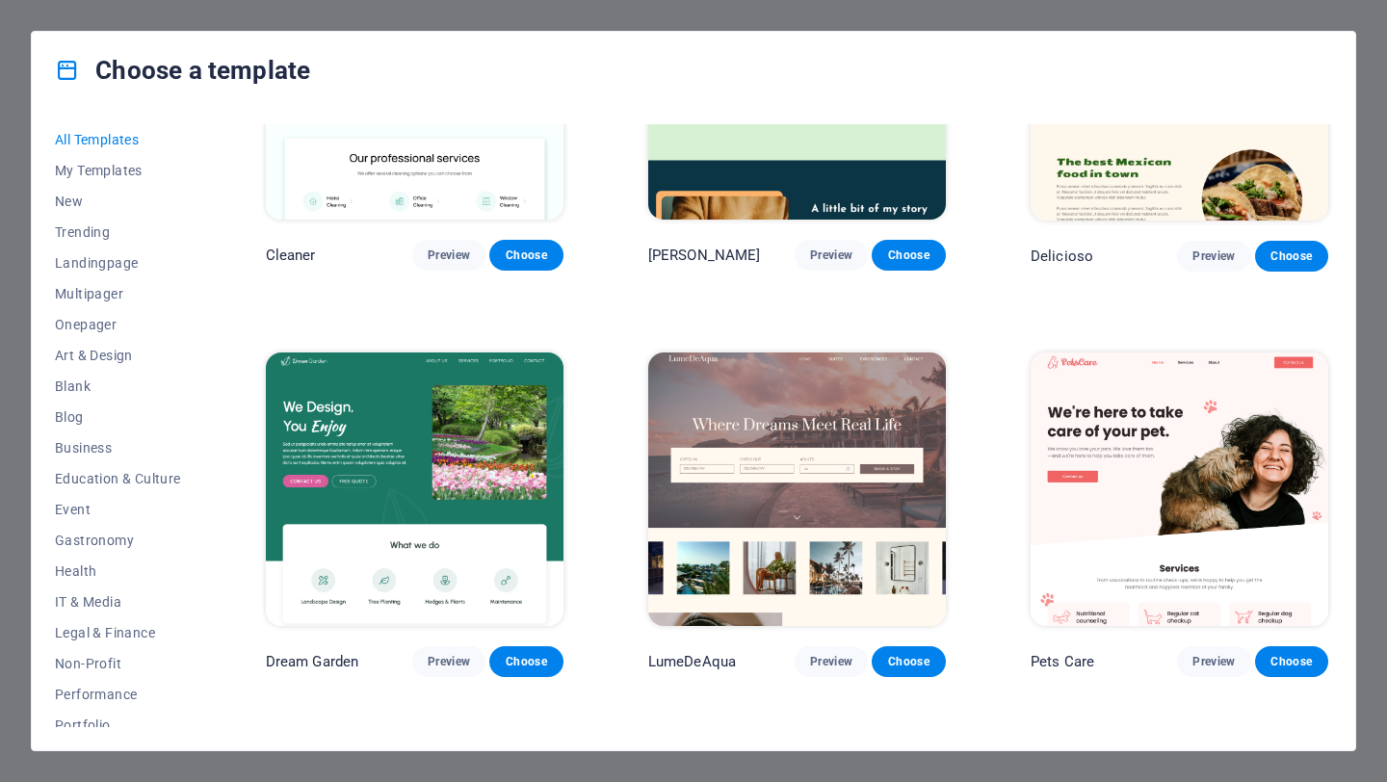
click at [1079, 170] on img at bounding box center [1180, 83] width 298 height 275
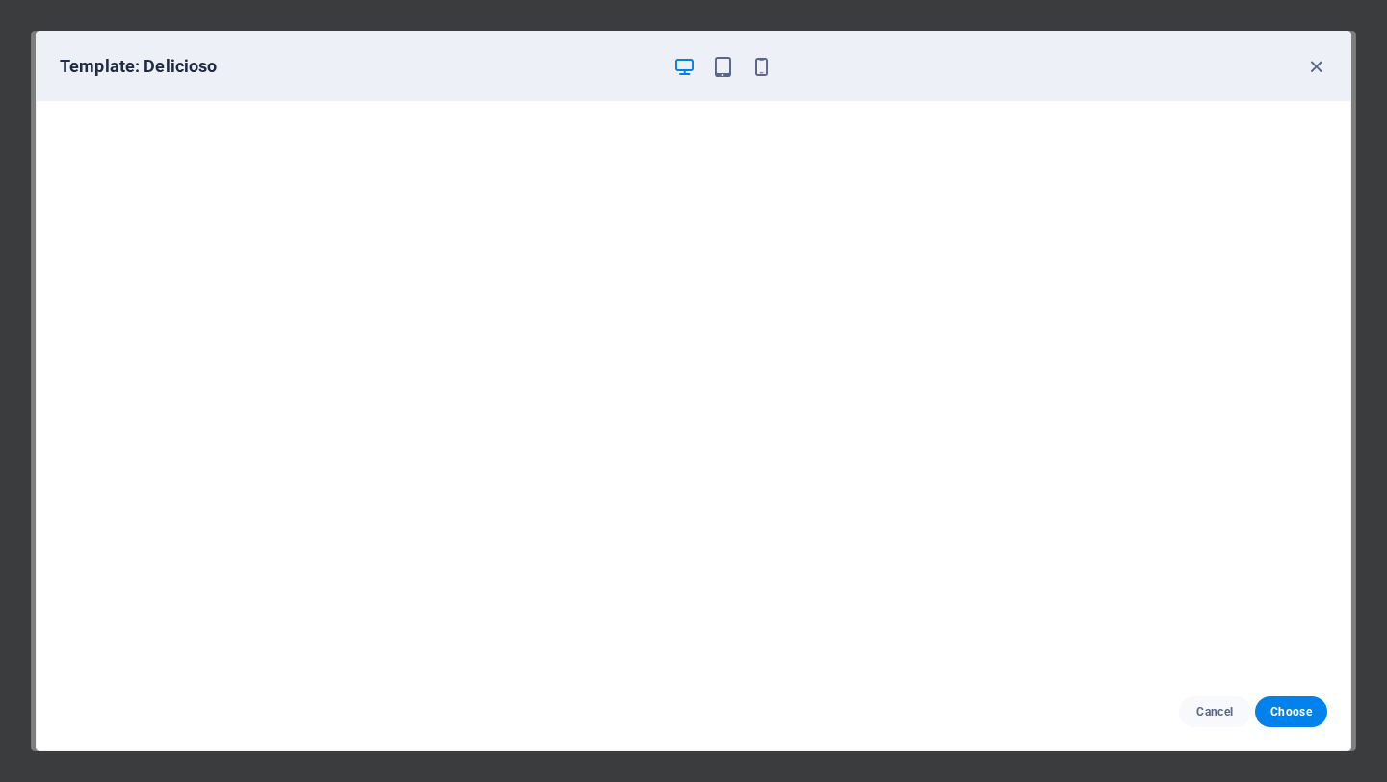
scroll to position [4, 0]
click at [1321, 74] on icon "button" at bounding box center [1316, 67] width 22 height 22
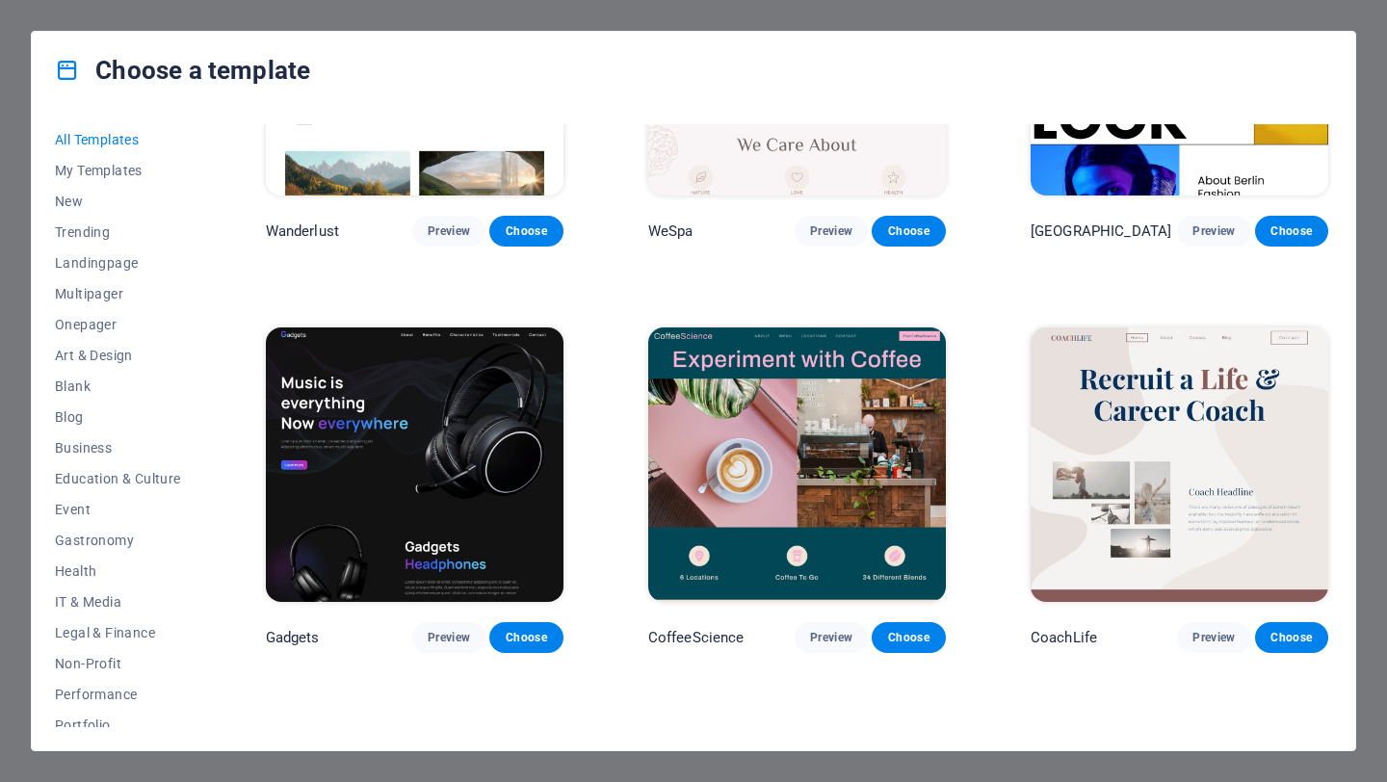
scroll to position [4697, 0]
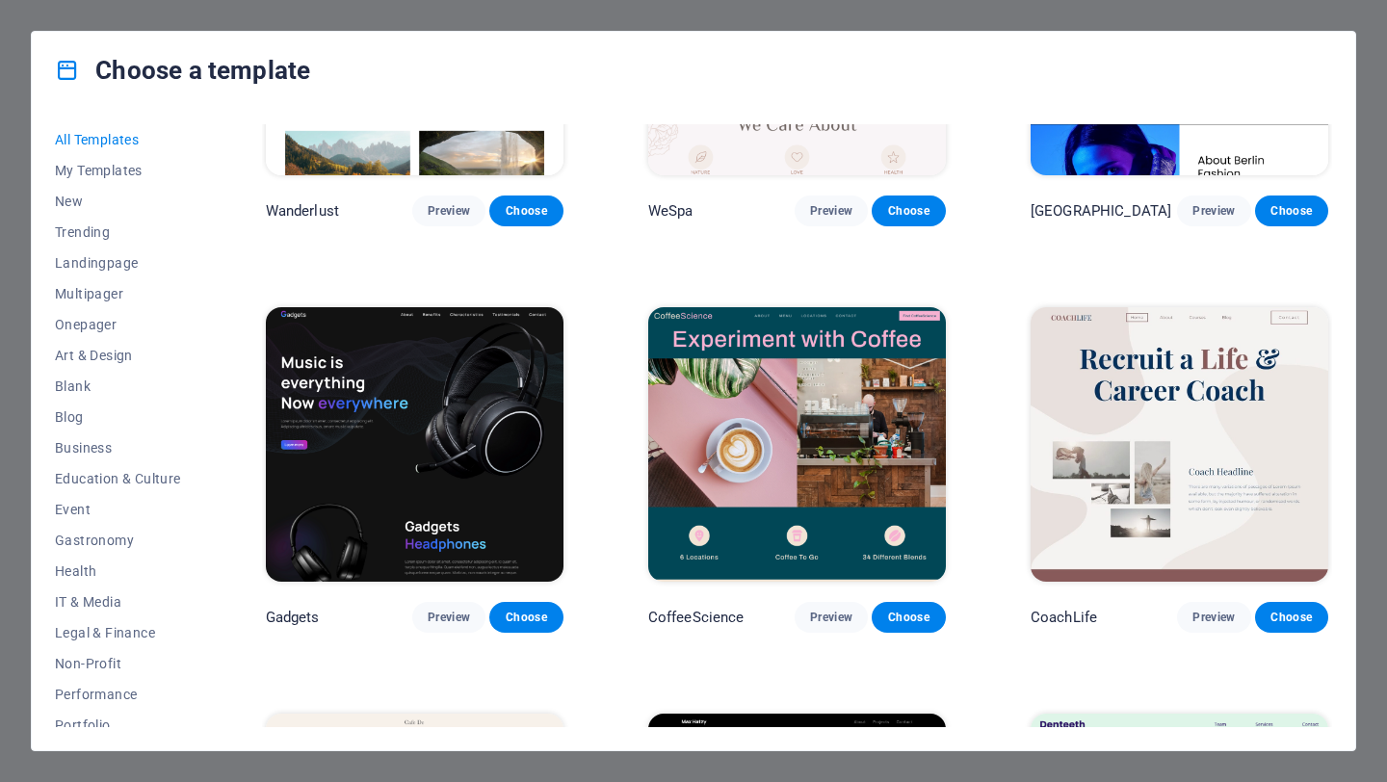
click at [795, 432] on img at bounding box center [797, 444] width 298 height 275
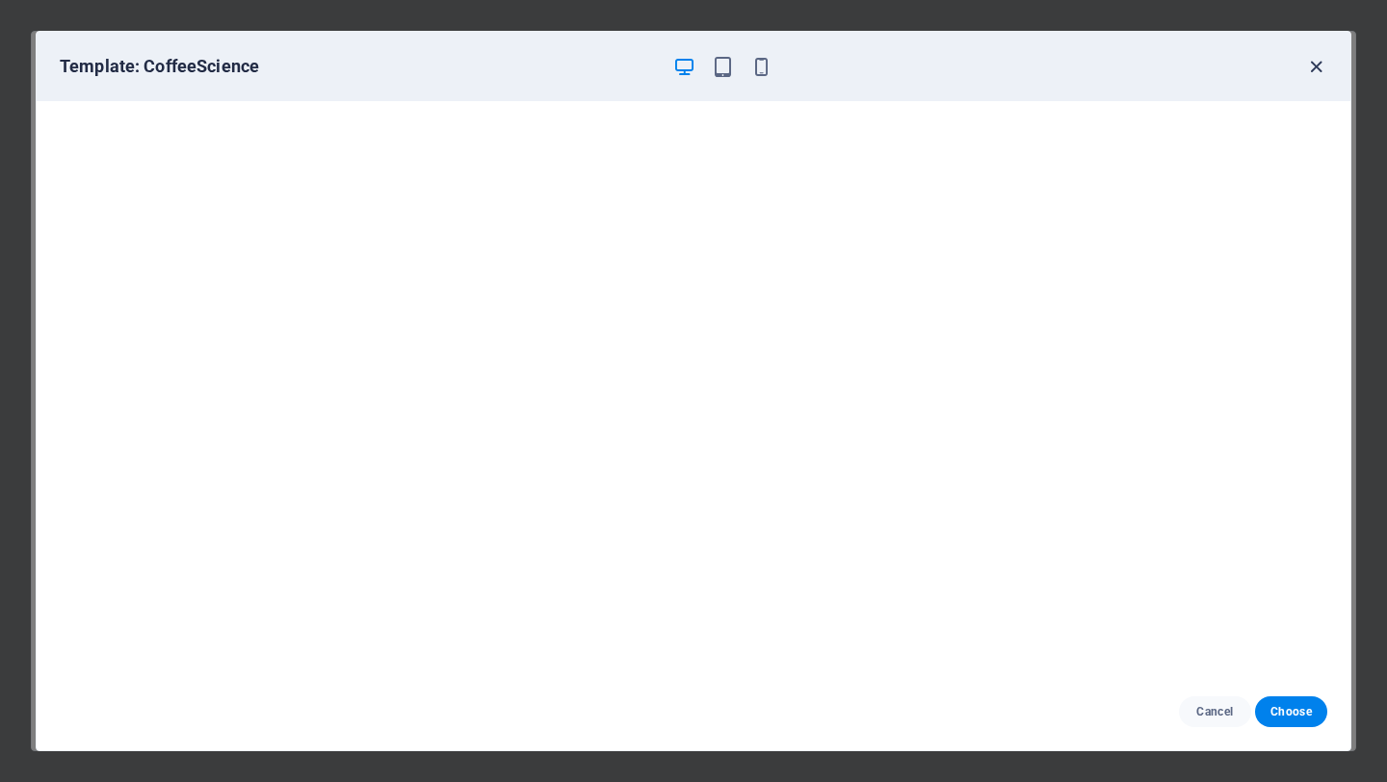
click at [1310, 67] on icon "button" at bounding box center [1316, 67] width 22 height 22
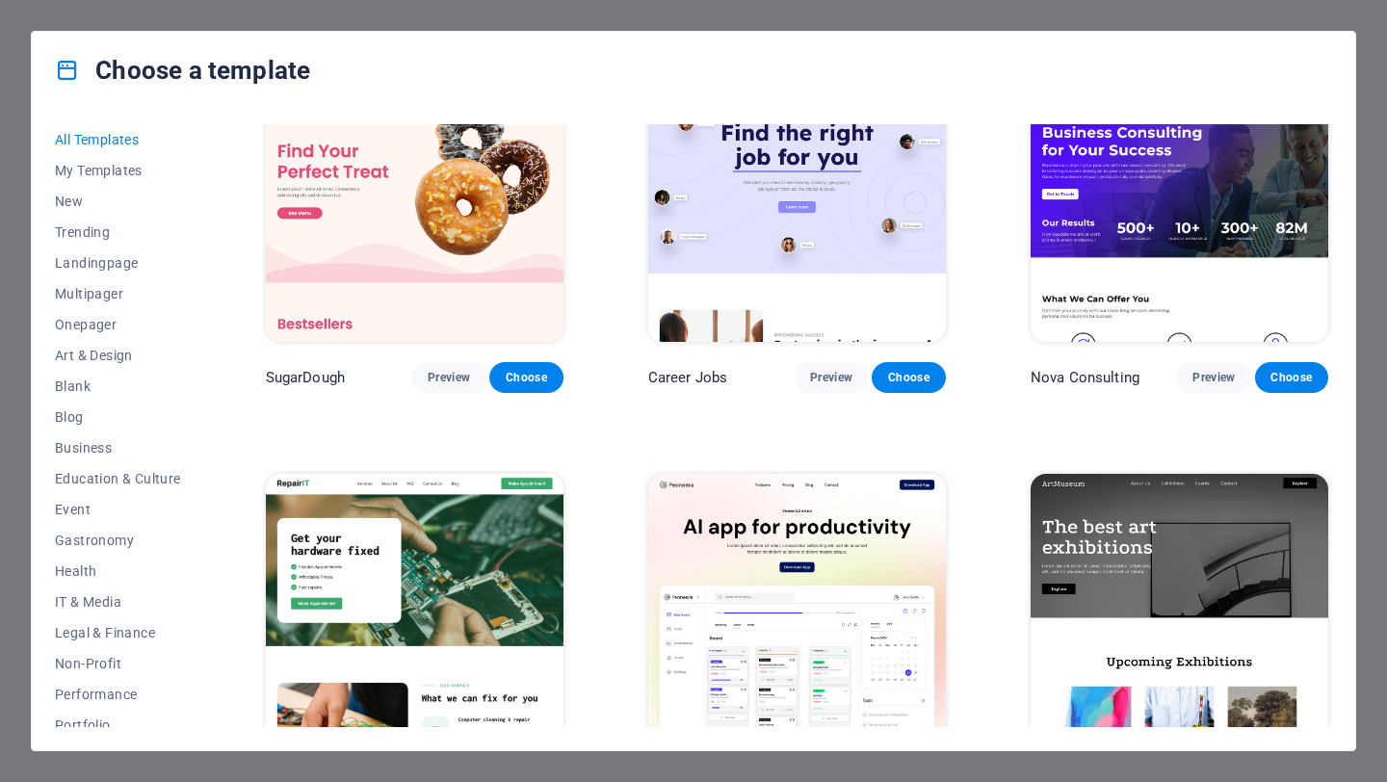
scroll to position [0, 0]
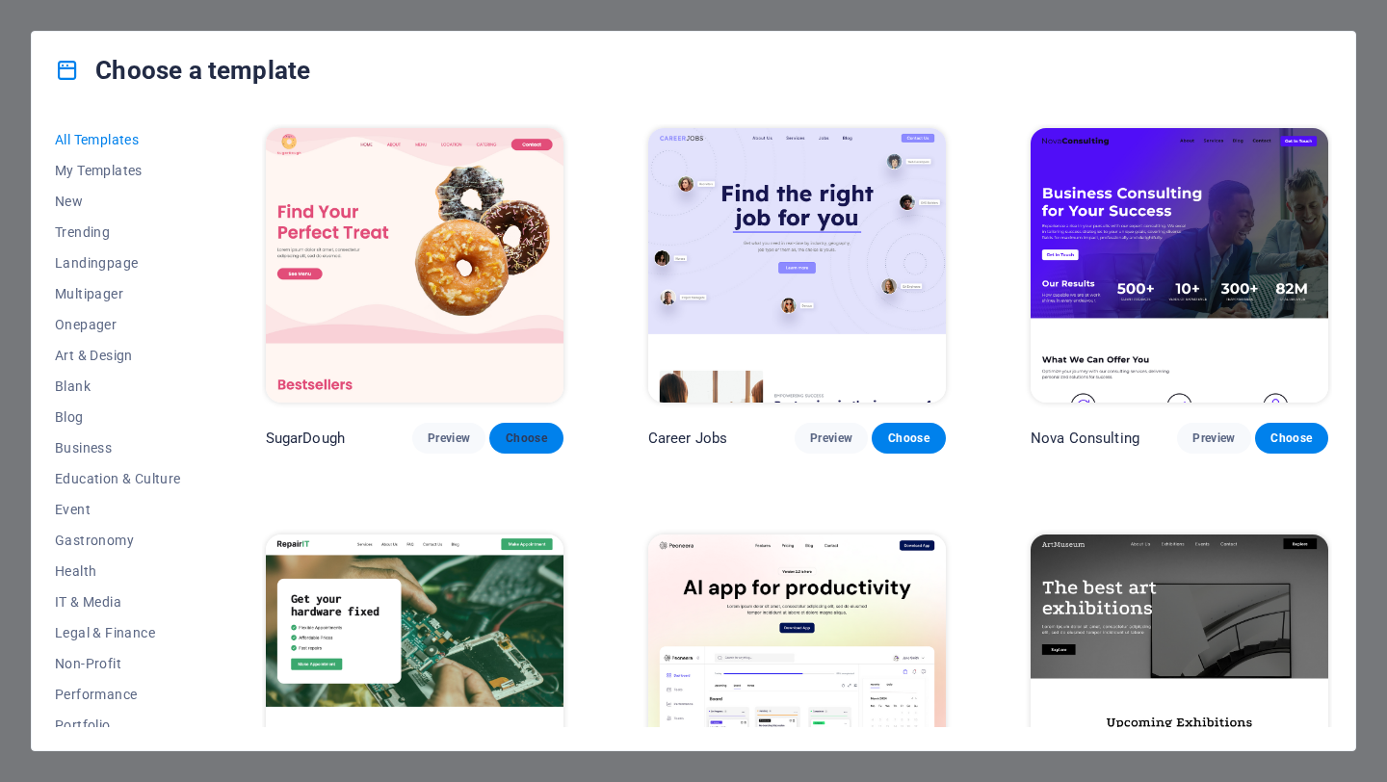
click at [511, 433] on span "Choose" at bounding box center [526, 438] width 42 height 15
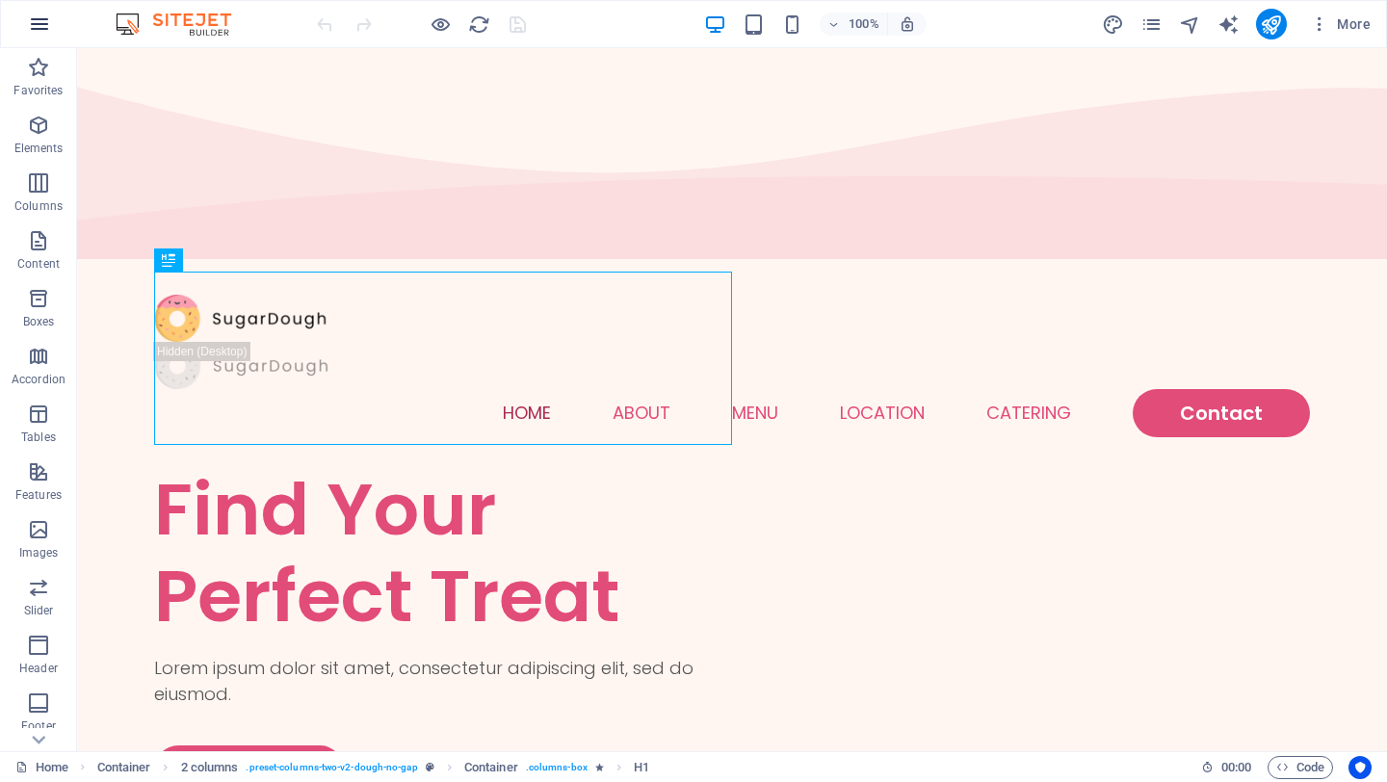
click at [38, 19] on icon "button" at bounding box center [39, 24] width 23 height 23
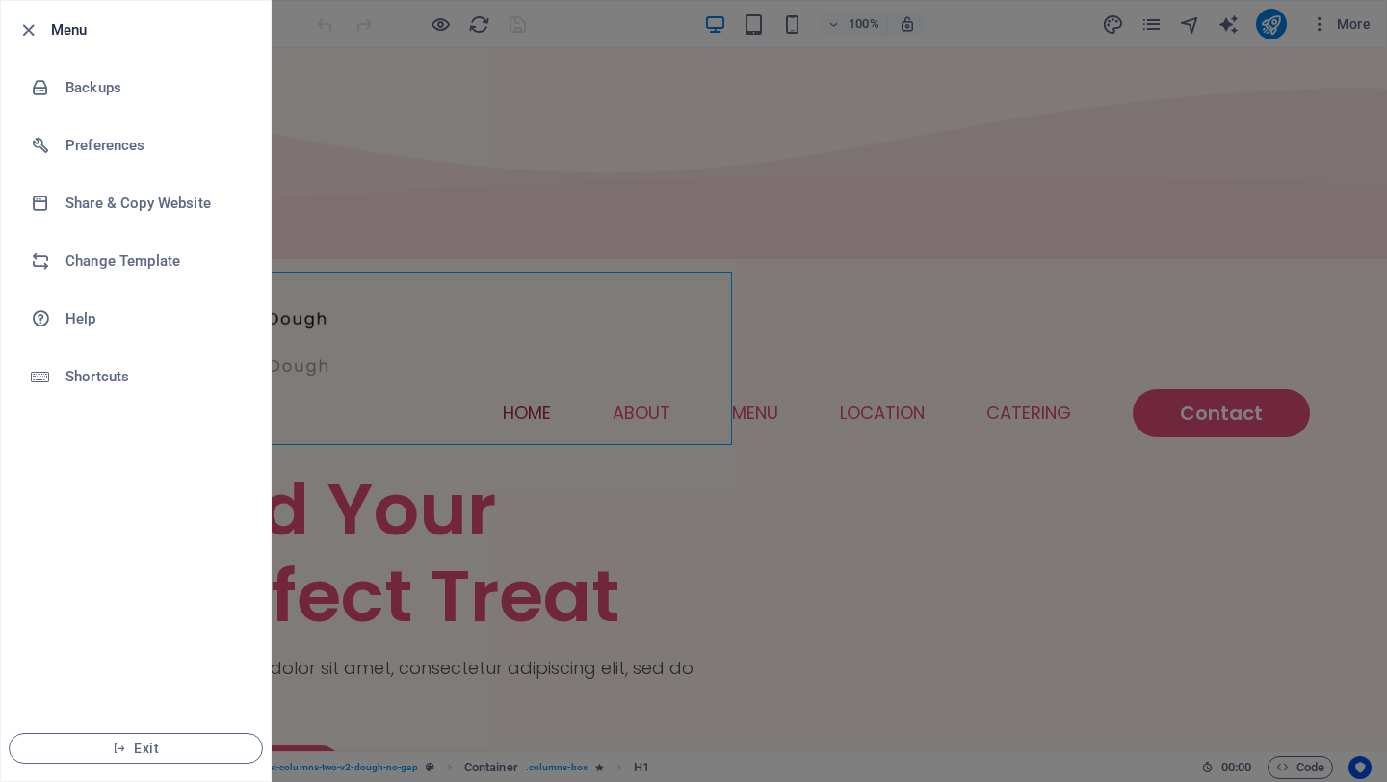
click at [534, 116] on div at bounding box center [693, 391] width 1387 height 782
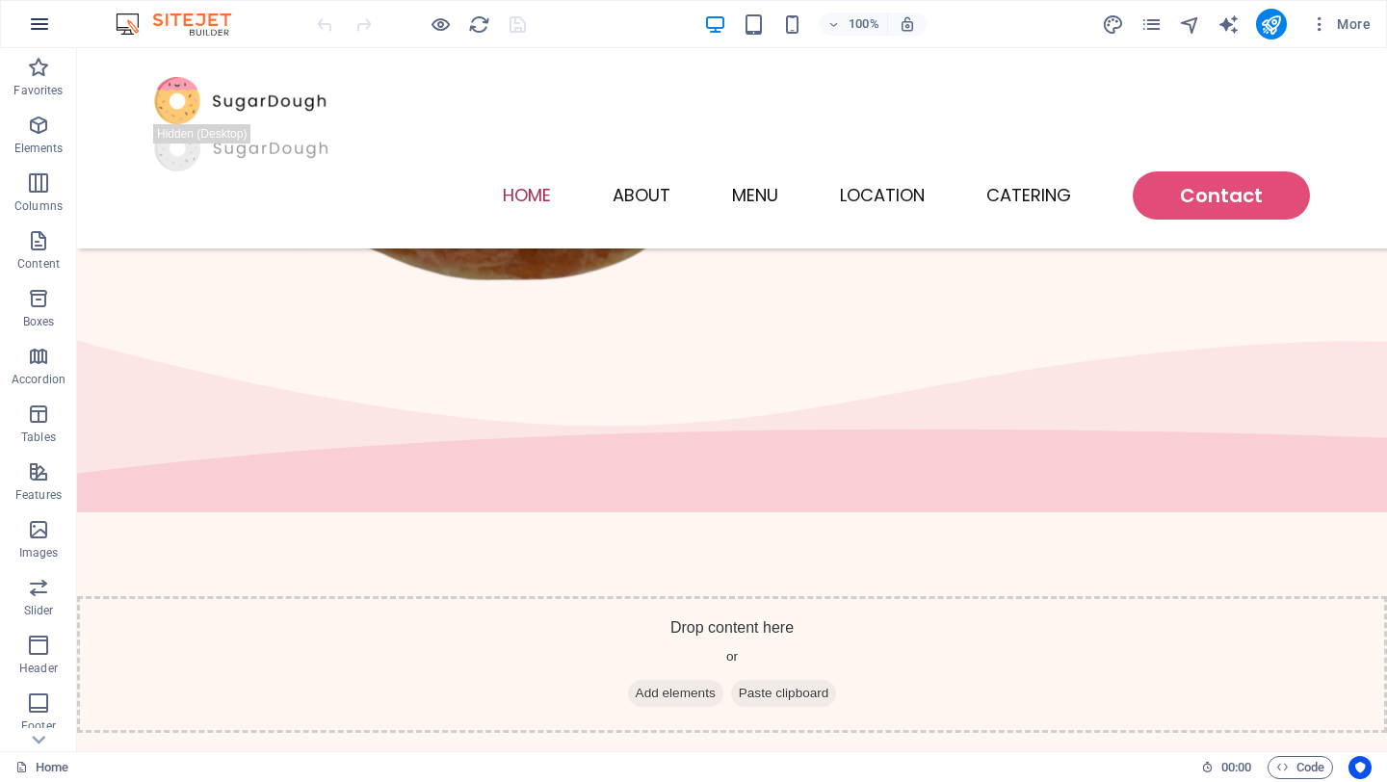
click at [35, 22] on icon "button" at bounding box center [39, 24] width 23 height 23
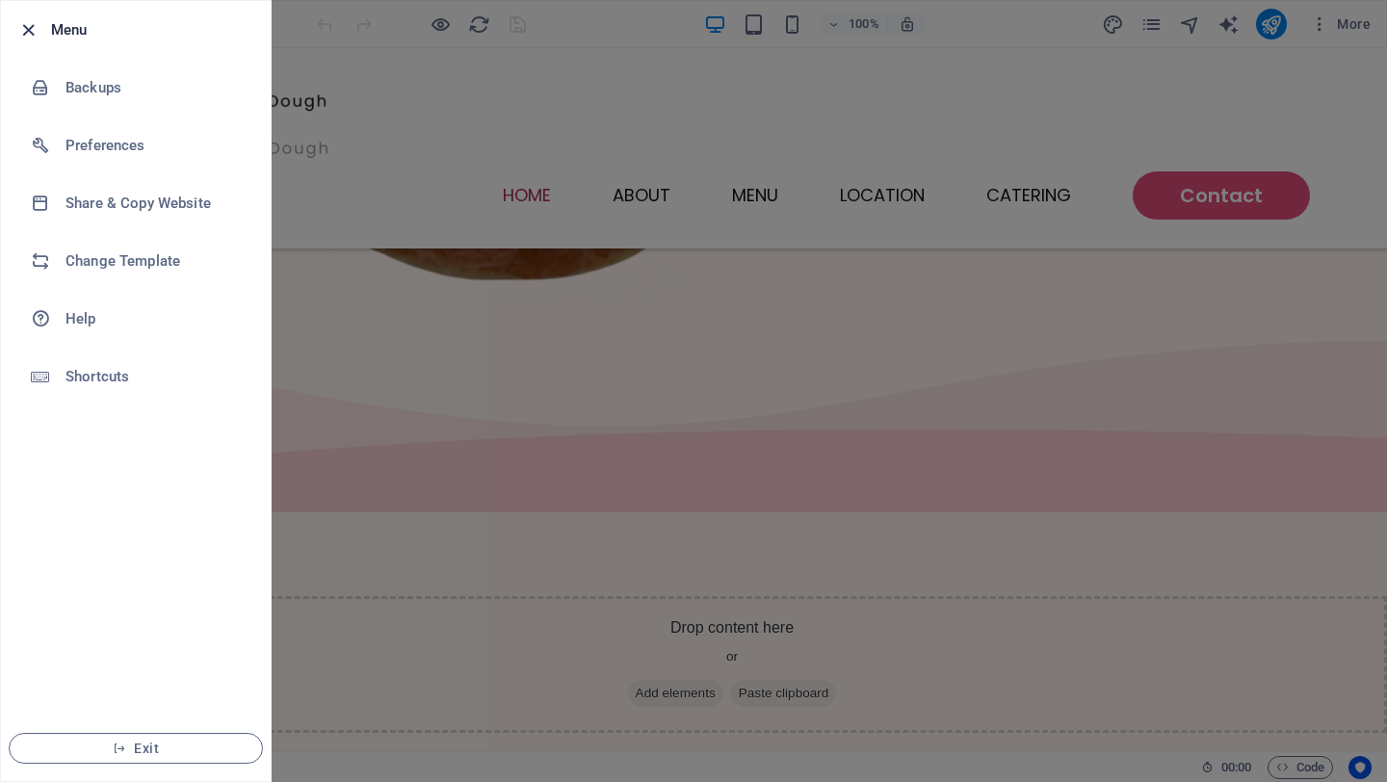
click at [29, 25] on icon "button" at bounding box center [28, 30] width 22 height 22
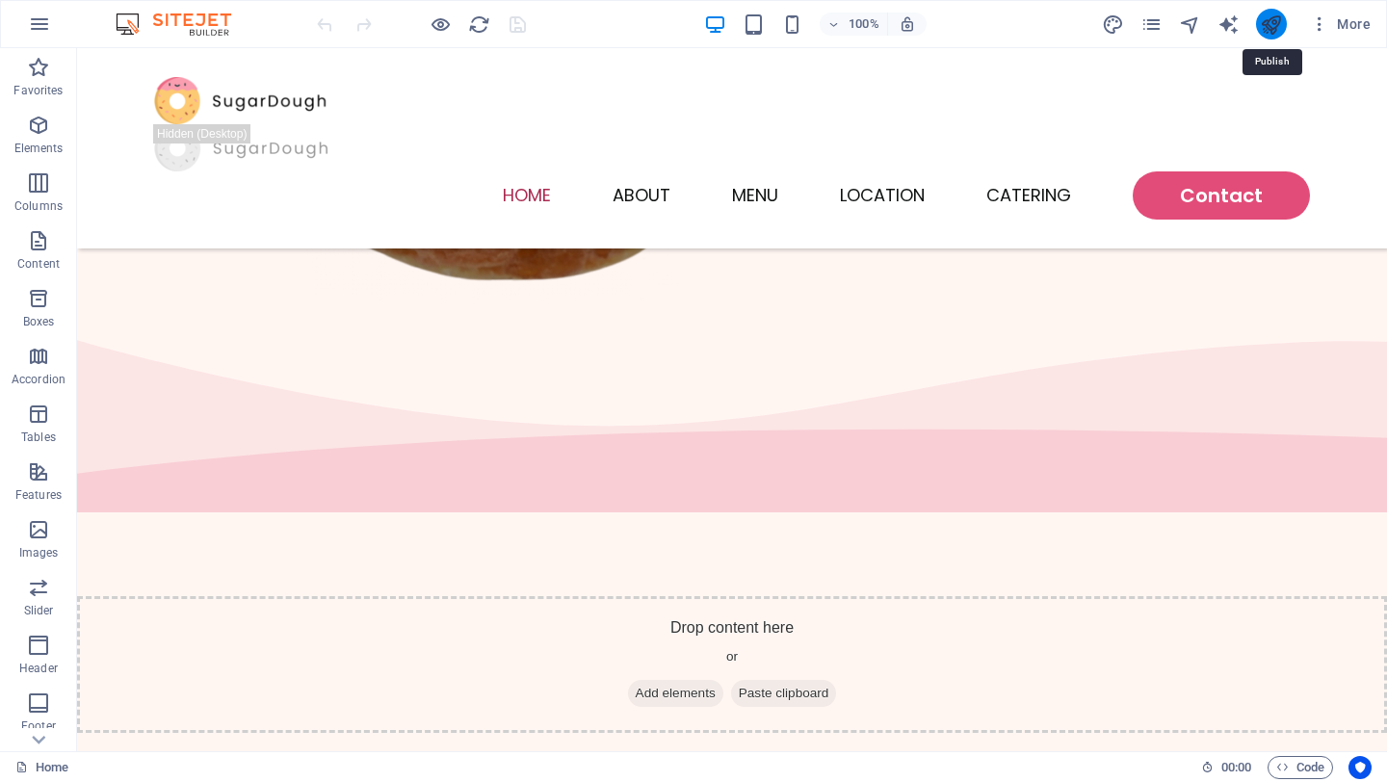
click at [1271, 18] on icon "publish" at bounding box center [1271, 24] width 22 height 22
